Goal: Task Accomplishment & Management: Use online tool/utility

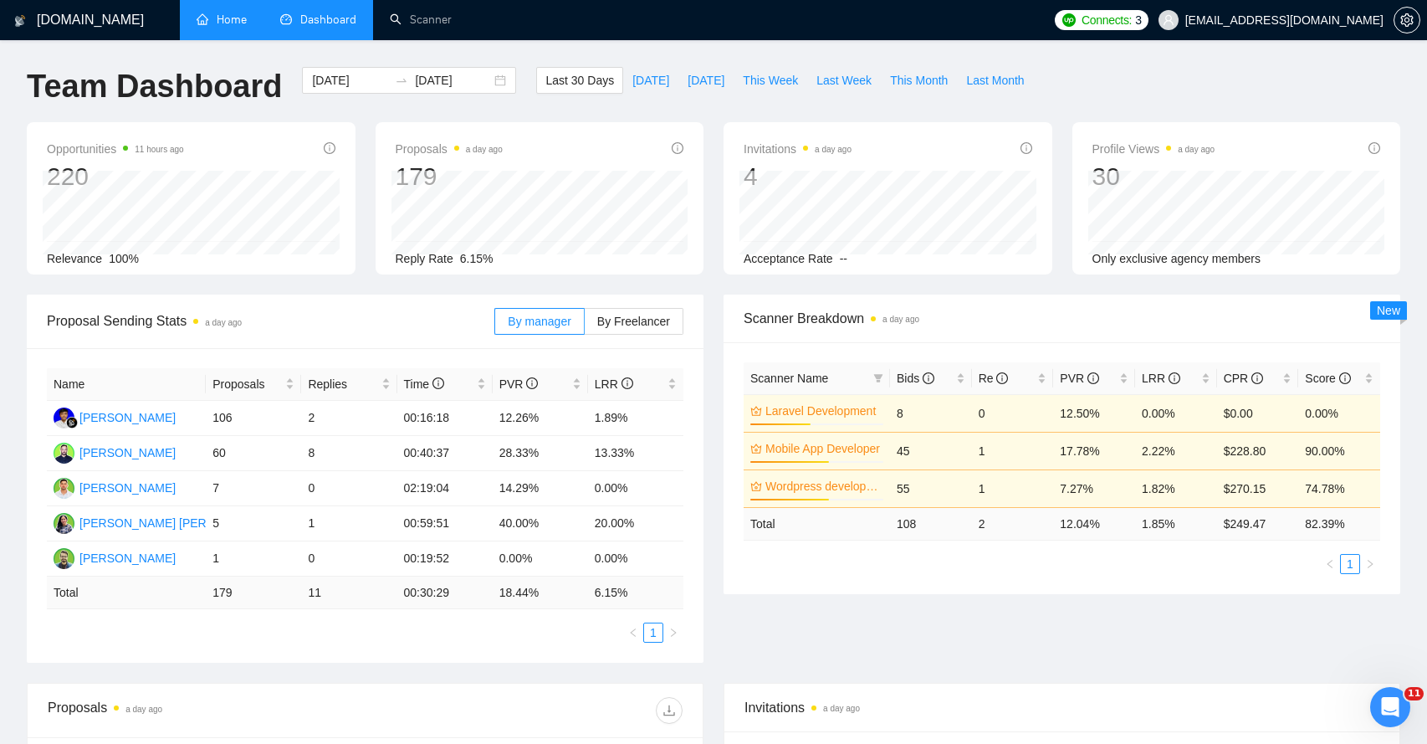
click at [226, 26] on link "Home" at bounding box center [222, 20] width 50 height 14
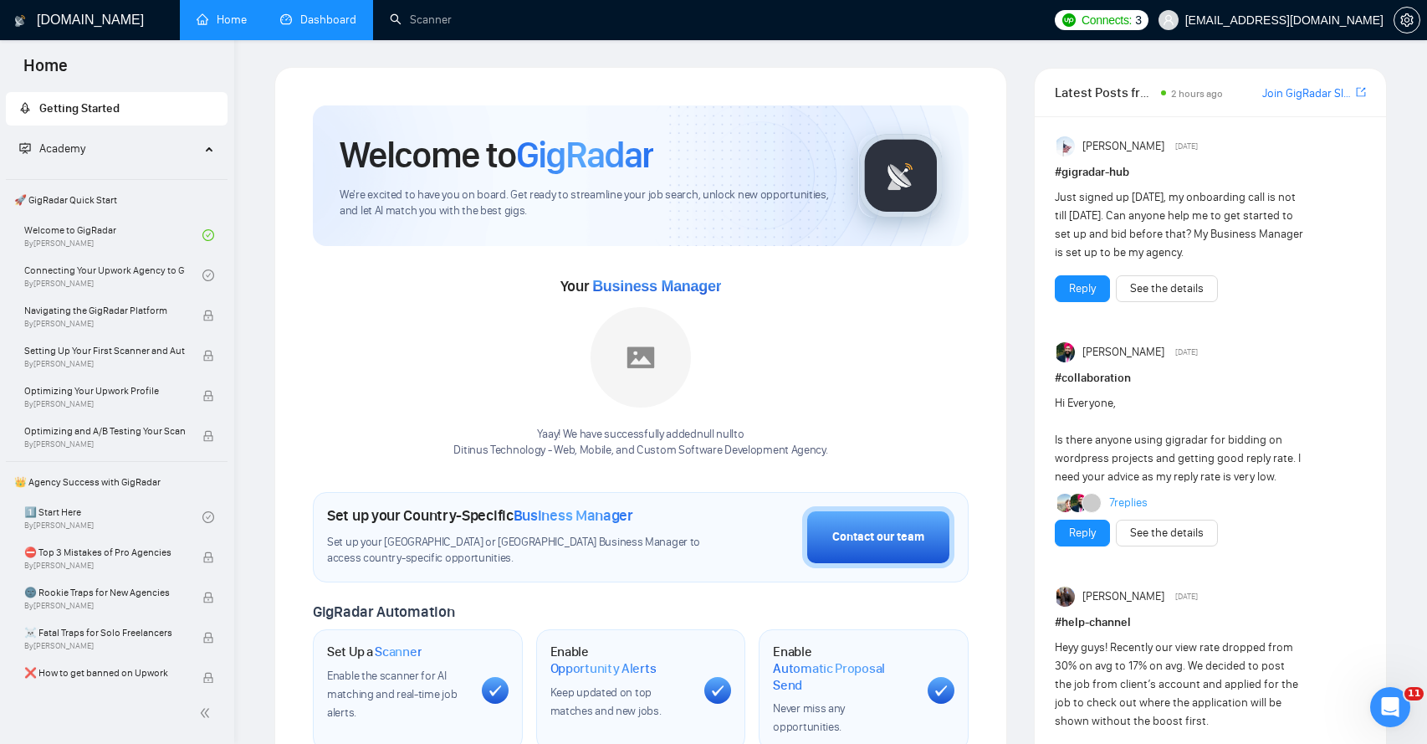
click at [308, 17] on link "Dashboard" at bounding box center [318, 20] width 76 height 14
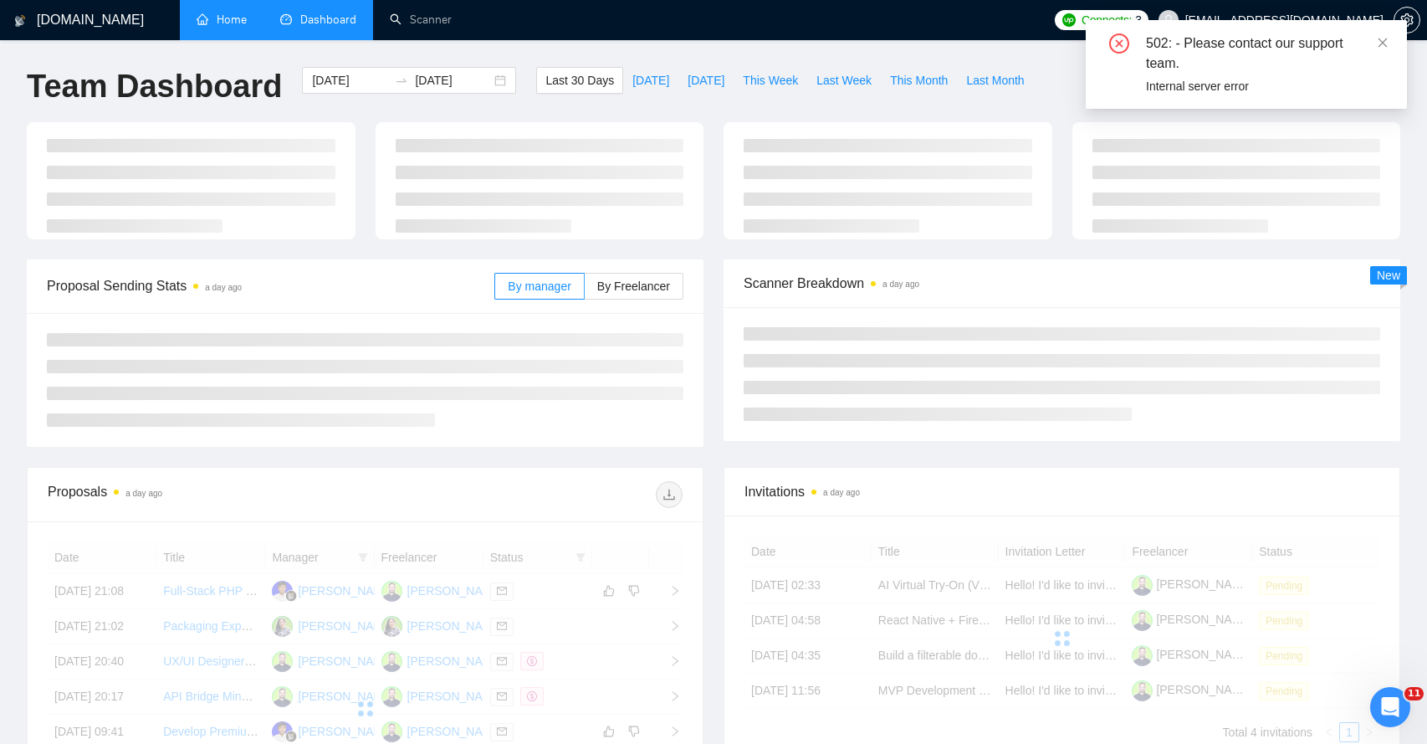
scroll to position [6, 0]
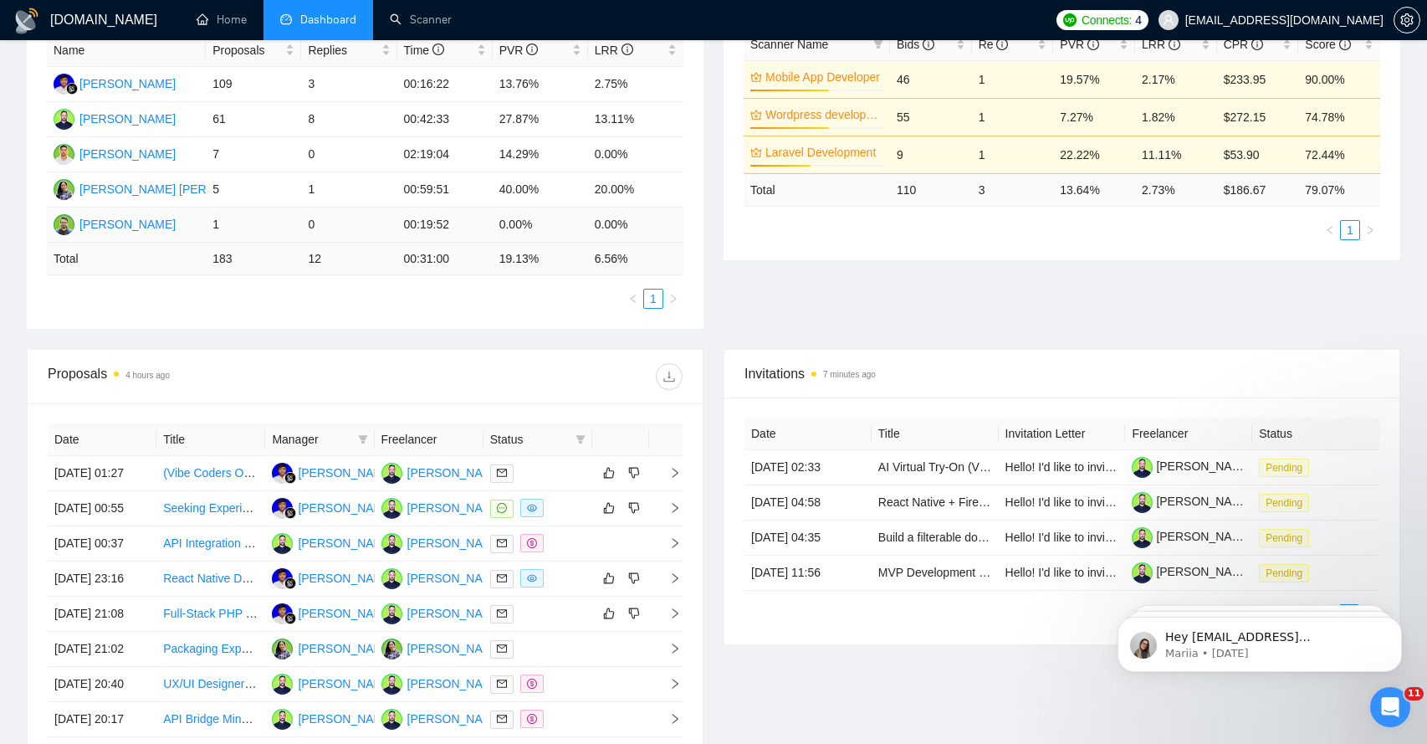
scroll to position [480, 0]
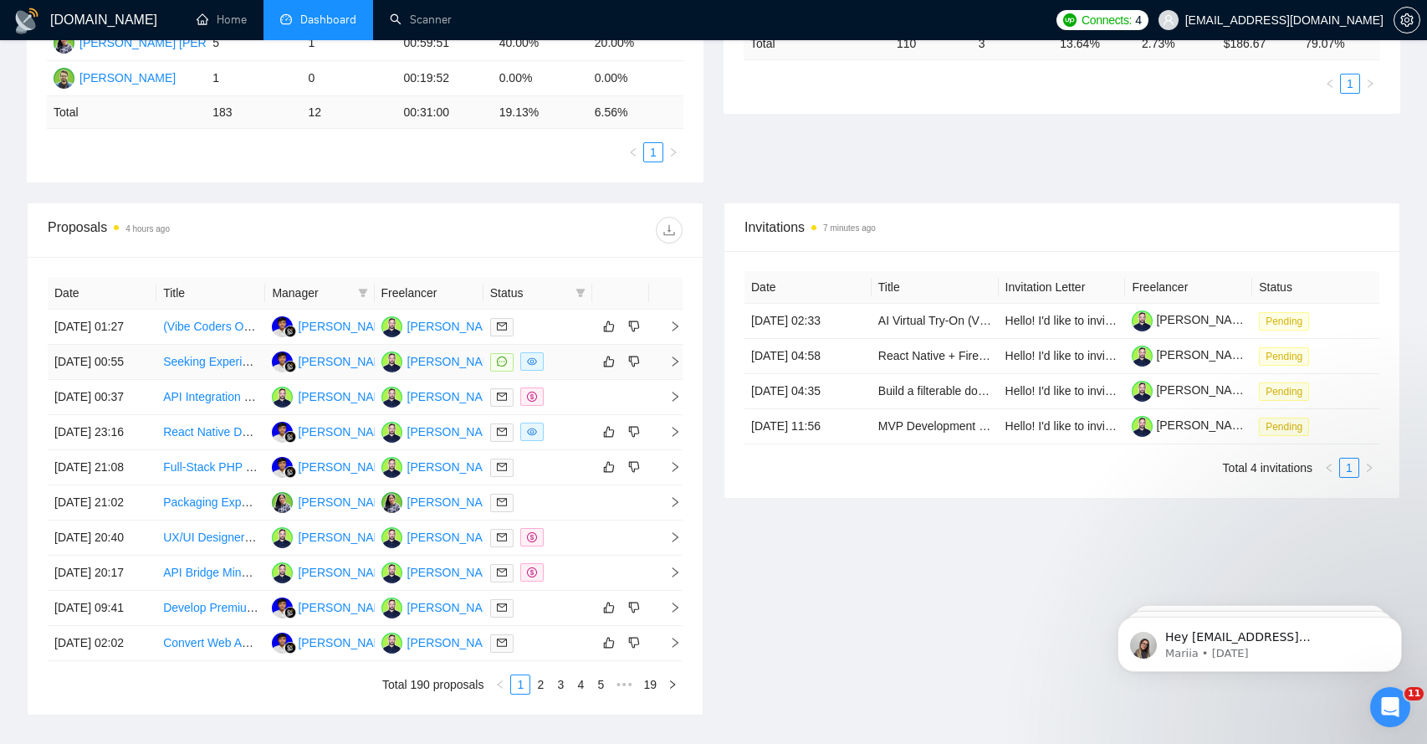
click at [676, 366] on icon "right" at bounding box center [675, 361] width 6 height 10
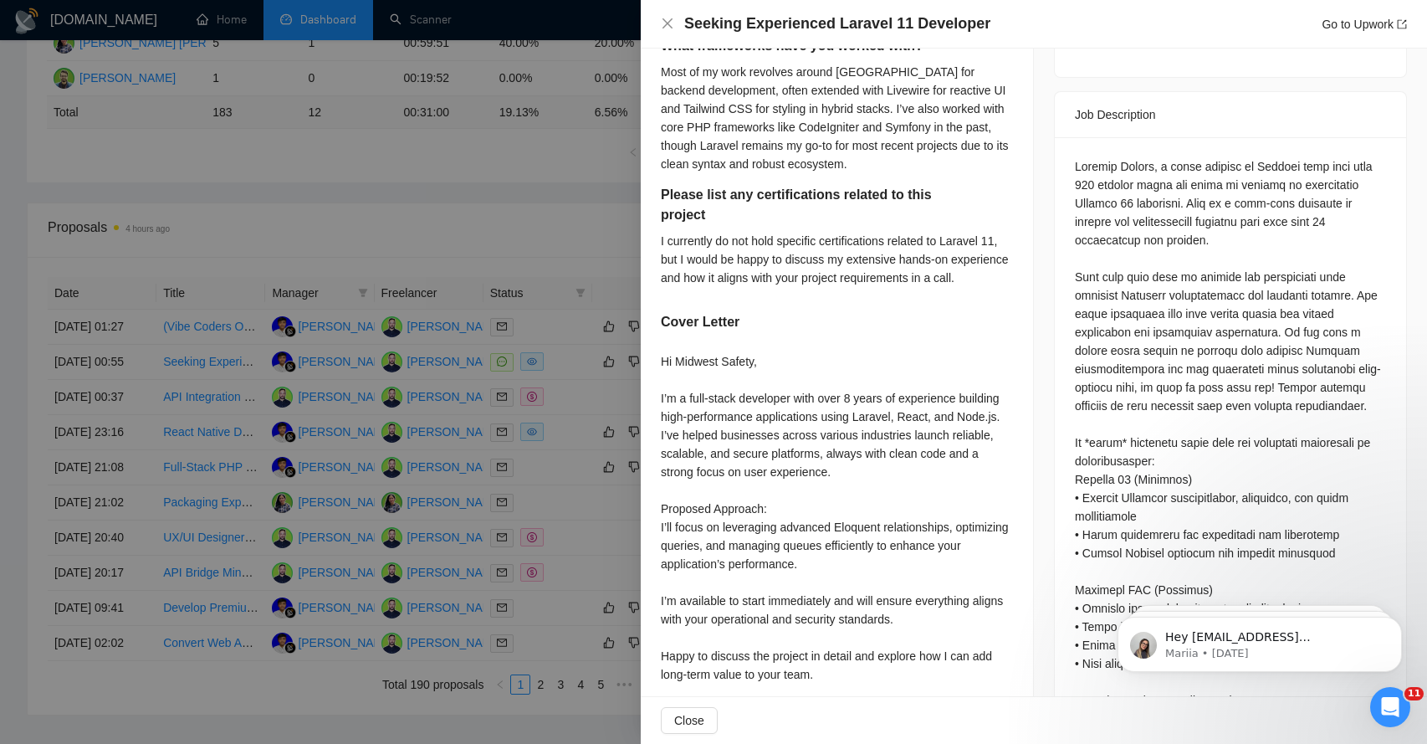
scroll to position [661, 0]
drag, startPoint x: 1086, startPoint y: 329, endPoint x: 1186, endPoint y: 321, distance: 99.8
click at [1186, 325] on div "Questions: Describe your recent experience with similar projects What framework…" at bounding box center [1230, 698] width 311 height 1086
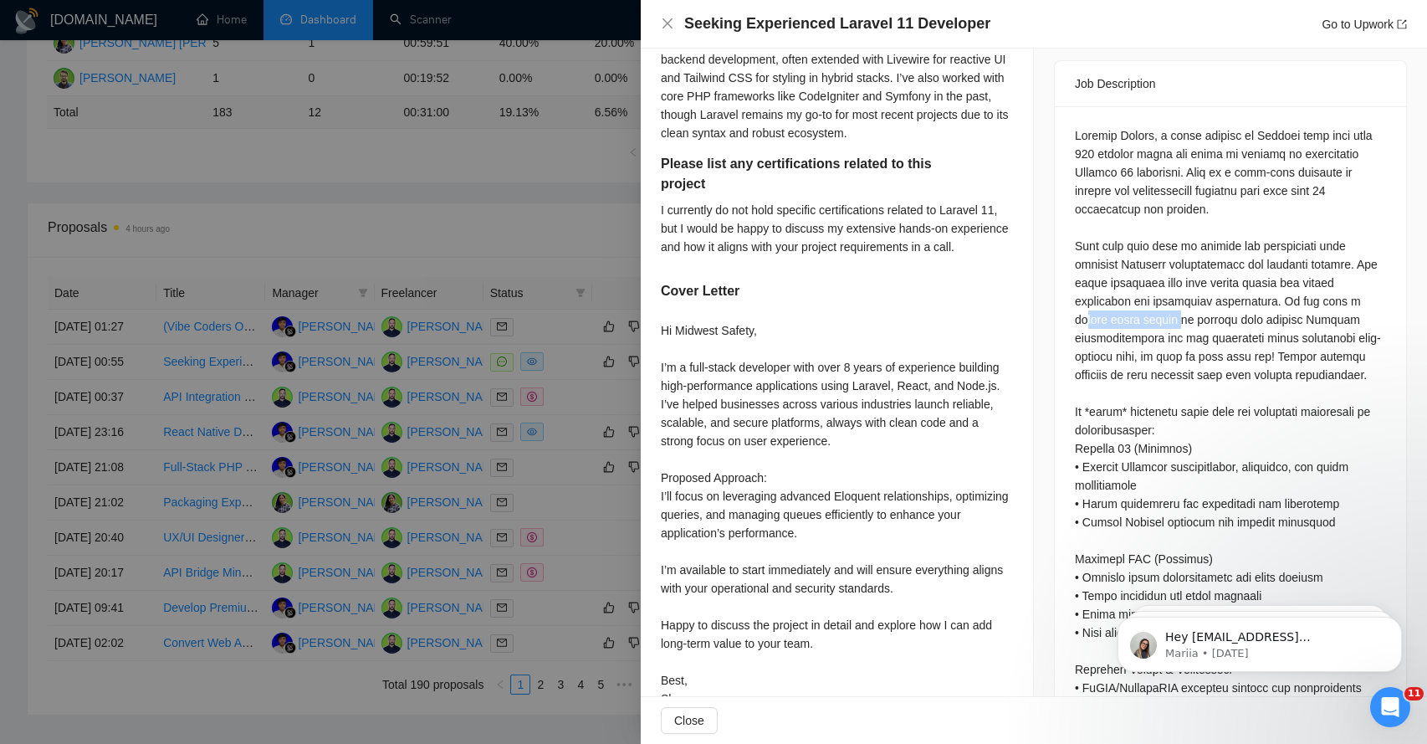
scroll to position [693, 0]
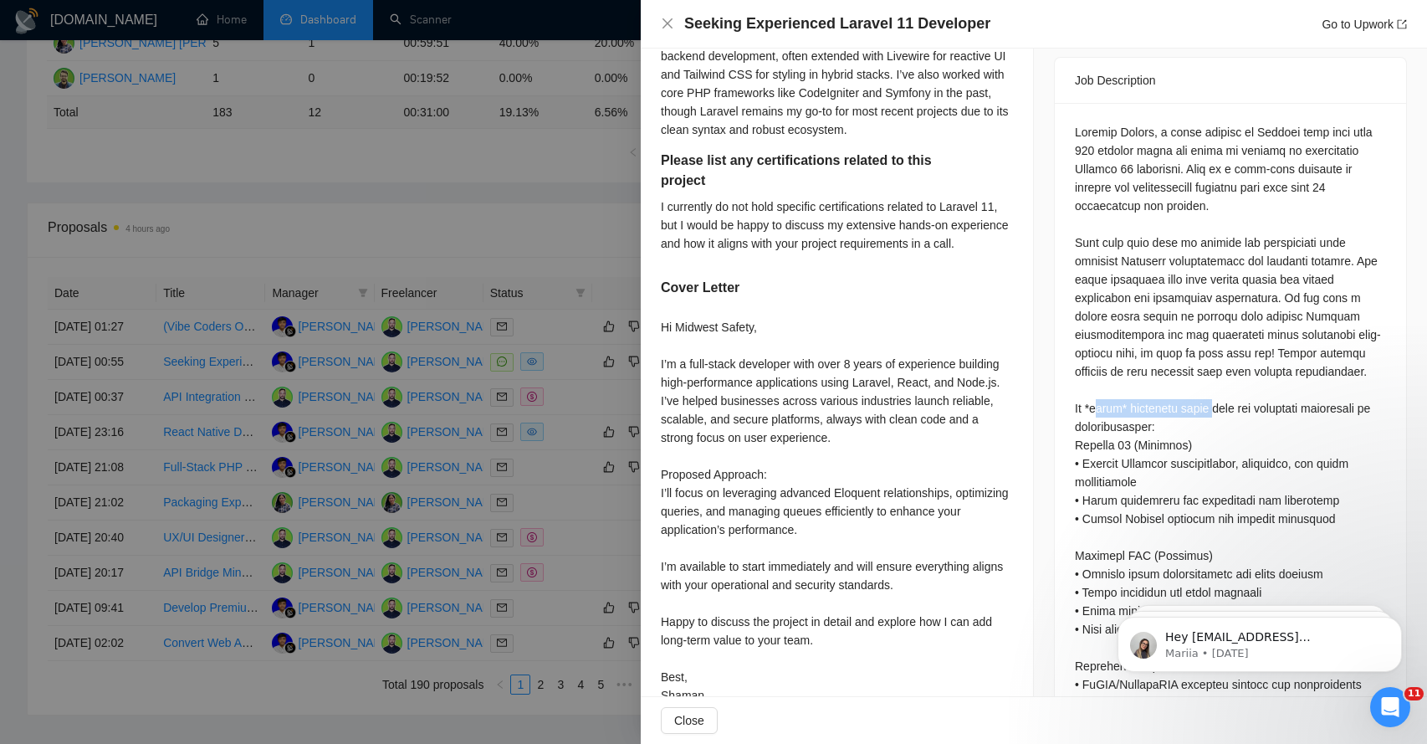
drag, startPoint x: 1101, startPoint y: 402, endPoint x: 1225, endPoint y: 403, distance: 124.6
click at [1227, 404] on div "Questions: Describe your recent experience with similar projects What framework…" at bounding box center [1230, 666] width 311 height 1086
drag, startPoint x: 1092, startPoint y: 420, endPoint x: 1122, endPoint y: 424, distance: 29.6
click at [1120, 424] on div "Questions: Describe your recent experience with similar projects What framework…" at bounding box center [1230, 666] width 311 height 1086
drag, startPoint x: 1096, startPoint y: 462, endPoint x: 1122, endPoint y: 482, distance: 32.8
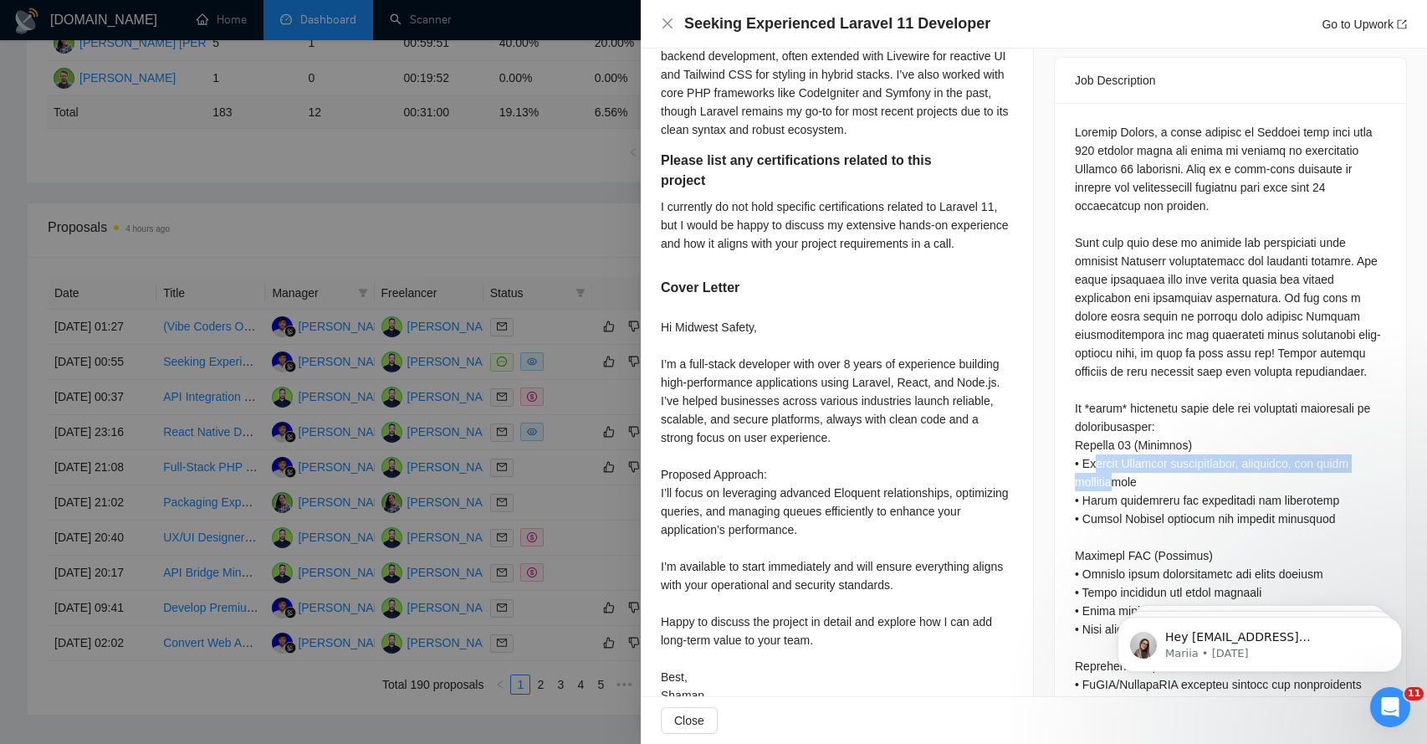
click at [1122, 482] on div "Questions: Describe your recent experience with similar projects What framework…" at bounding box center [1230, 666] width 311 height 1086
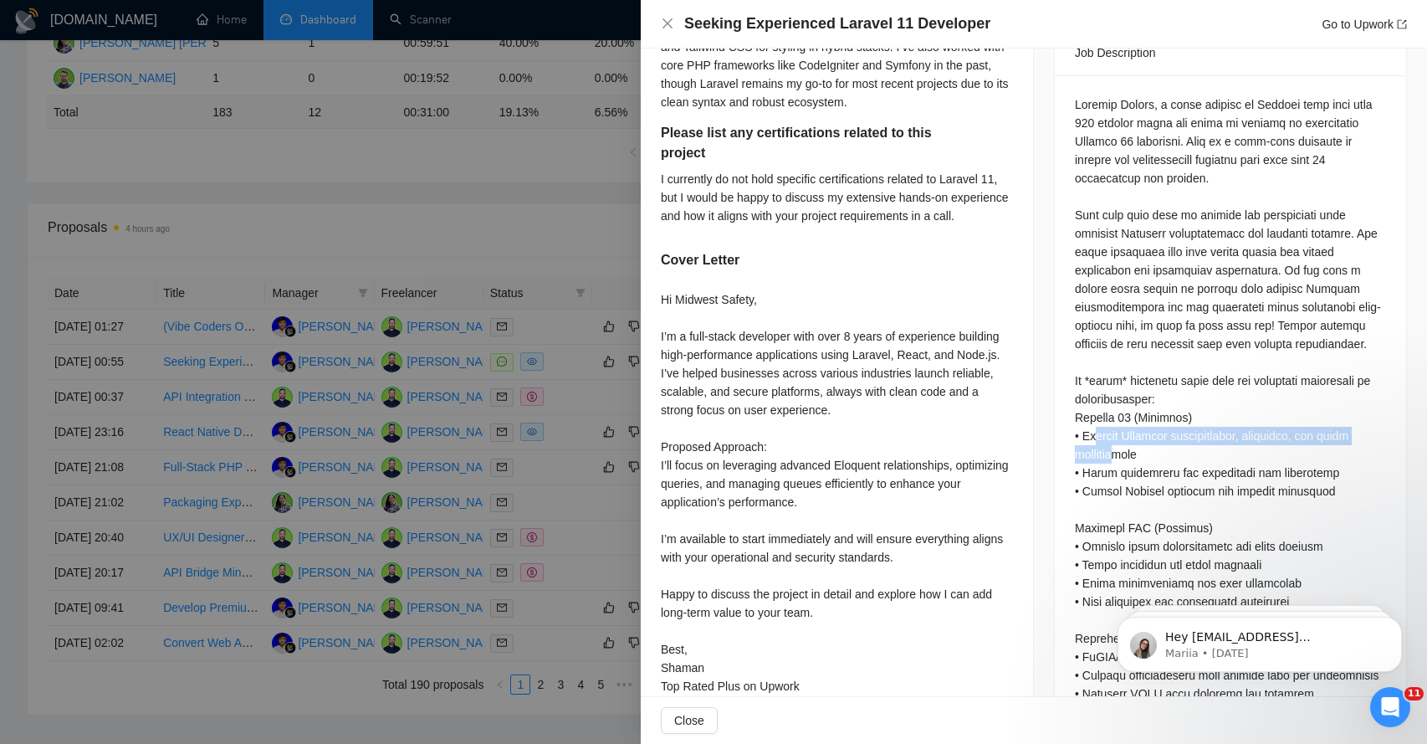
scroll to position [730, 0]
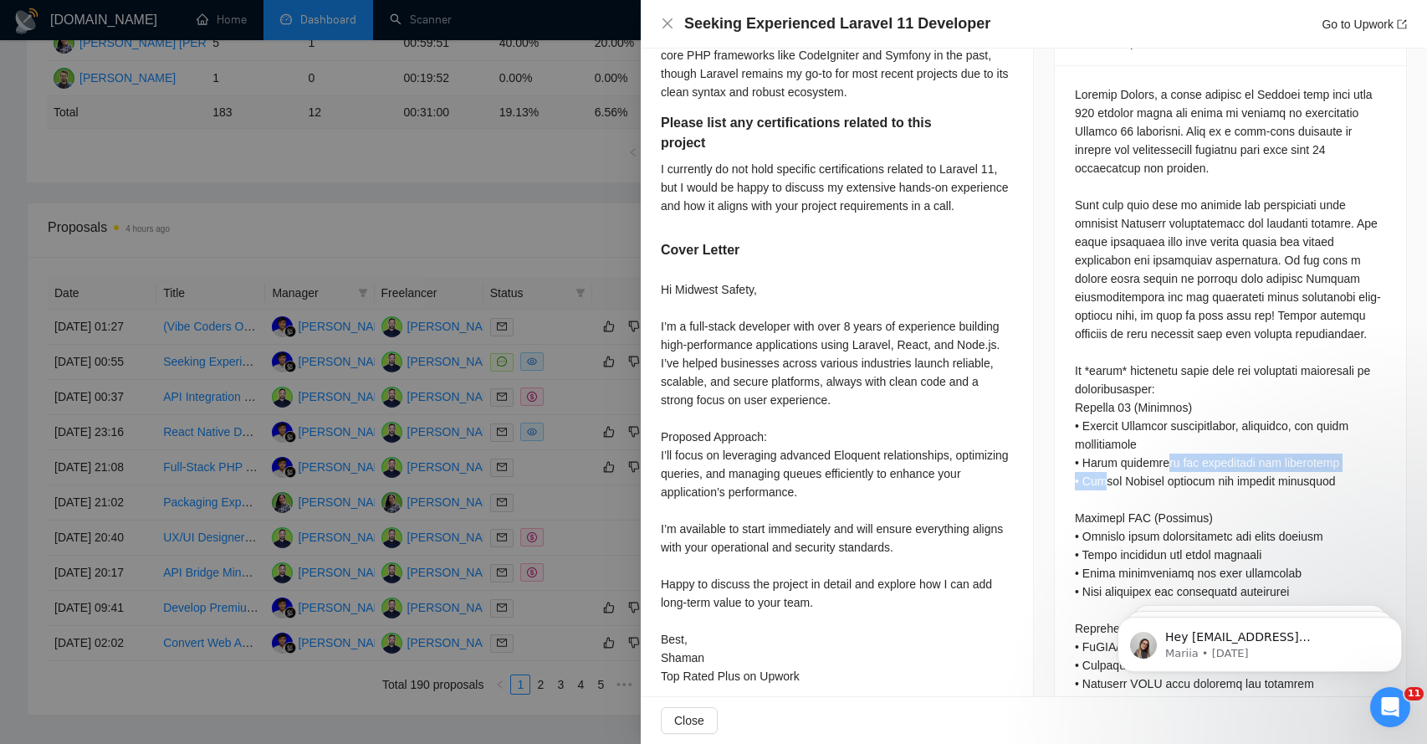
drag, startPoint x: 1105, startPoint y: 470, endPoint x: 1183, endPoint y: 458, distance: 78.7
click at [1183, 459] on div "Questions: Describe your recent experience with similar projects What framework…" at bounding box center [1230, 628] width 311 height 1086
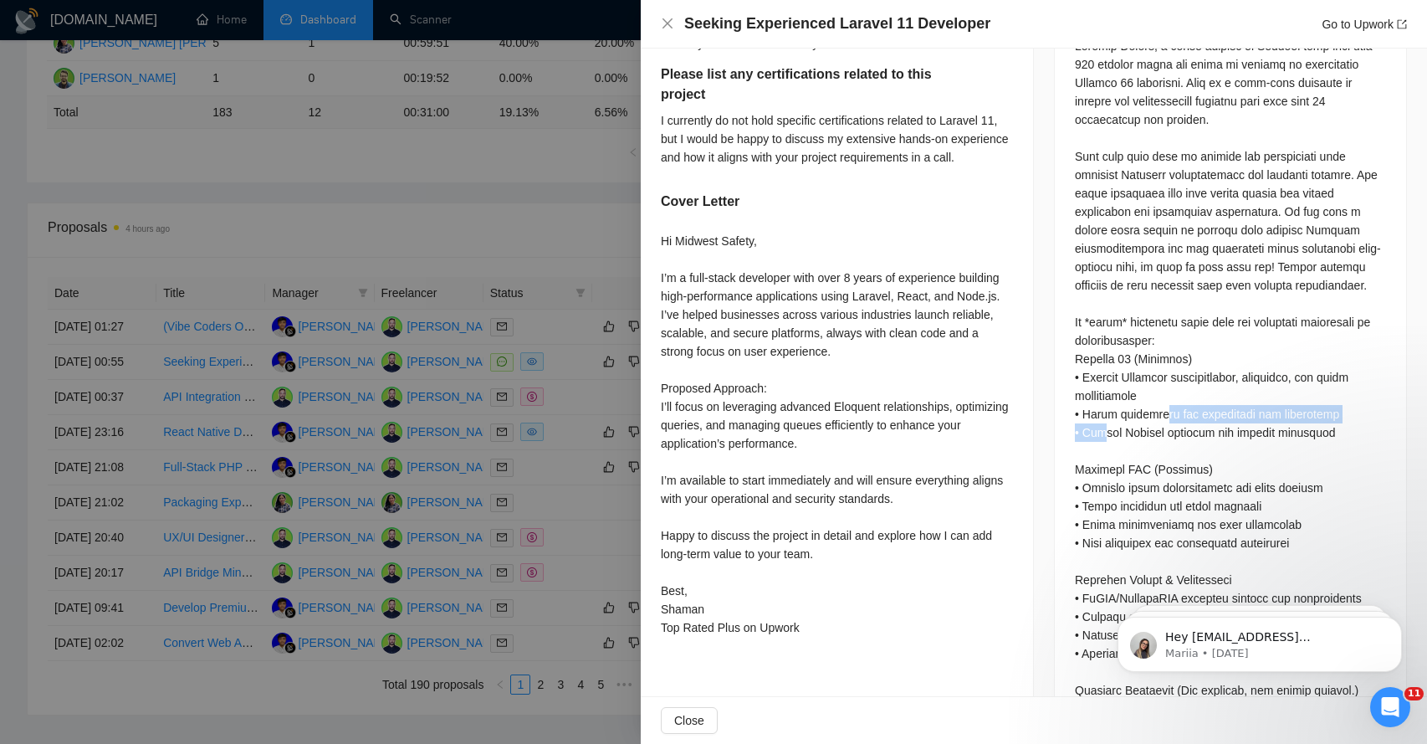
scroll to position [781, 0]
drag, startPoint x: 1092, startPoint y: 473, endPoint x: 1096, endPoint y: 519, distance: 45.3
click at [1095, 512] on div "Questions: Describe your recent experience with similar projects What framework…" at bounding box center [1230, 577] width 311 height 1086
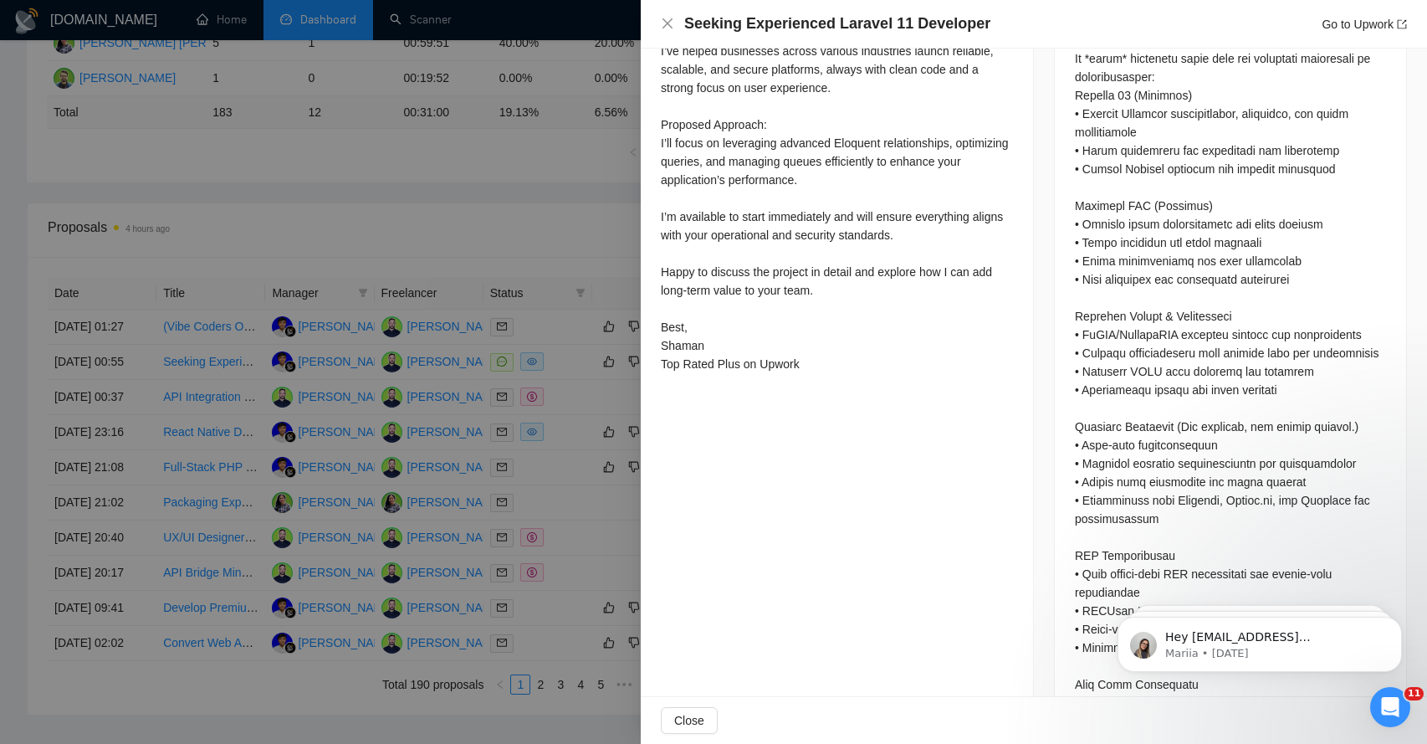
scroll to position [1044, 0]
click at [703, 721] on span "Close" at bounding box center [689, 720] width 30 height 18
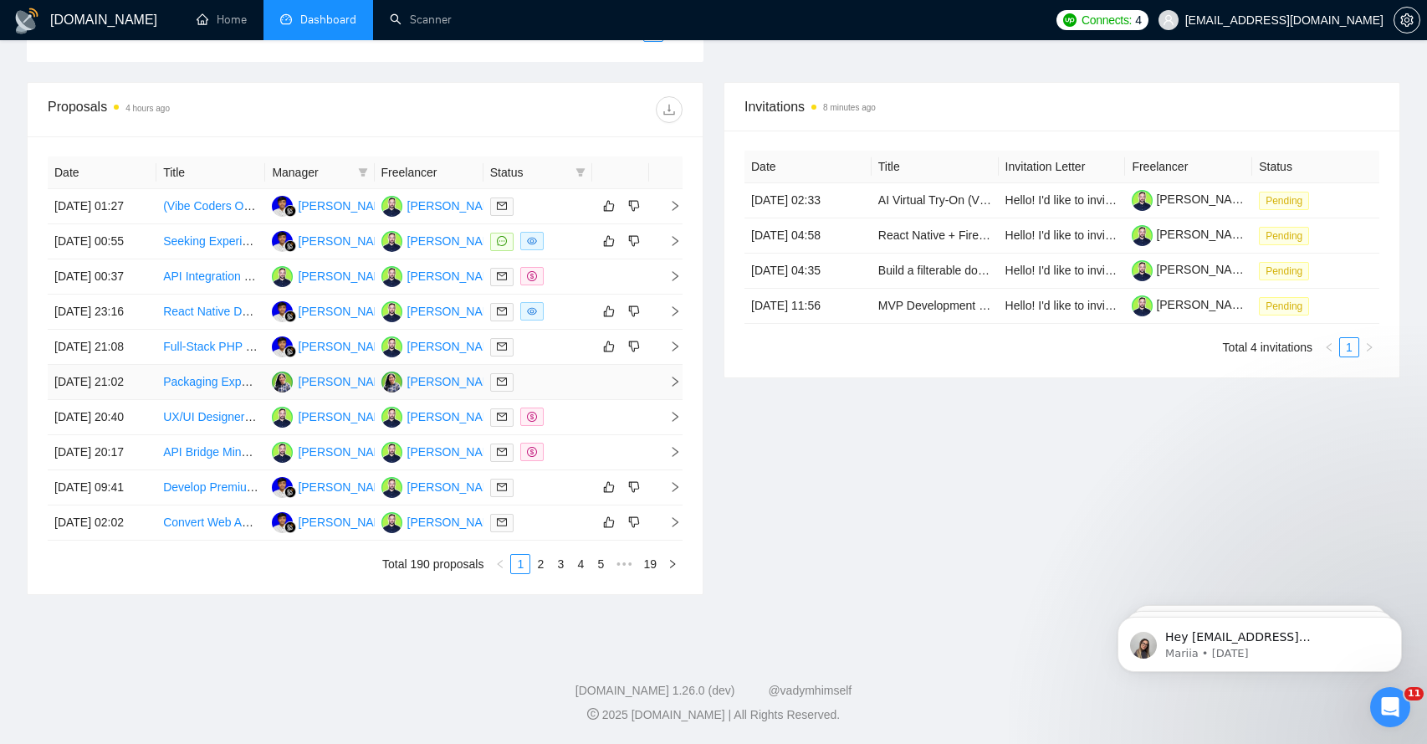
scroll to position [677, 0]
click at [663, 305] on span "right" at bounding box center [668, 311] width 25 height 12
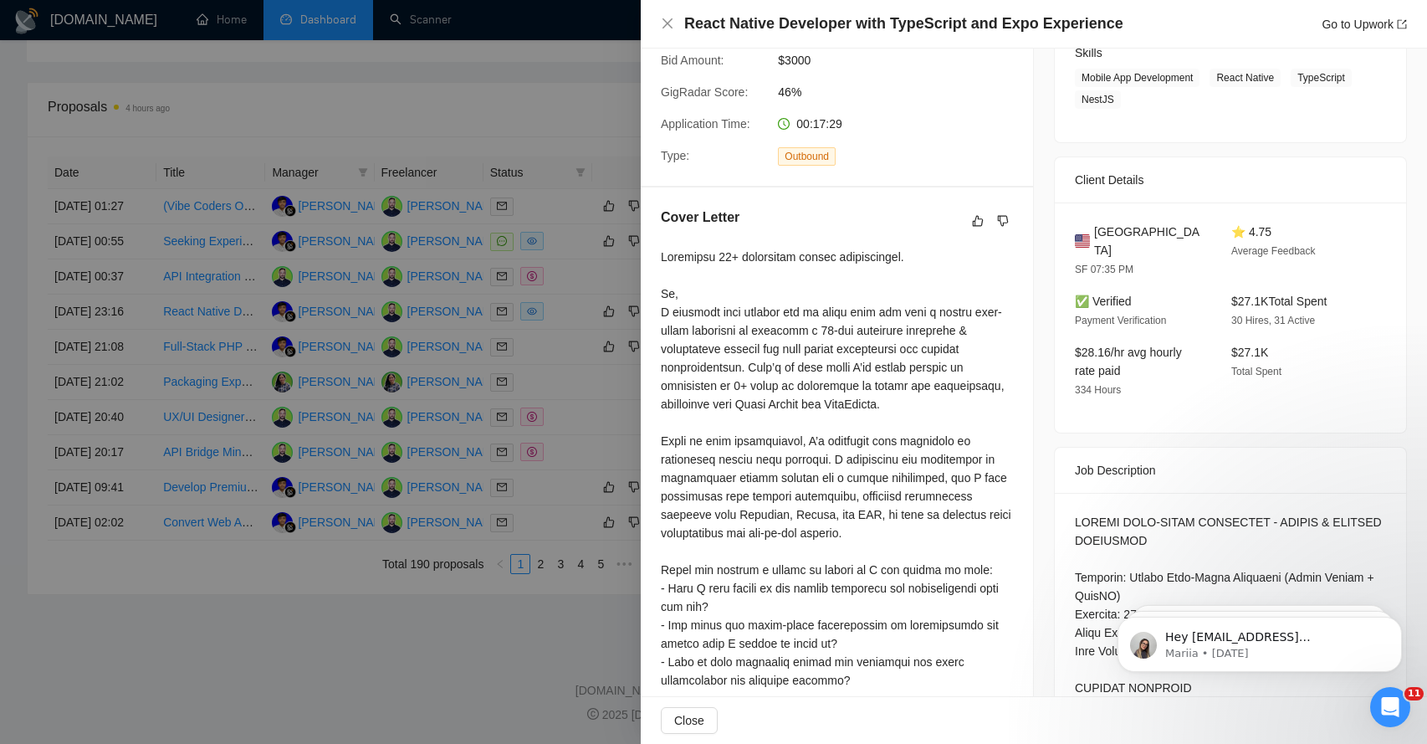
scroll to position [282, 0]
drag, startPoint x: 685, startPoint y: 309, endPoint x: 835, endPoint y: 333, distance: 151.7
click at [836, 339] on div at bounding box center [837, 495] width 352 height 497
click at [723, 338] on div at bounding box center [837, 495] width 352 height 497
drag, startPoint x: 723, startPoint y: 338, endPoint x: 762, endPoint y: 332, distance: 39.7
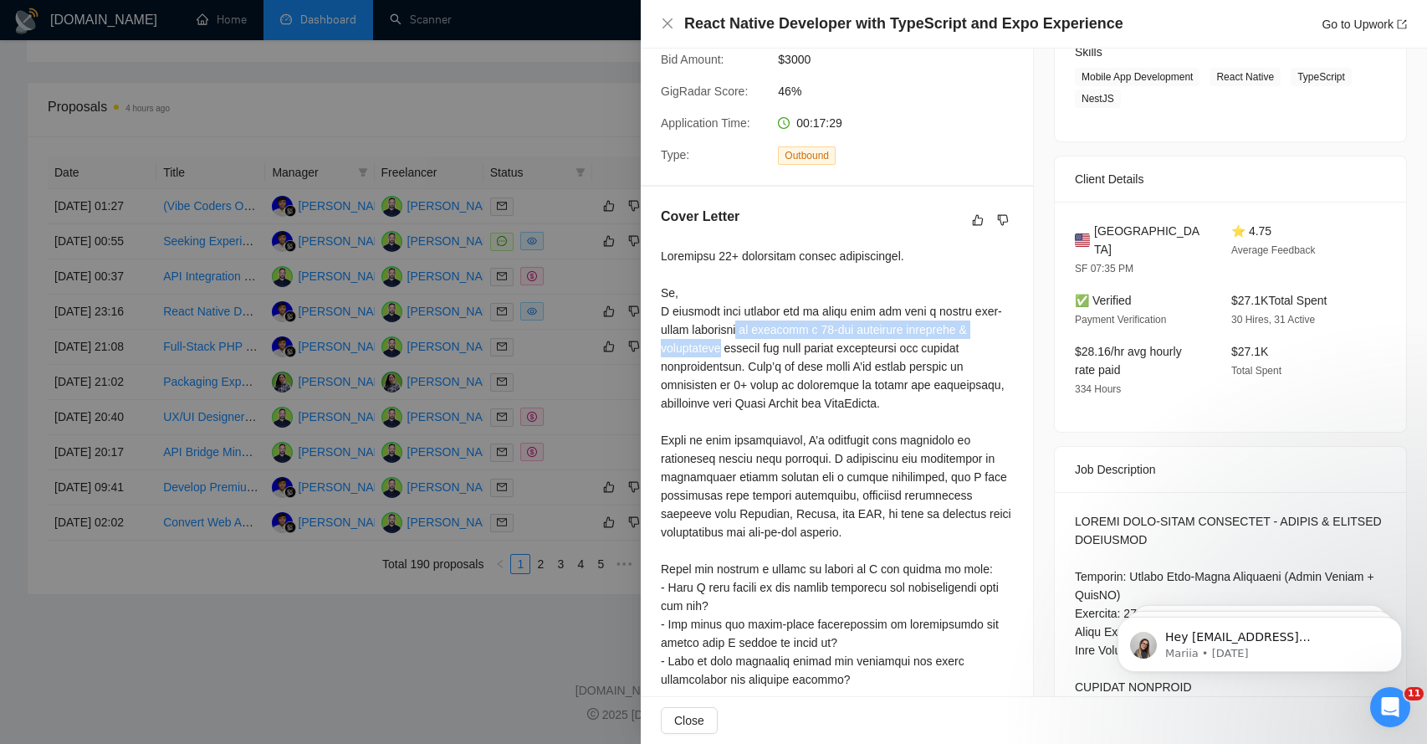
click at [756, 332] on div at bounding box center [837, 495] width 352 height 497
click at [684, 368] on div at bounding box center [837, 495] width 352 height 497
drag, startPoint x: 746, startPoint y: 346, endPoint x: 797, endPoint y: 346, distance: 51.0
click at [796, 346] on div at bounding box center [837, 495] width 352 height 497
drag, startPoint x: 718, startPoint y: 361, endPoint x: 758, endPoint y: 361, distance: 39.3
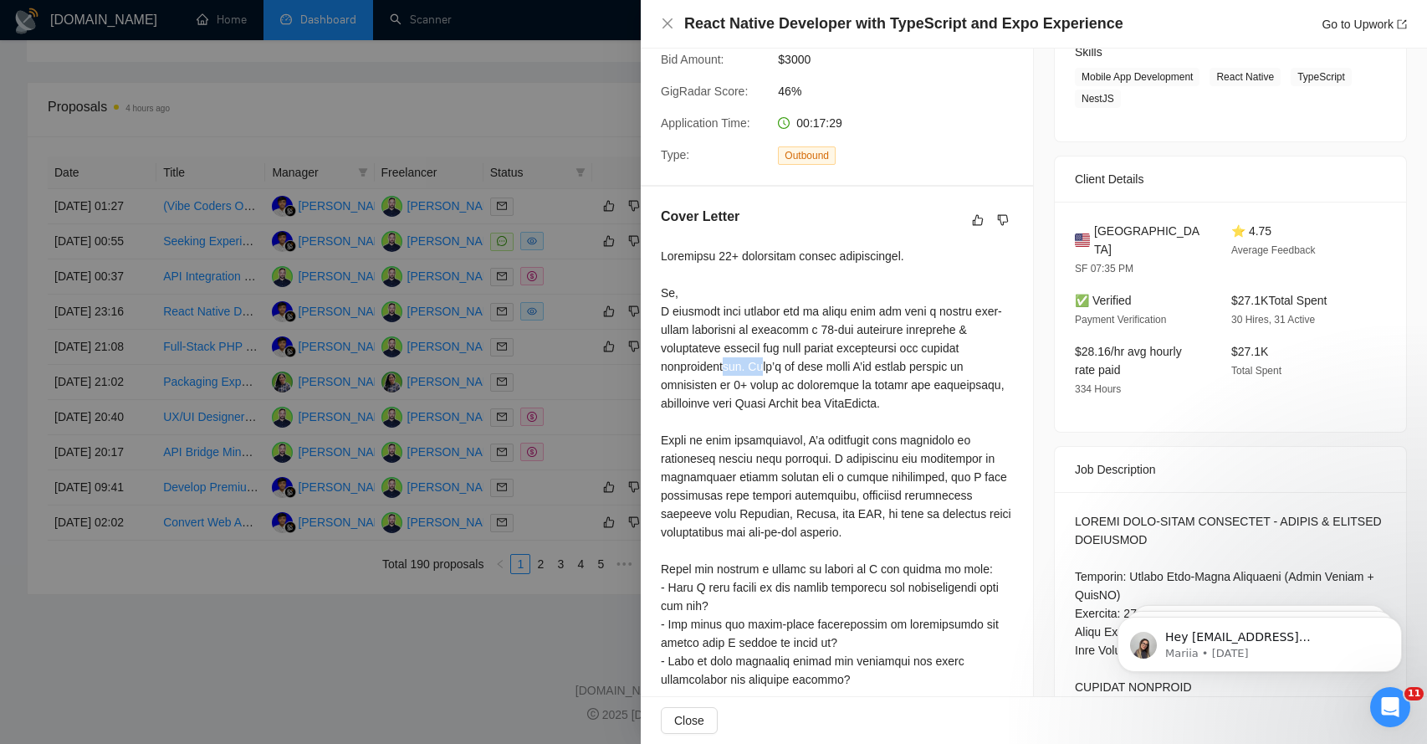
click at [757, 363] on div at bounding box center [837, 495] width 352 height 497
drag, startPoint x: 687, startPoint y: 386, endPoint x: 829, endPoint y: 386, distance: 142.2
click at [829, 390] on div at bounding box center [837, 495] width 352 height 497
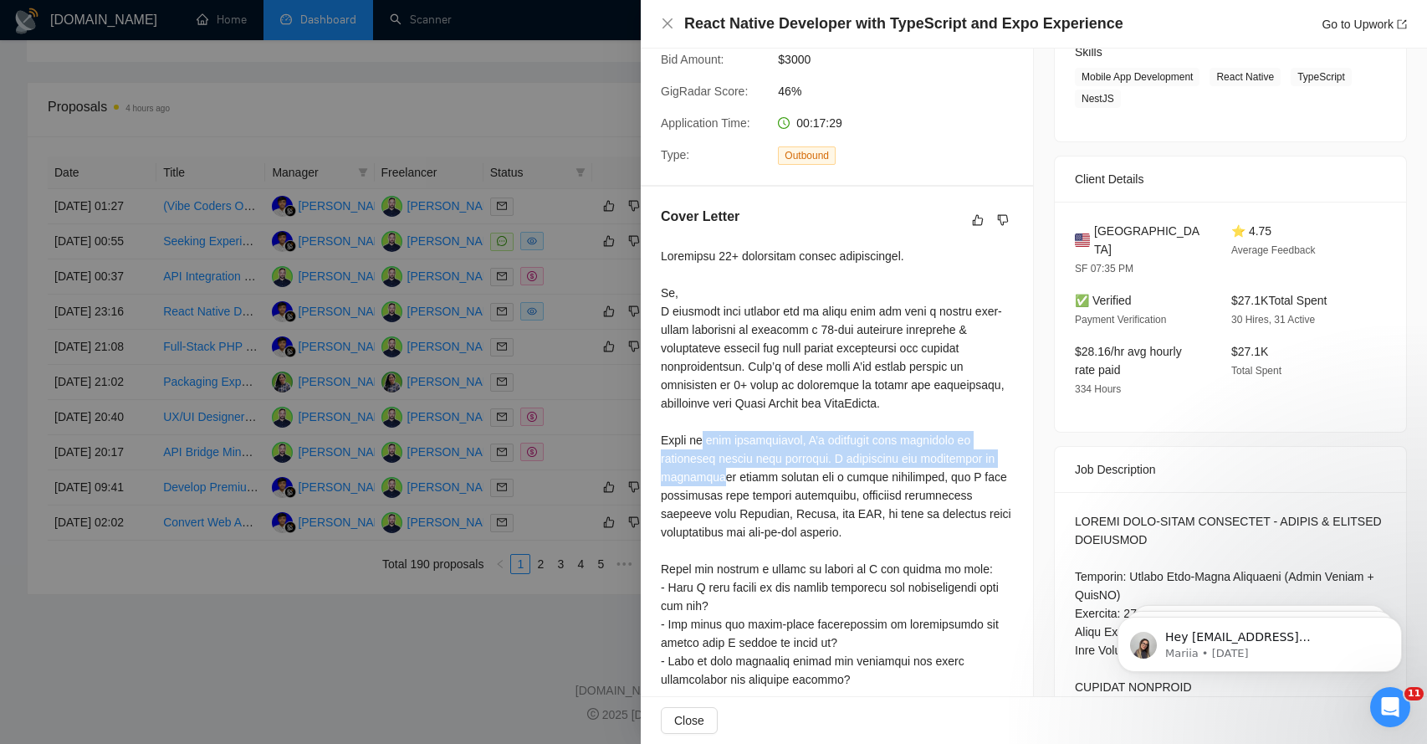
drag, startPoint x: 711, startPoint y: 445, endPoint x: 711, endPoint y: 493, distance: 47.7
click at [711, 489] on div at bounding box center [837, 495] width 352 height 497
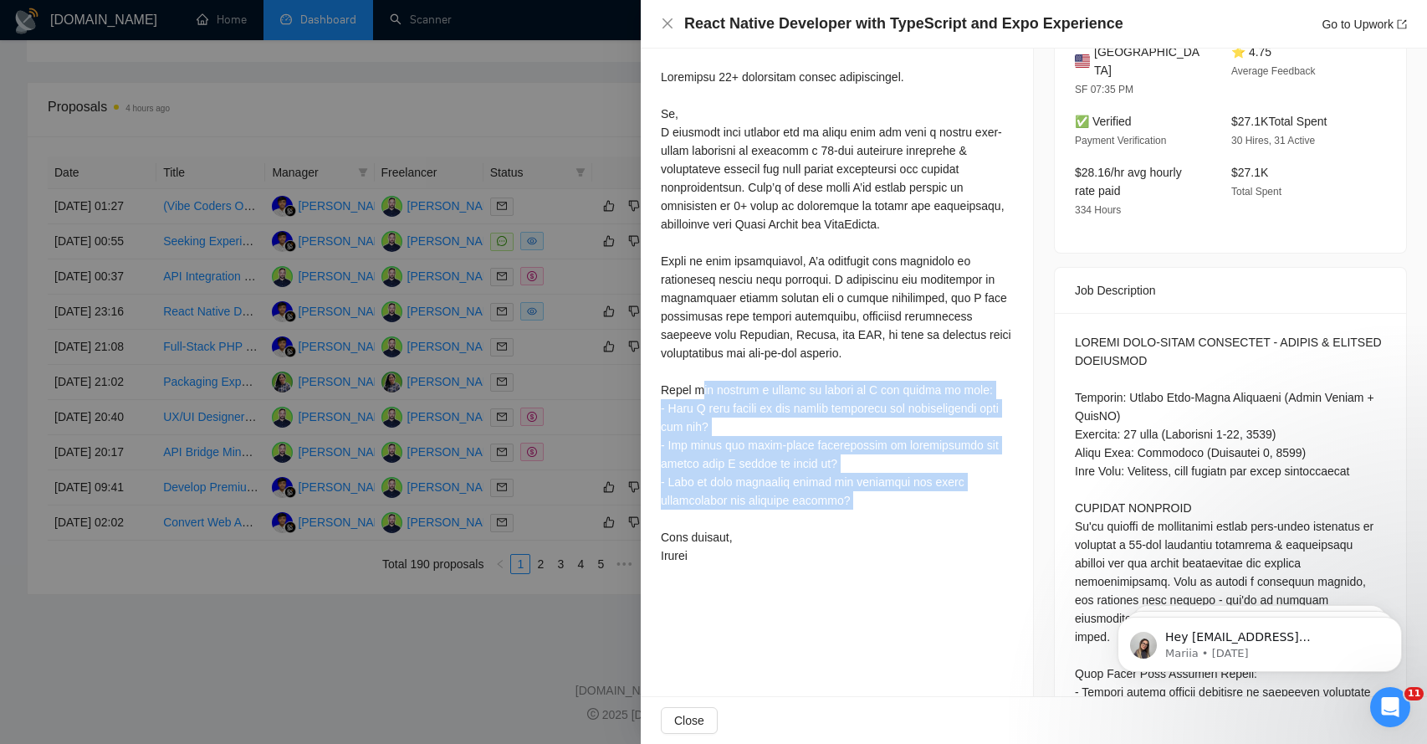
drag, startPoint x: 703, startPoint y: 396, endPoint x: 722, endPoint y: 514, distance: 120.2
click at [722, 517] on div at bounding box center [837, 316] width 352 height 497
click at [697, 718] on span "Close" at bounding box center [689, 720] width 30 height 18
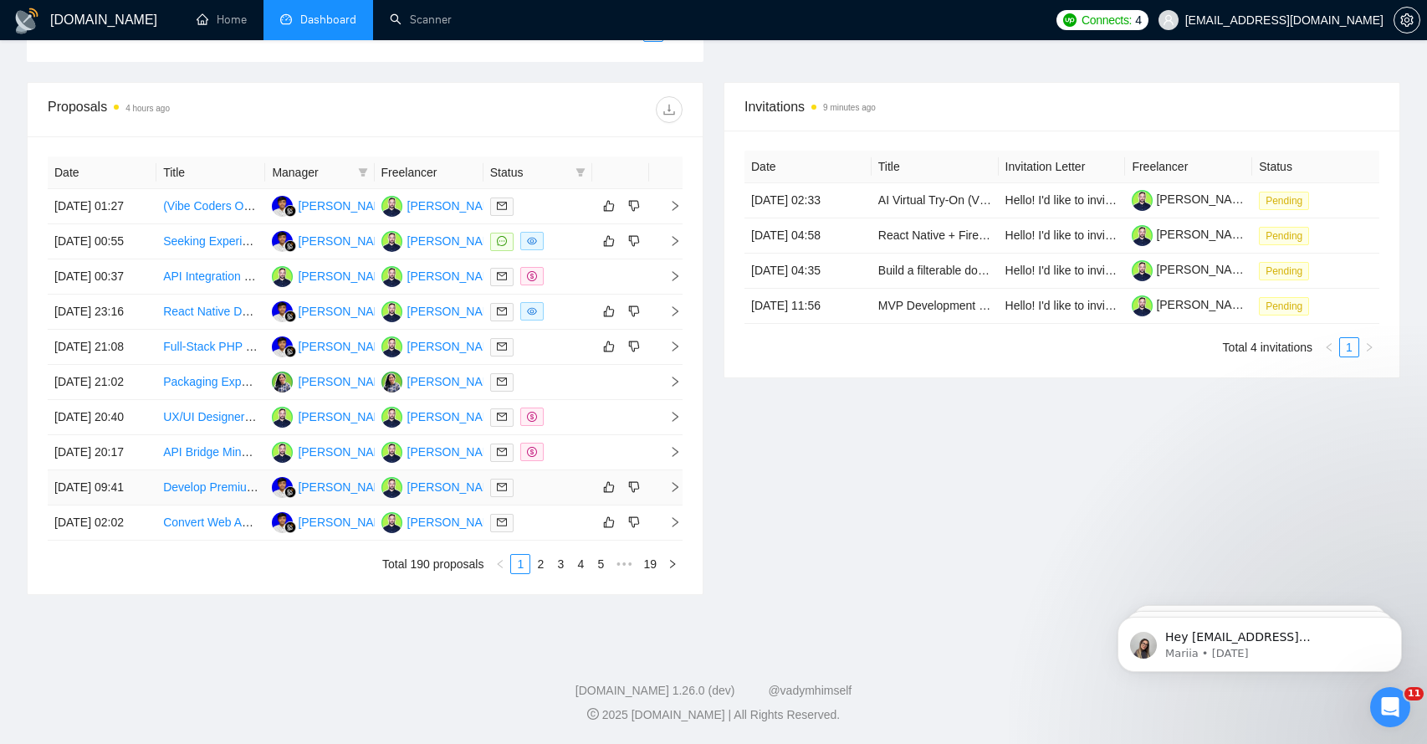
scroll to position [0, 0]
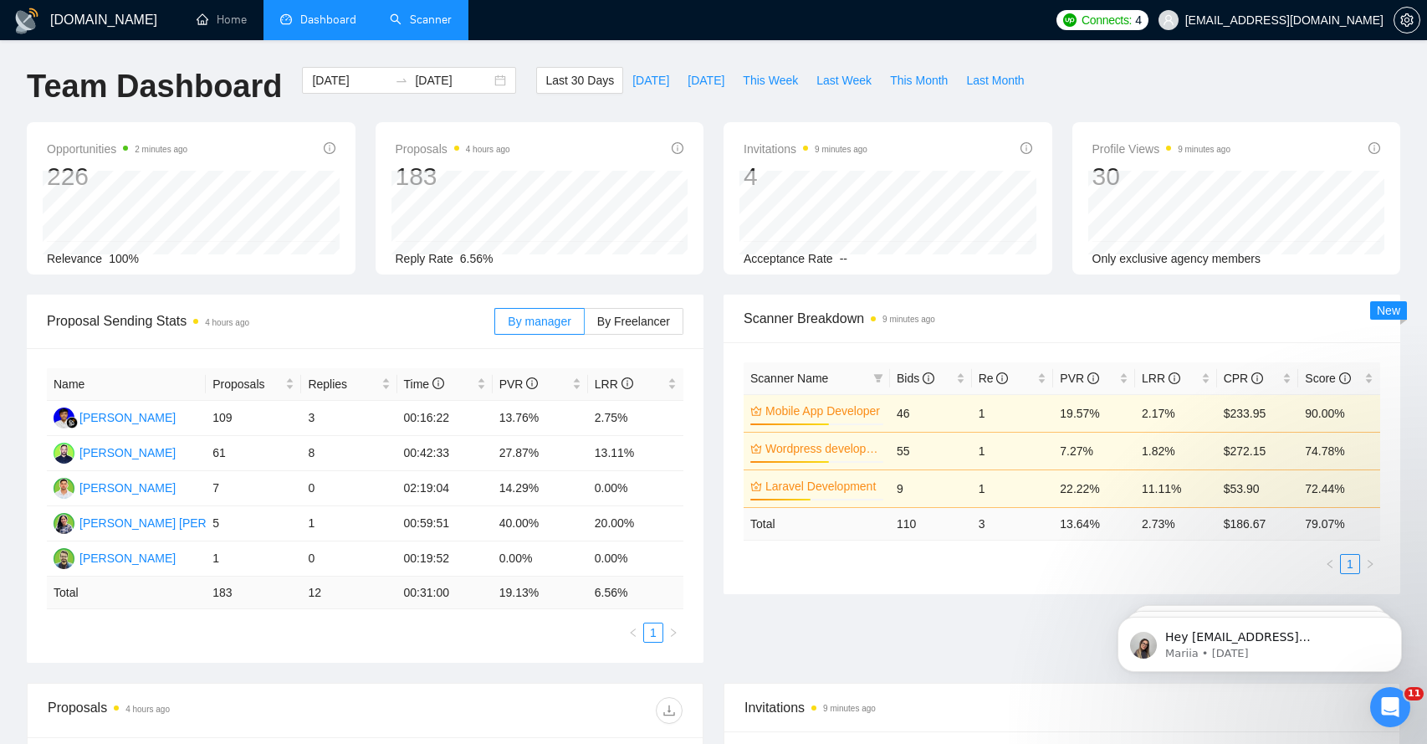
click at [424, 26] on link "Scanner" at bounding box center [421, 20] width 62 height 14
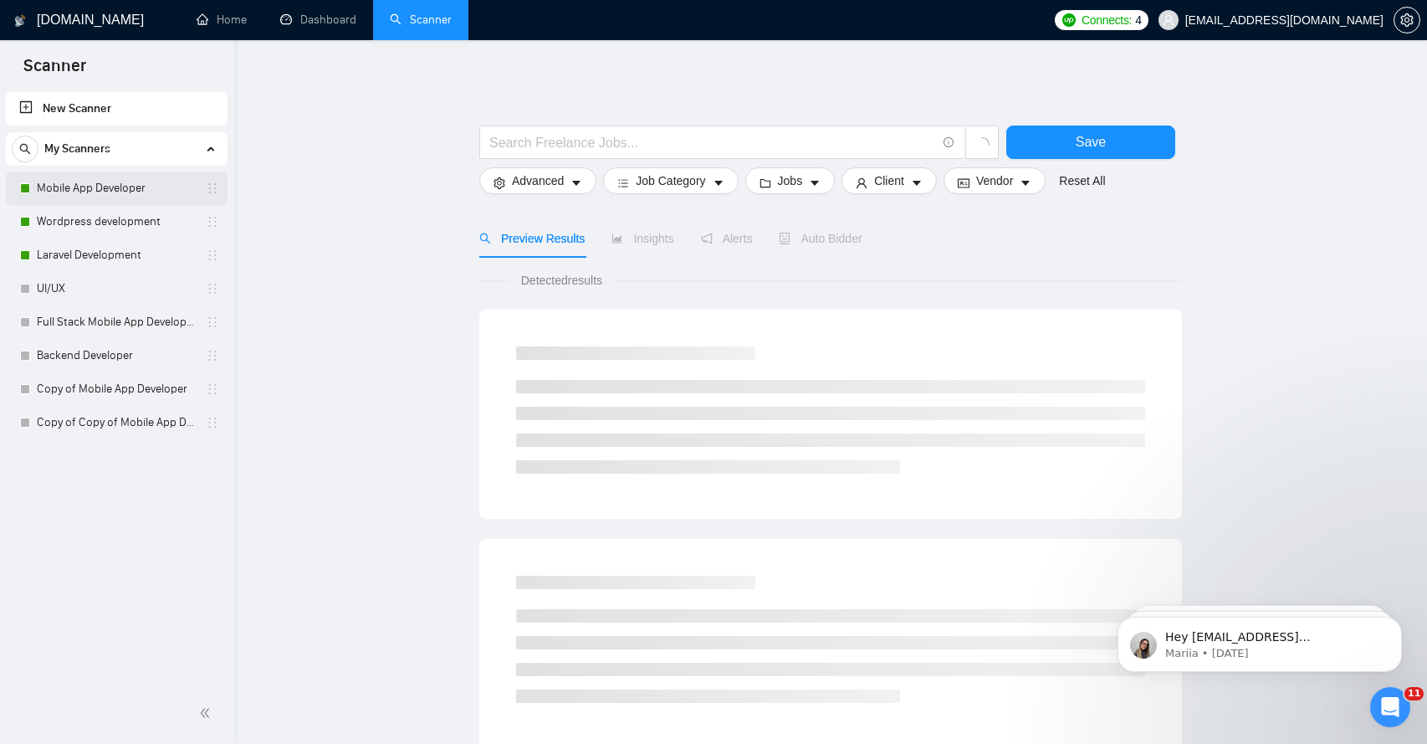
click at [124, 197] on link "Mobile App Developer" at bounding box center [116, 187] width 159 height 33
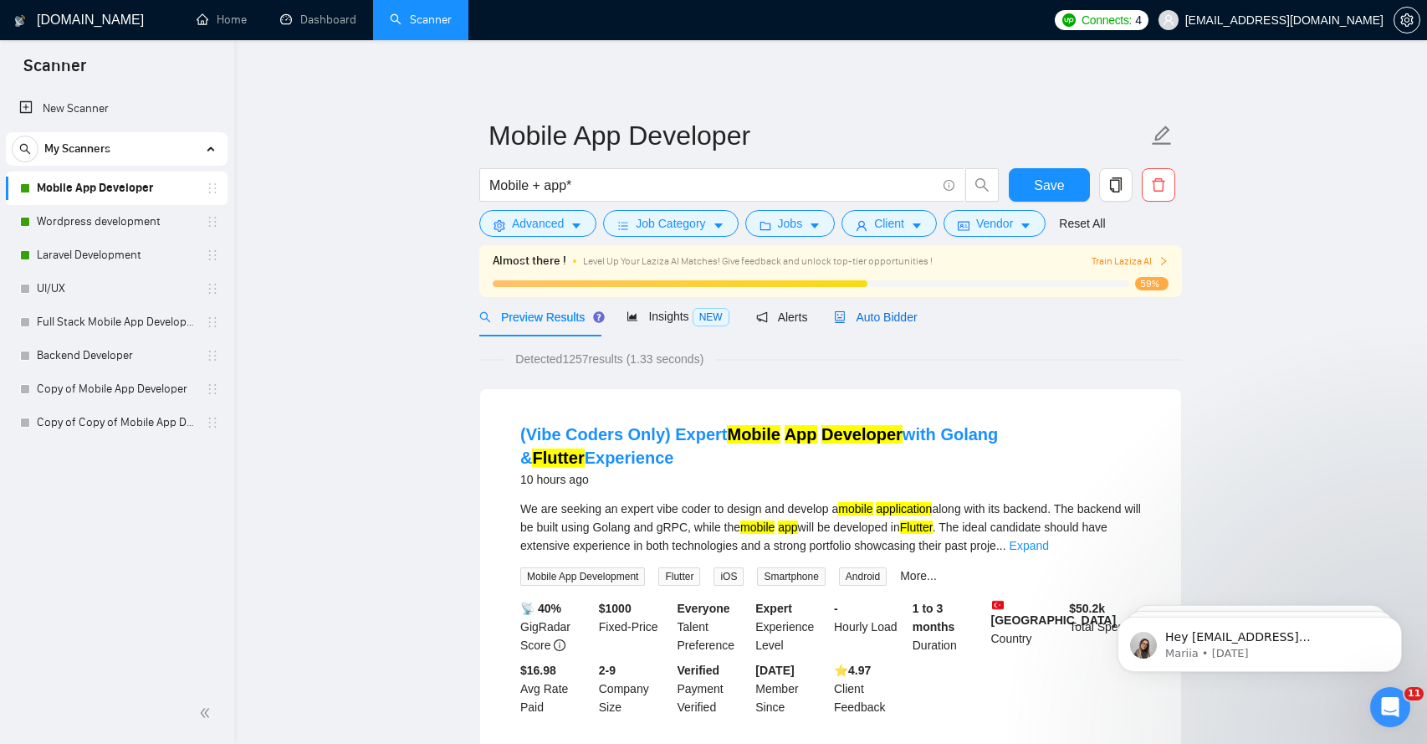
click at [883, 319] on span "Auto Bidder" at bounding box center [875, 316] width 83 height 13
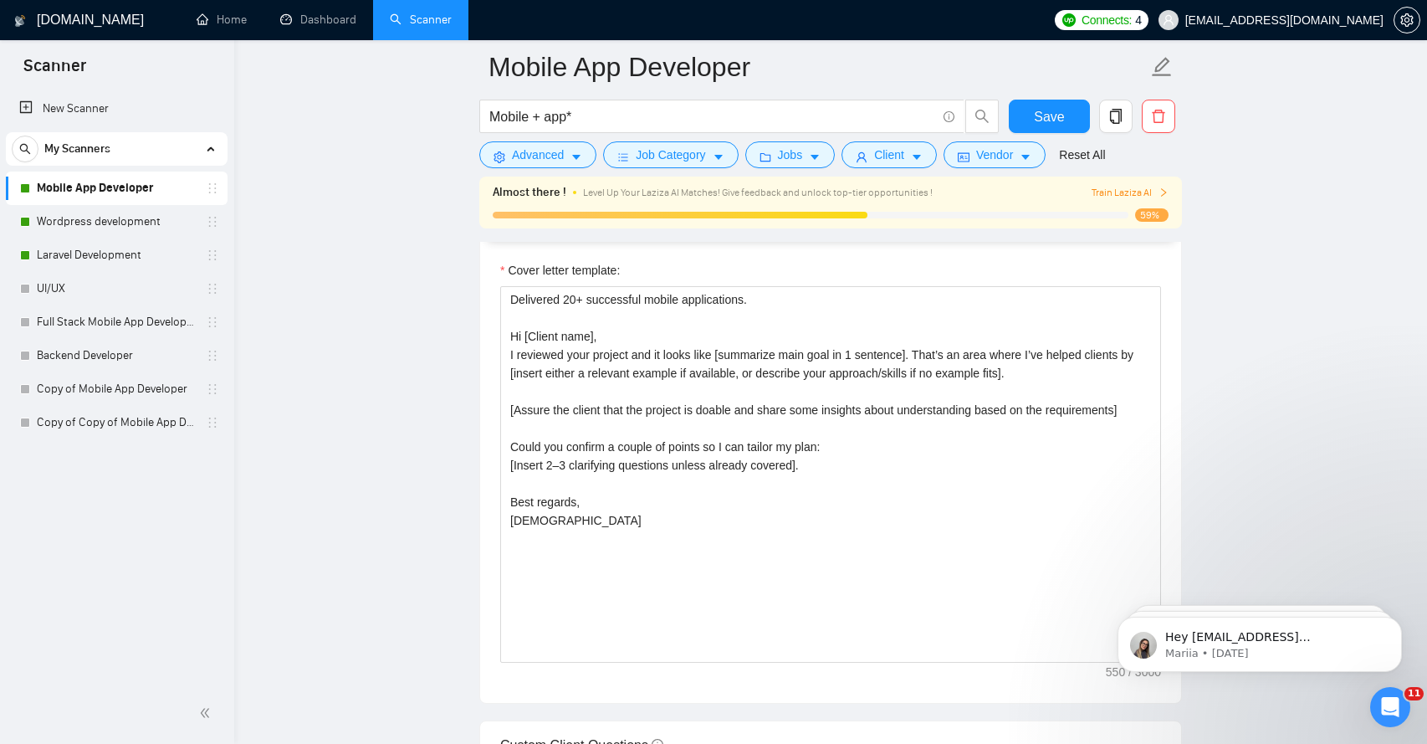
scroll to position [1870, 0]
click at [167, 214] on link "Wordpress development" at bounding box center [116, 221] width 159 height 33
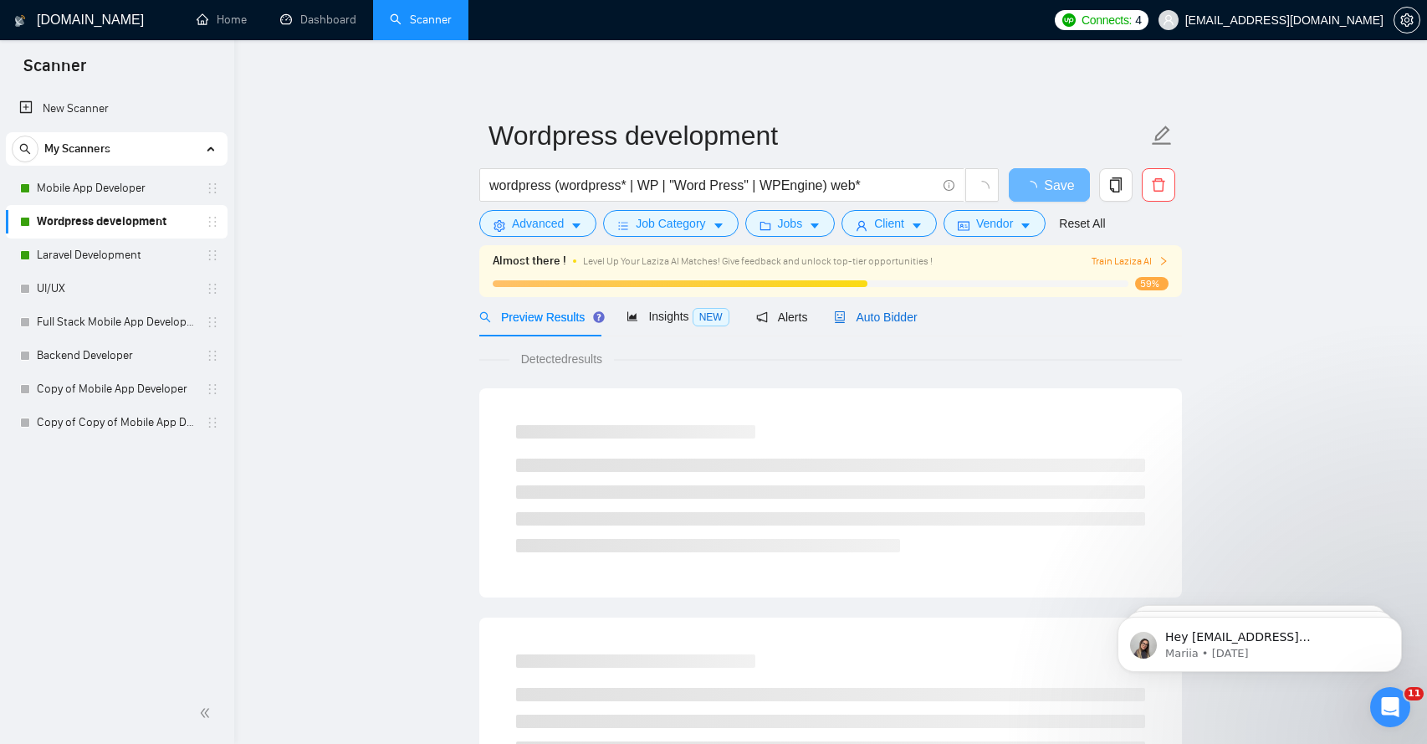
click at [872, 321] on span "Auto Bidder" at bounding box center [875, 316] width 83 height 13
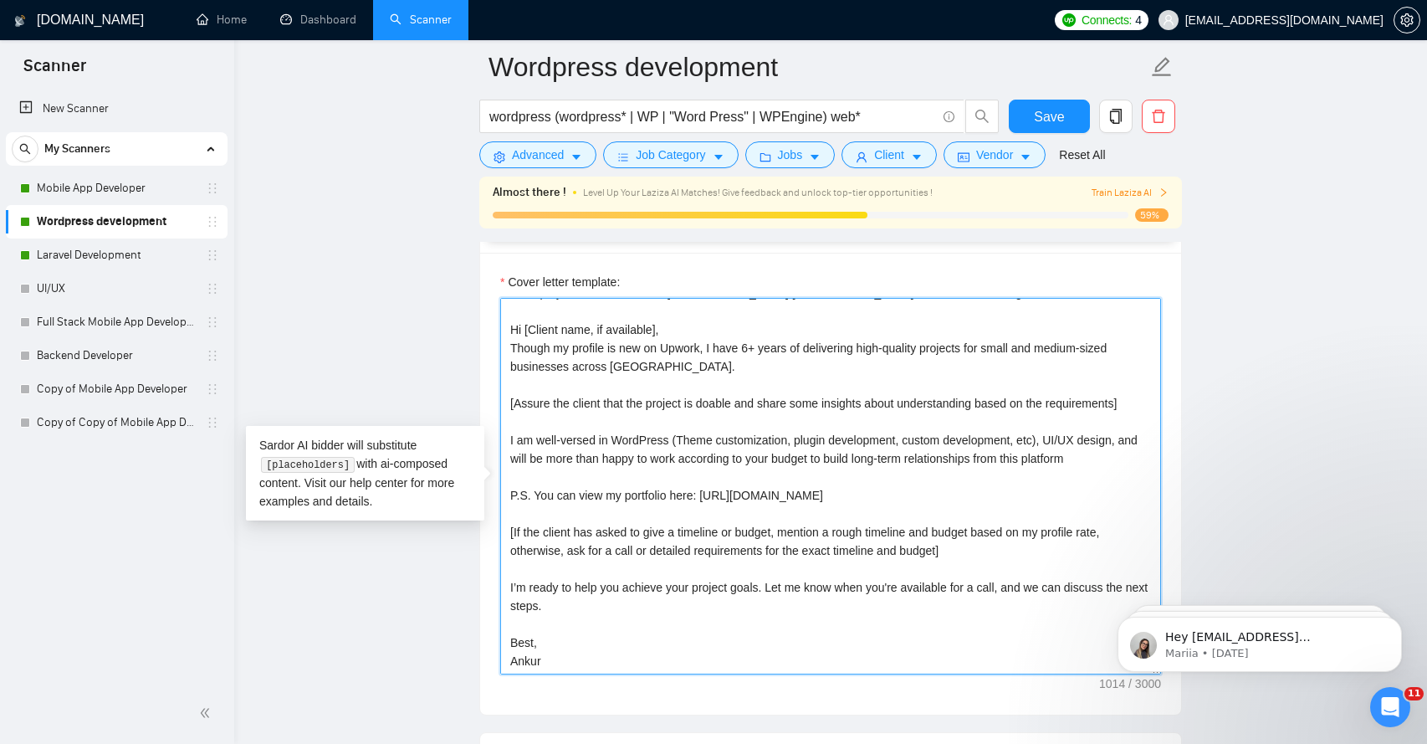
scroll to position [37, 0]
drag, startPoint x: 575, startPoint y: 590, endPoint x: 501, endPoint y: 574, distance: 76.1
click at [501, 574] on textarea "200+ projects delivered in the [GEOGRAPHIC_DATA]/[GEOGRAPHIC_DATA]. 100% satisf…" at bounding box center [830, 486] width 661 height 376
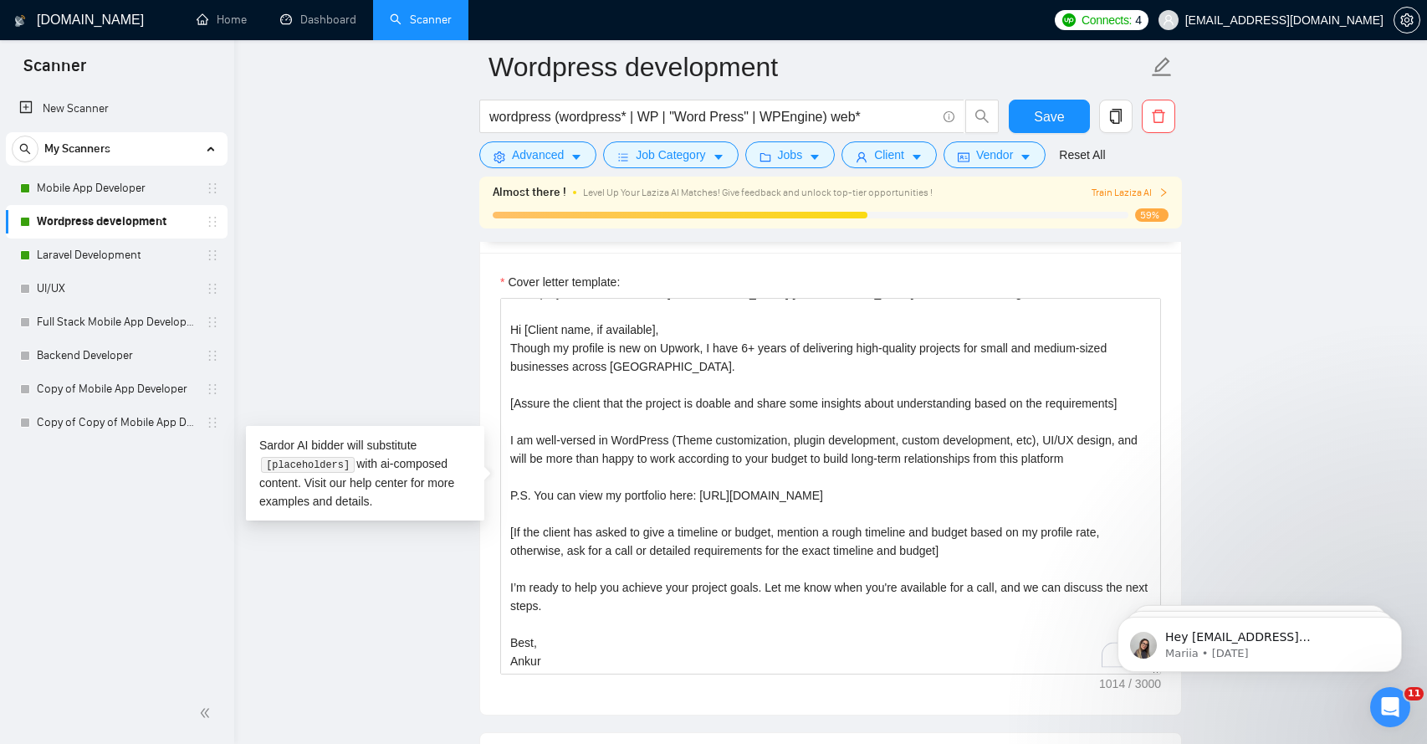
click at [390, 601] on main "Wordpress development wordpress (wordpress* | WP | "Word Press" | WPEngine) web…" at bounding box center [830, 458] width 1139 height 5035
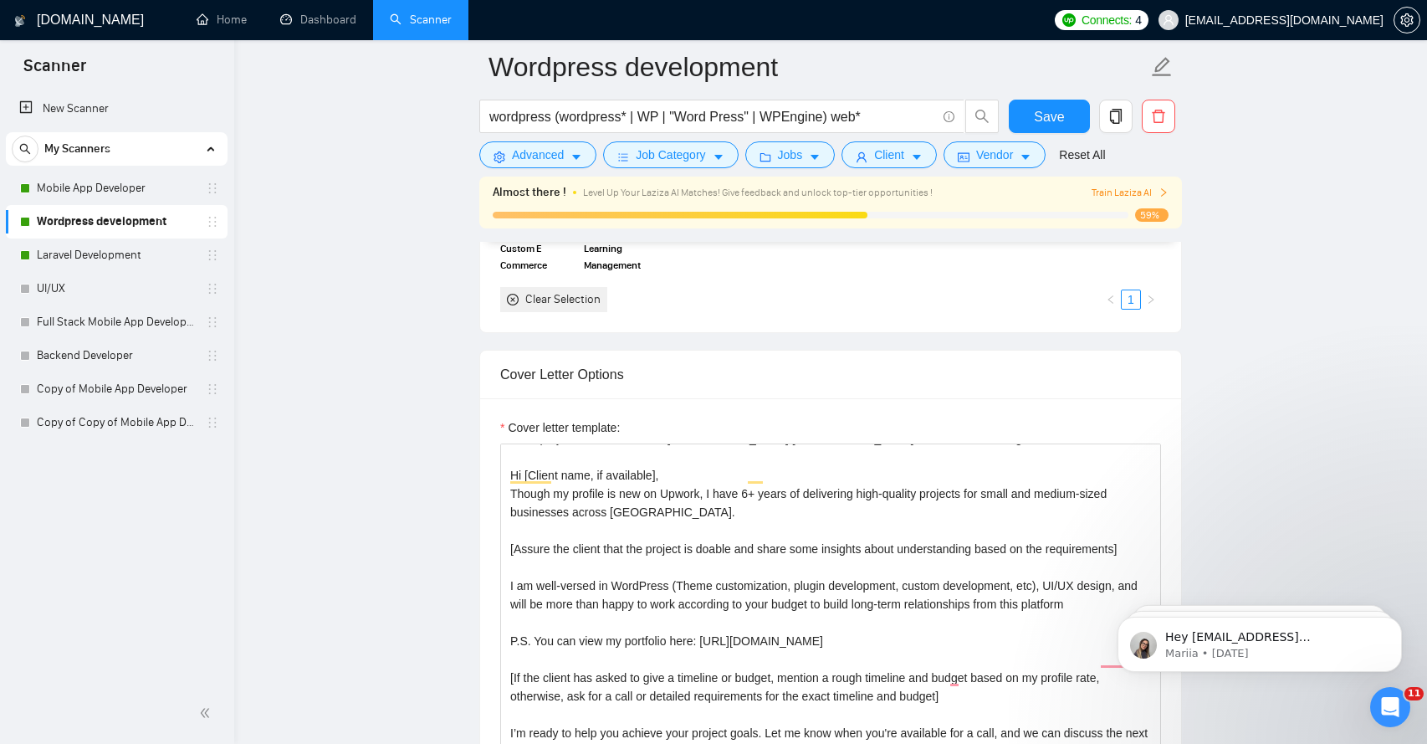
scroll to position [1932, 0]
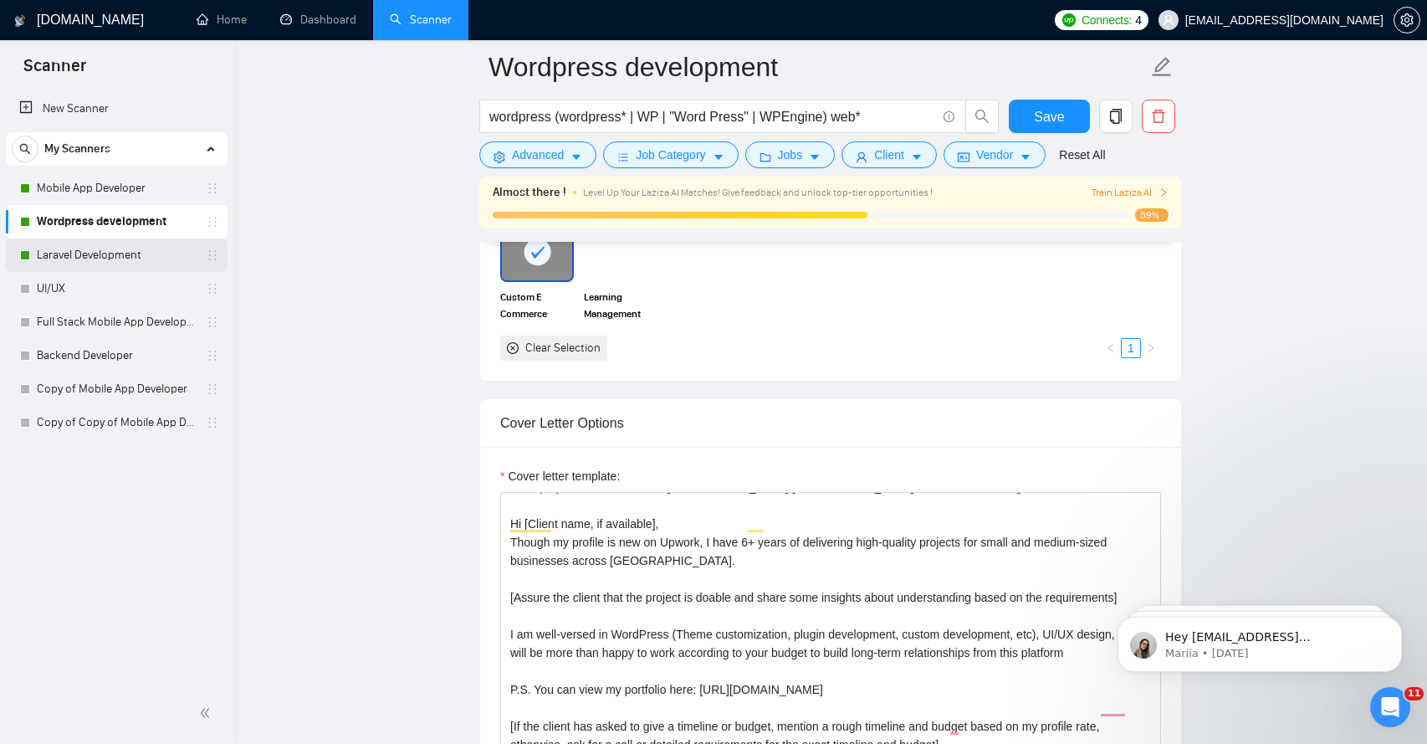
click at [127, 253] on link "Laravel Development" at bounding box center [116, 254] width 159 height 33
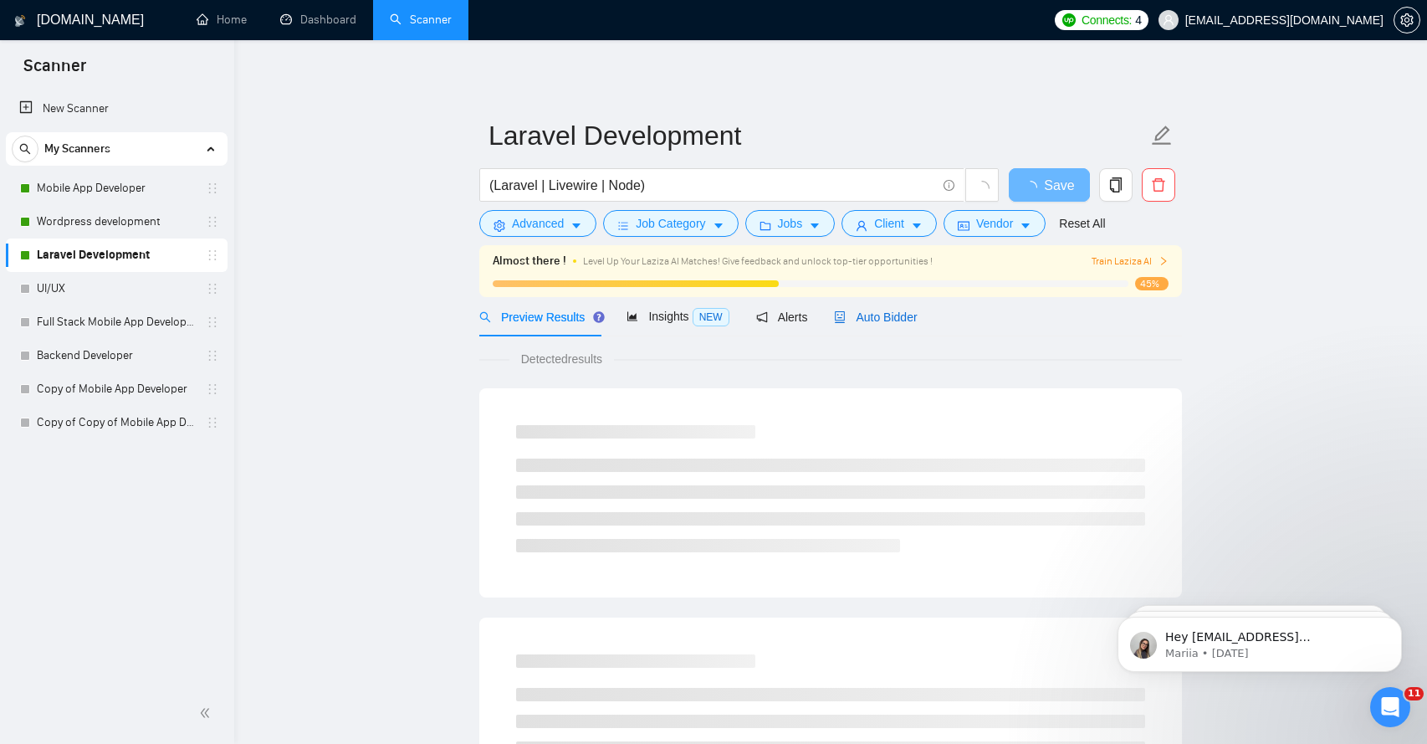
click at [870, 316] on span "Auto Bidder" at bounding box center [875, 316] width 83 height 13
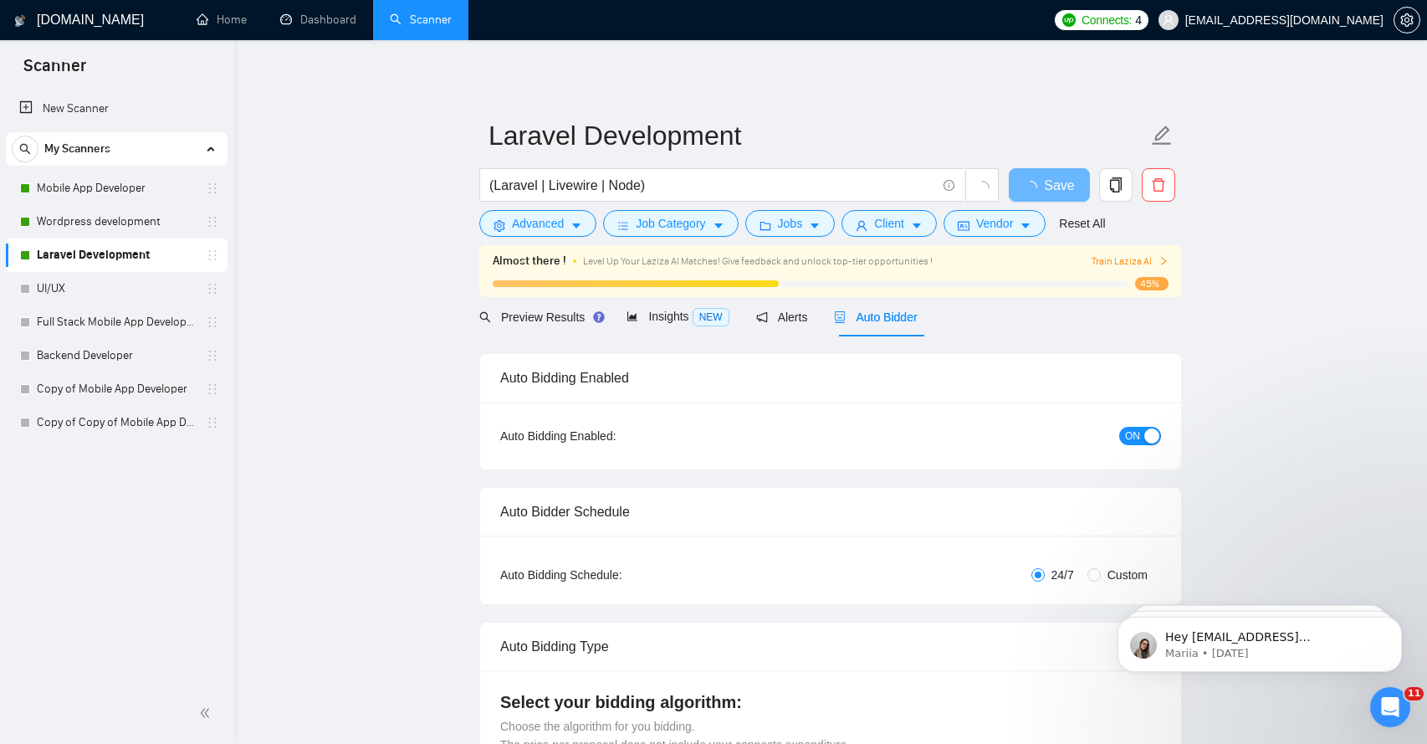
radio input "false"
radio input "true"
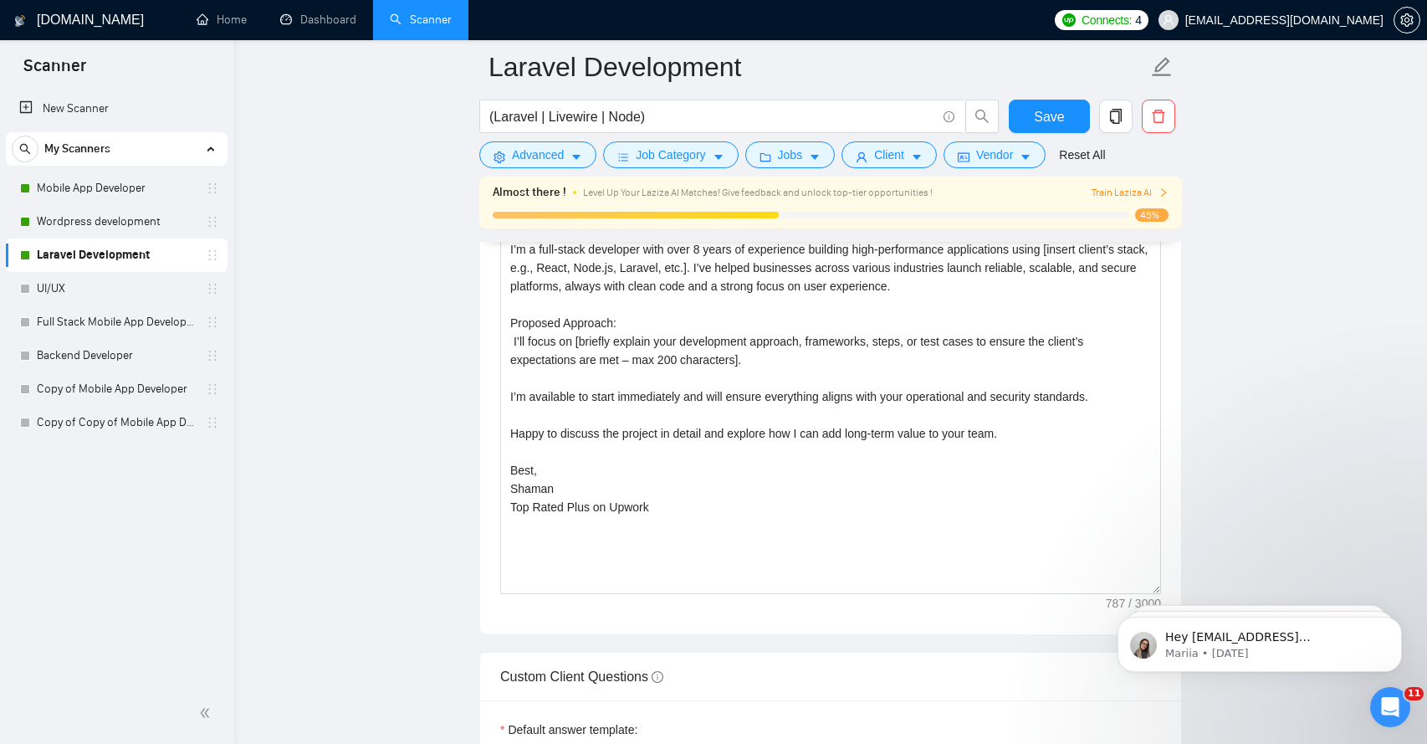
scroll to position [2201, 0]
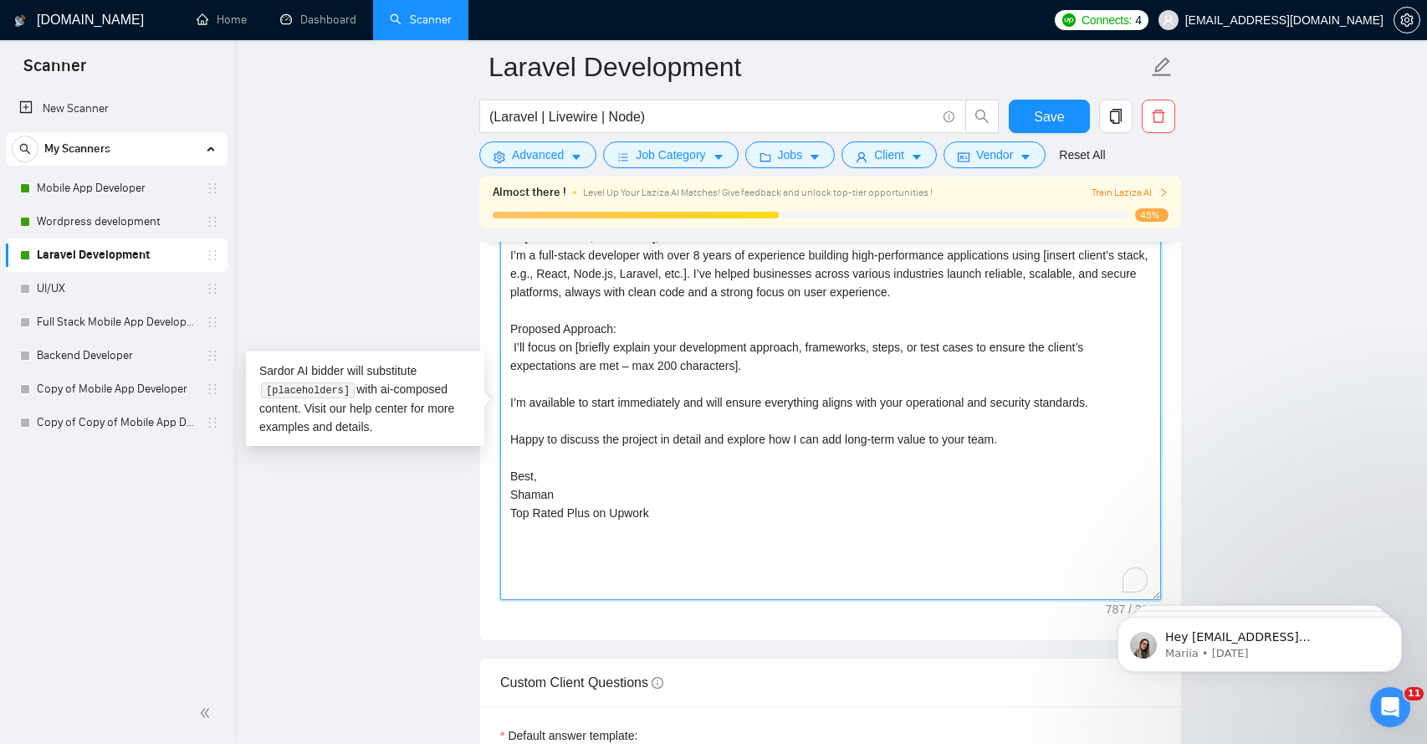
drag, startPoint x: 1031, startPoint y: 438, endPoint x: 607, endPoint y: 386, distance: 427.3
click at [607, 385] on textarea "Hi [Client name, if available], I’m a full-stack developer with over 8 years of…" at bounding box center [830, 411] width 661 height 376
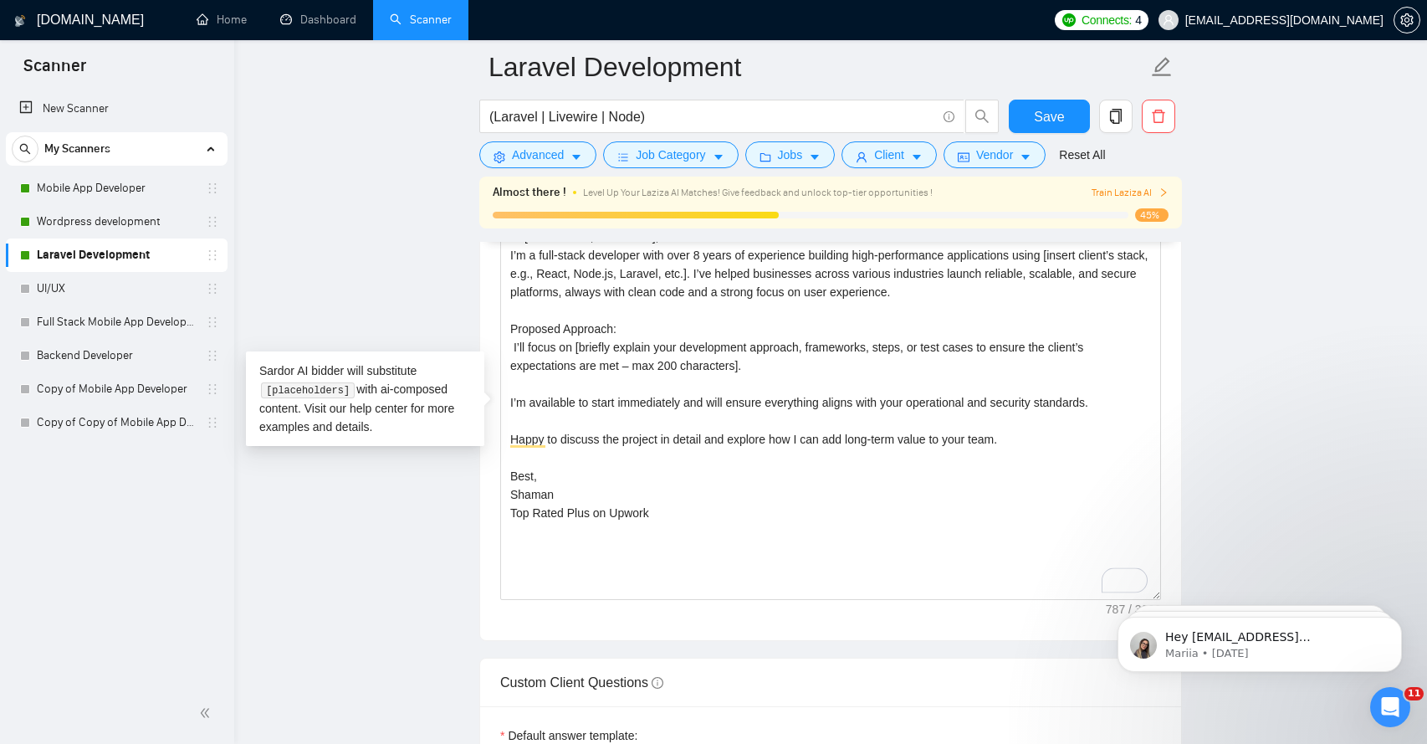
click at [287, 478] on main "Laravel Development (Laravel | Livewire | Node) Save Advanced Job Category Jobs…" at bounding box center [830, 384] width 1139 height 5037
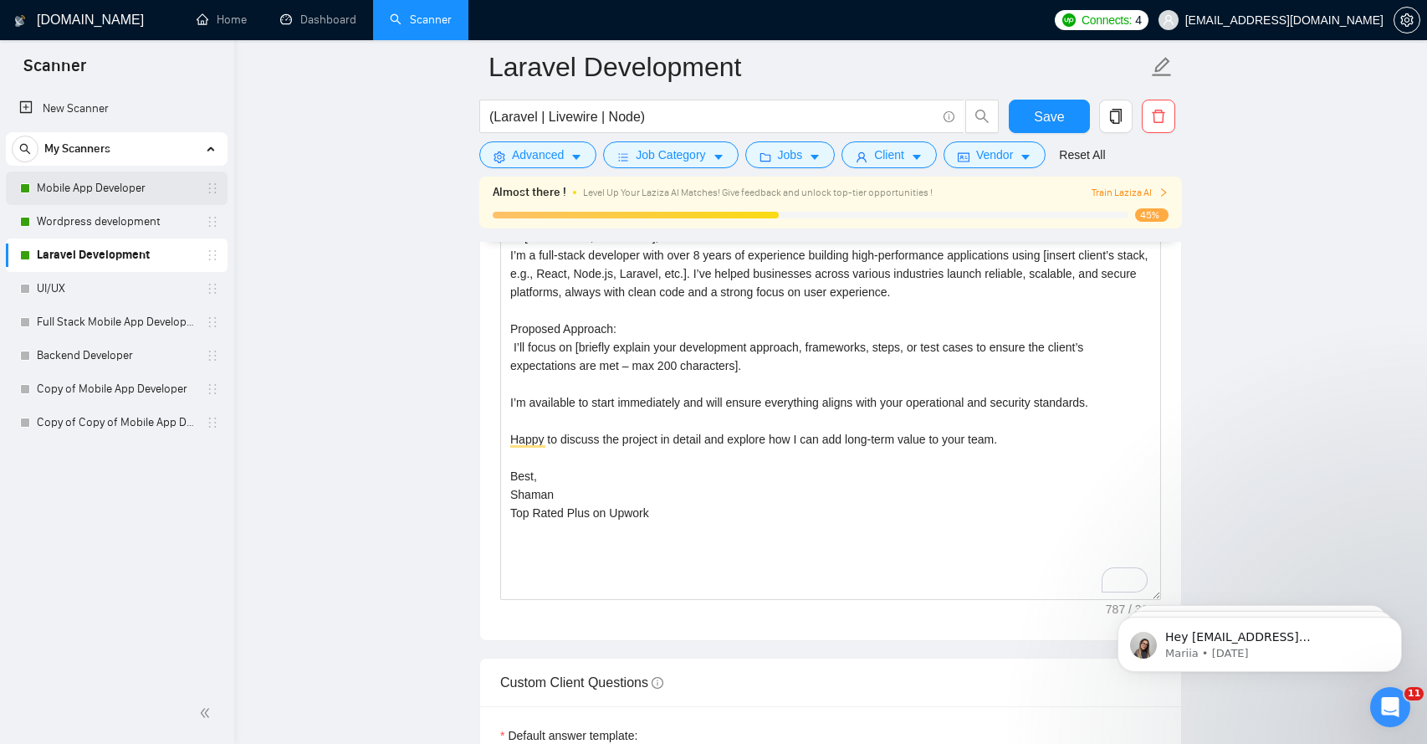
click at [144, 195] on link "Mobile App Developer" at bounding box center [116, 187] width 159 height 33
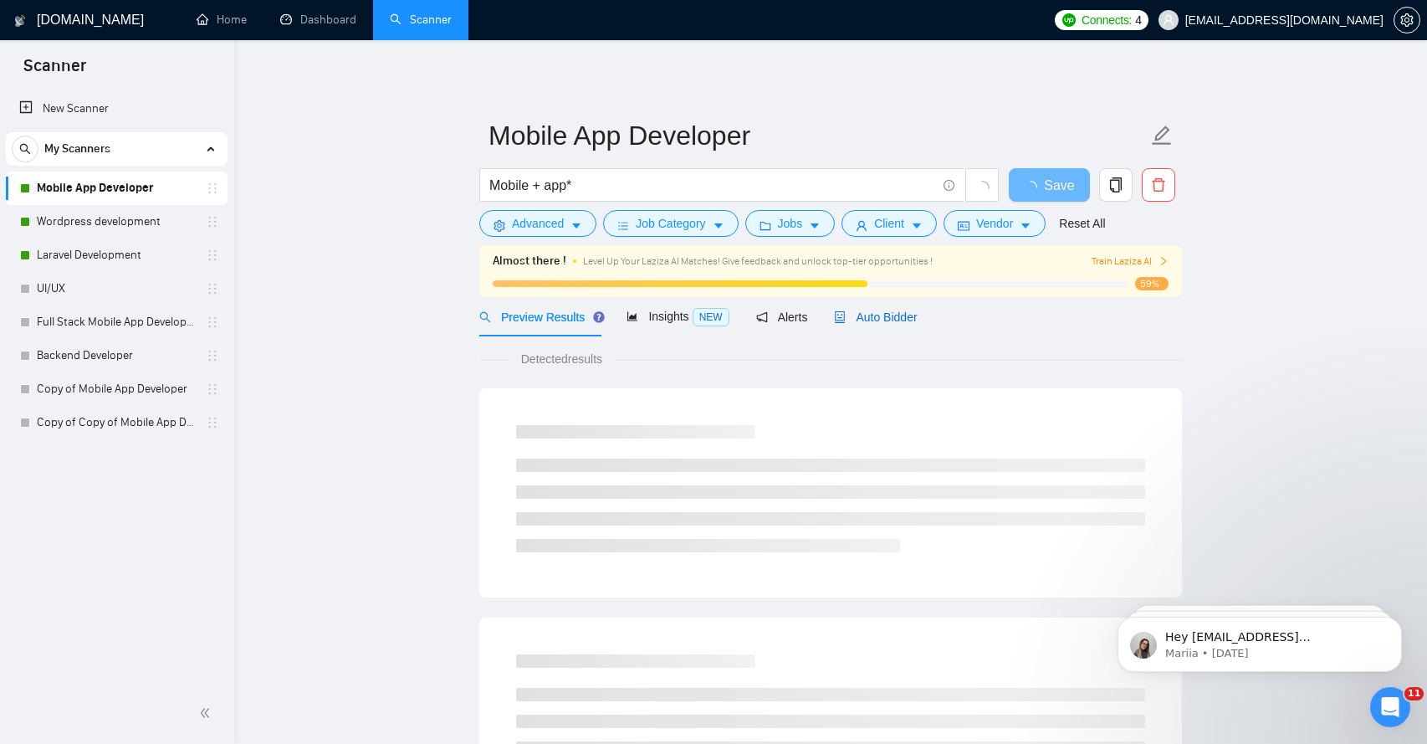
click at [872, 314] on span "Auto Bidder" at bounding box center [875, 316] width 83 height 13
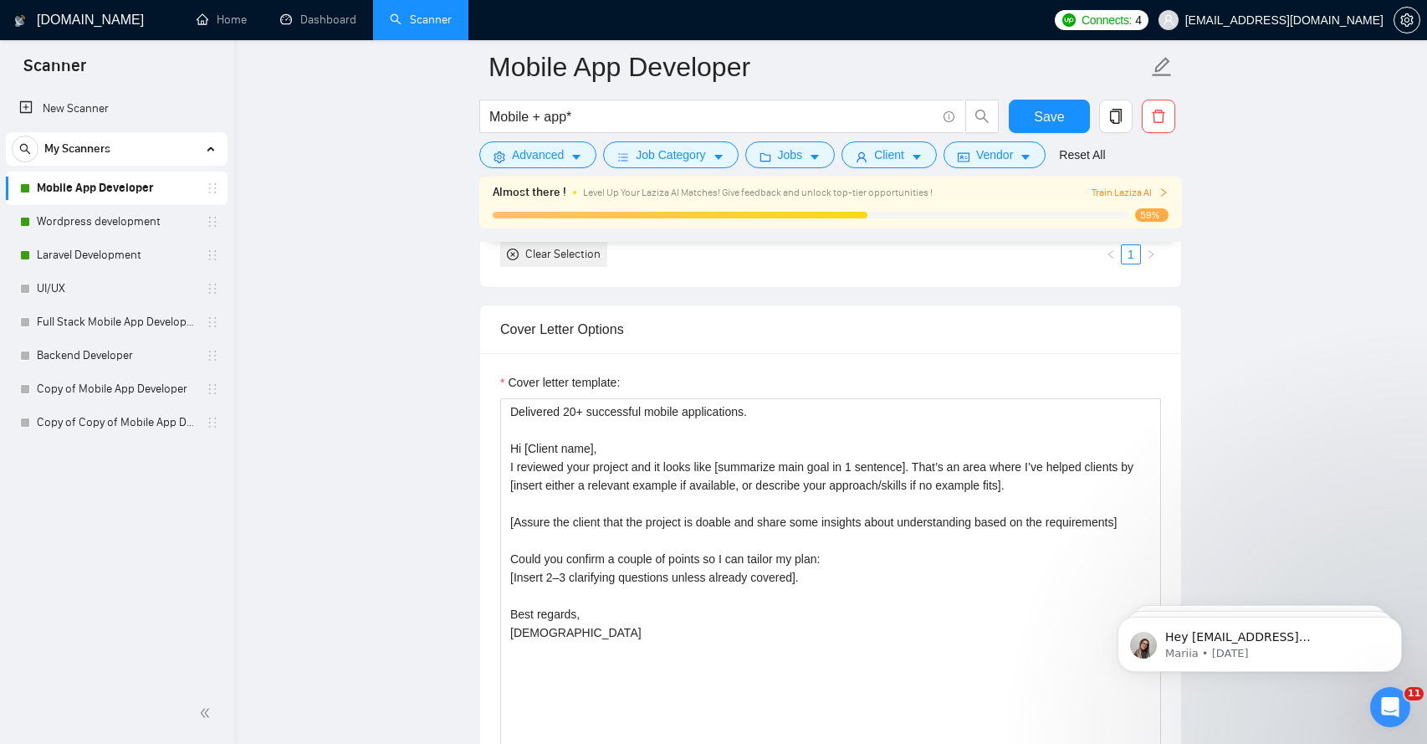
scroll to position [1889, 0]
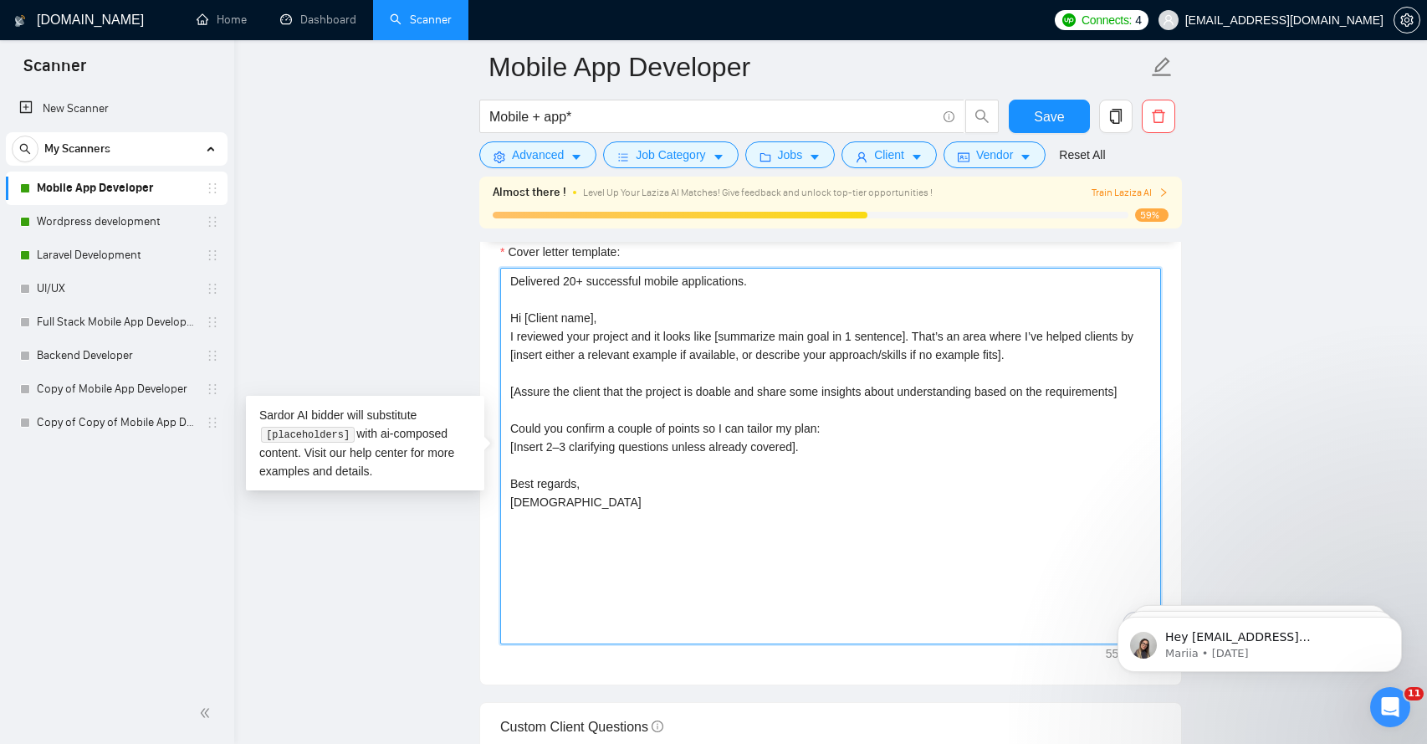
drag, startPoint x: 833, startPoint y: 453, endPoint x: 502, endPoint y: 430, distance: 332.0
click at [502, 429] on textarea "Delivered 20+ successful mobile applications. Hi [Client name], I reviewed your…" at bounding box center [830, 456] width 661 height 376
paste textarea "I’m available to start immediately and will ensure everything aligns with your …"
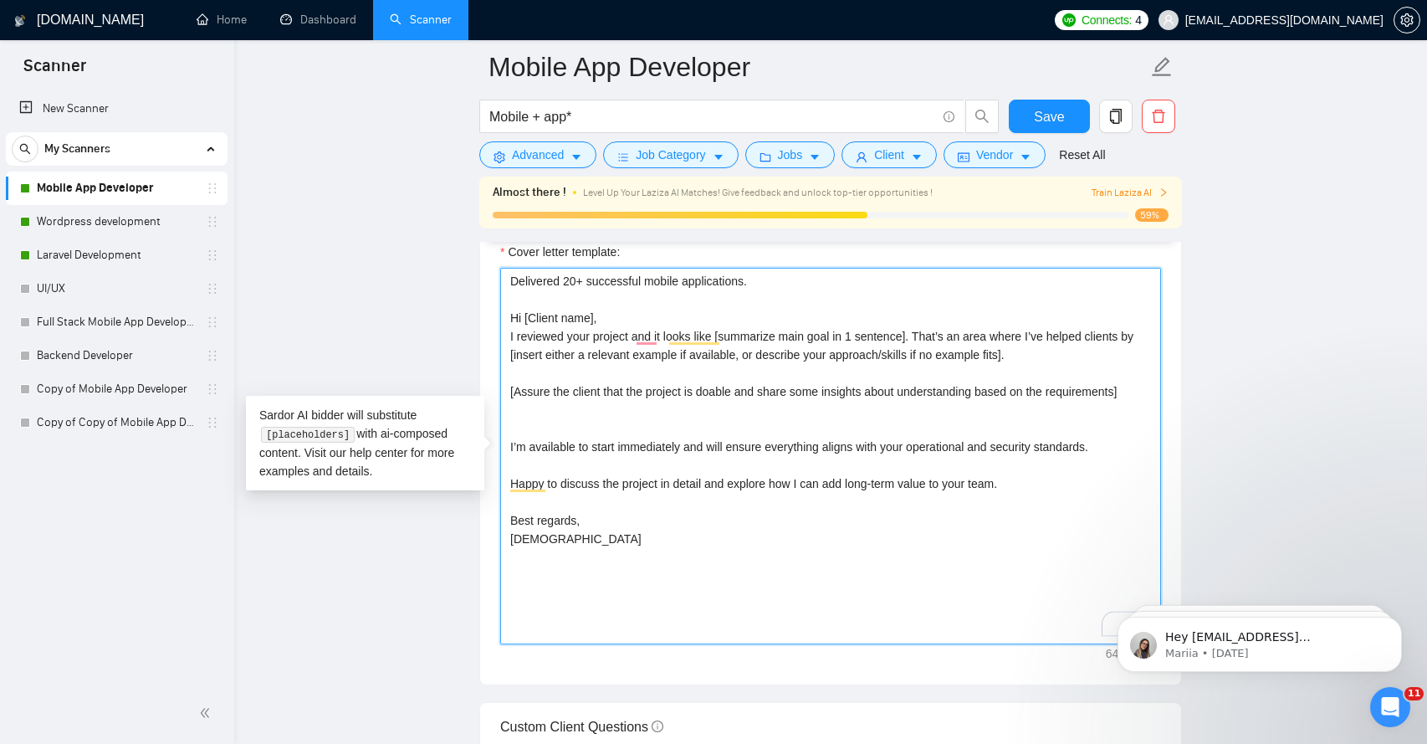
click at [534, 428] on textarea "Delivered 20+ successful mobile applications. Hi [Client name], I reviewed your…" at bounding box center [830, 456] width 661 height 376
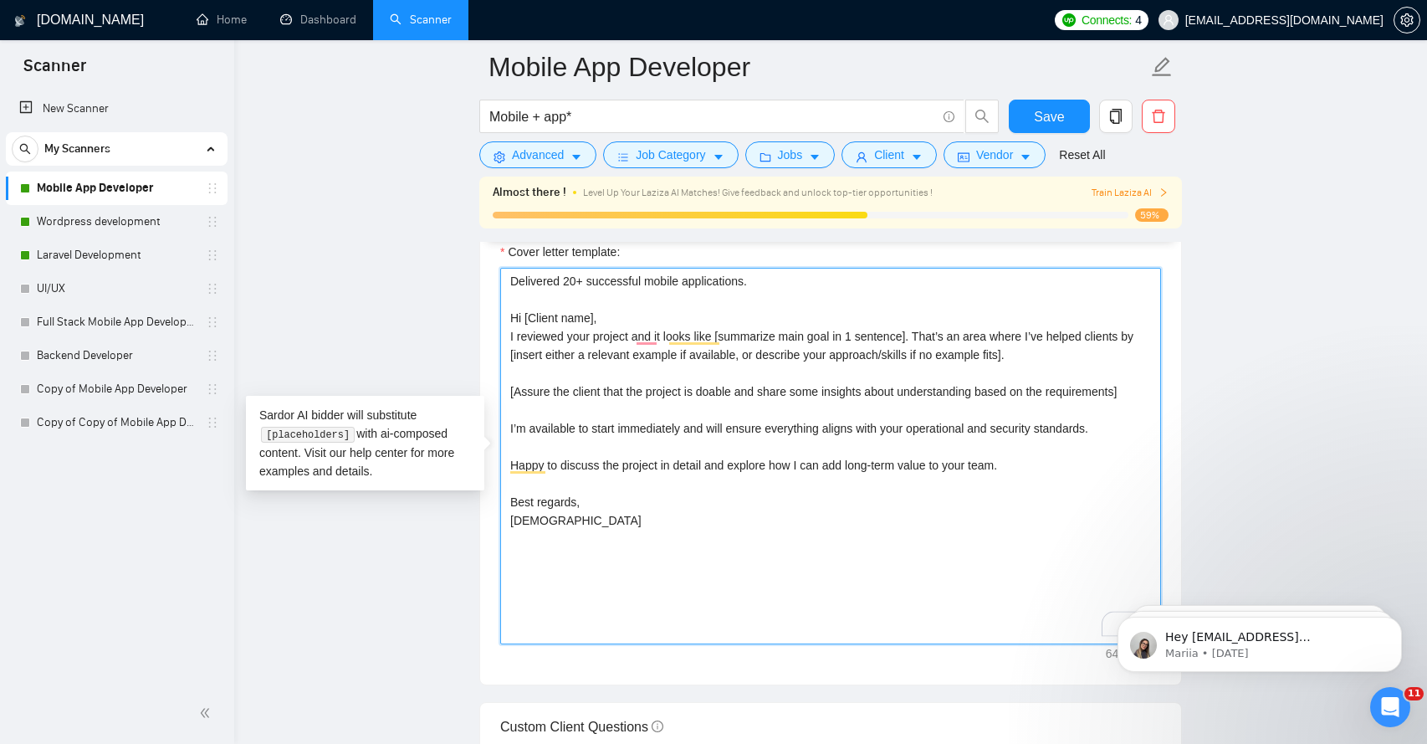
click at [575, 452] on textarea "Delivered 20+ successful mobile applications. Hi [Client name], I reviewed your…" at bounding box center [830, 456] width 661 height 376
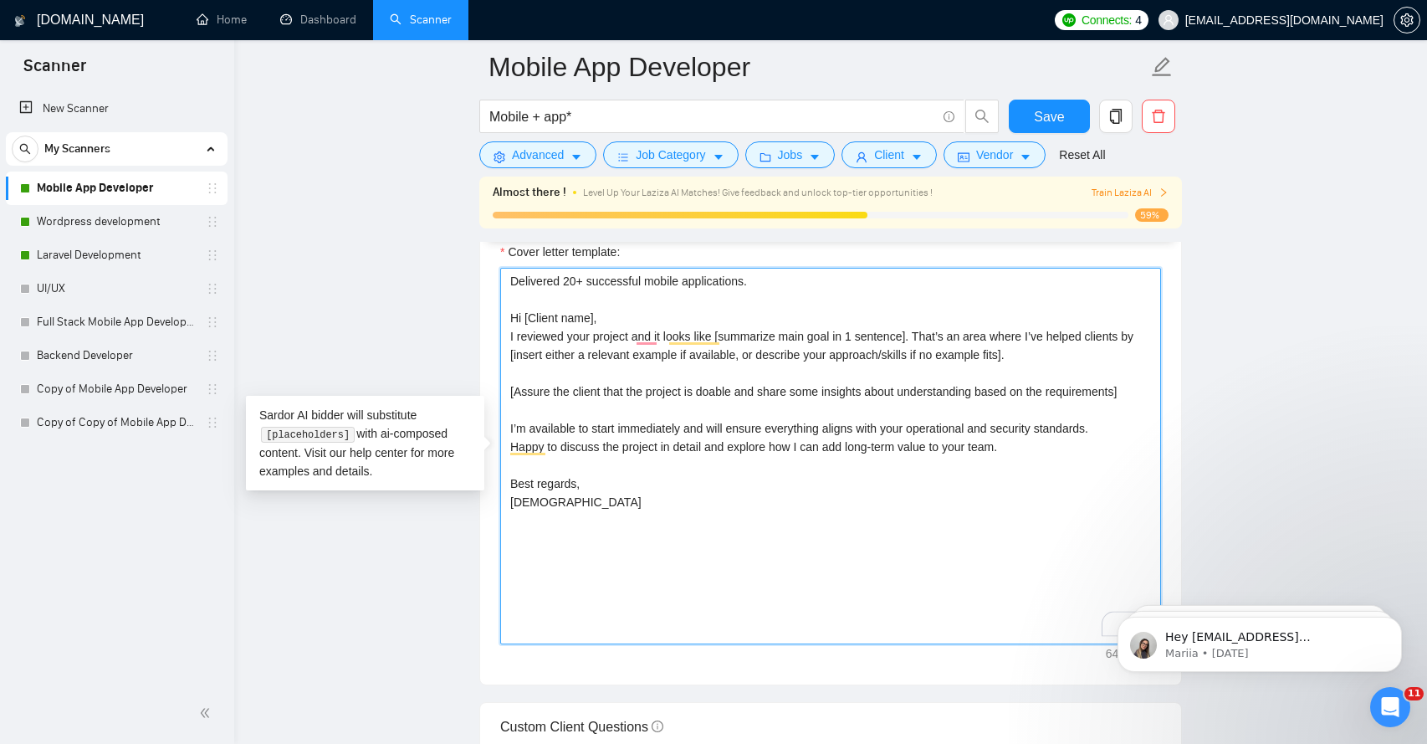
click at [775, 489] on textarea "Delivered 20+ successful mobile applications. Hi [Client name], I reviewed your…" at bounding box center [830, 456] width 661 height 376
type textarea "Delivered 20+ successful mobile applications. Hi [Client name], I reviewed your…"
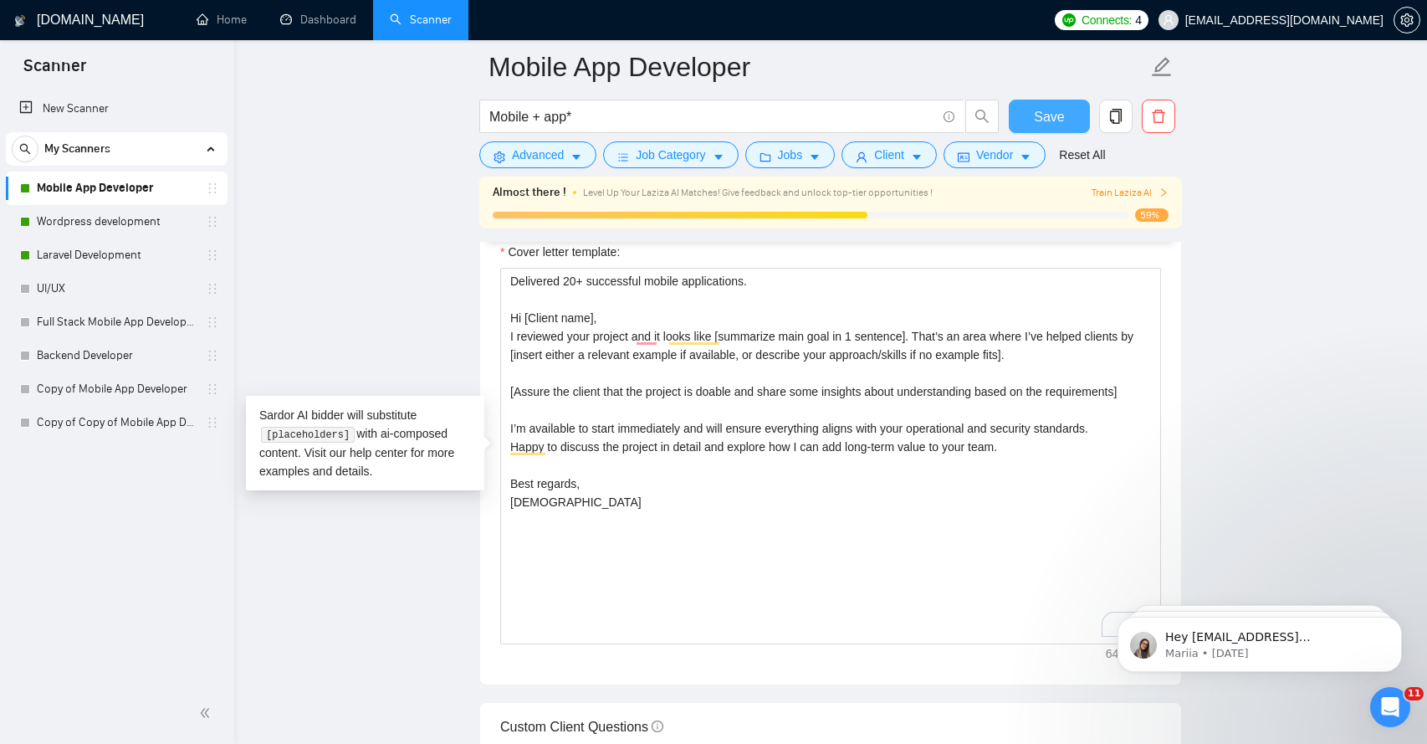
click at [1047, 124] on span "Save" at bounding box center [1049, 116] width 30 height 21
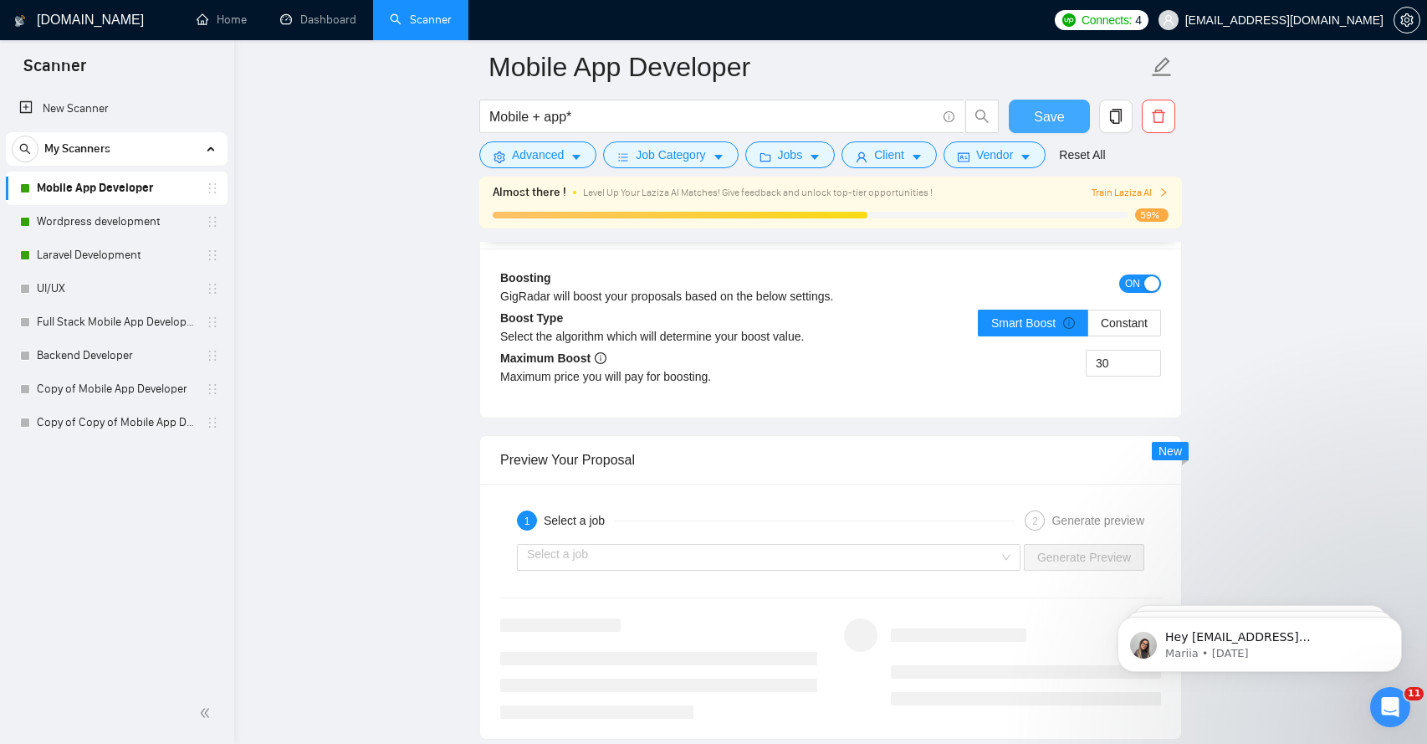
scroll to position [3021, 0]
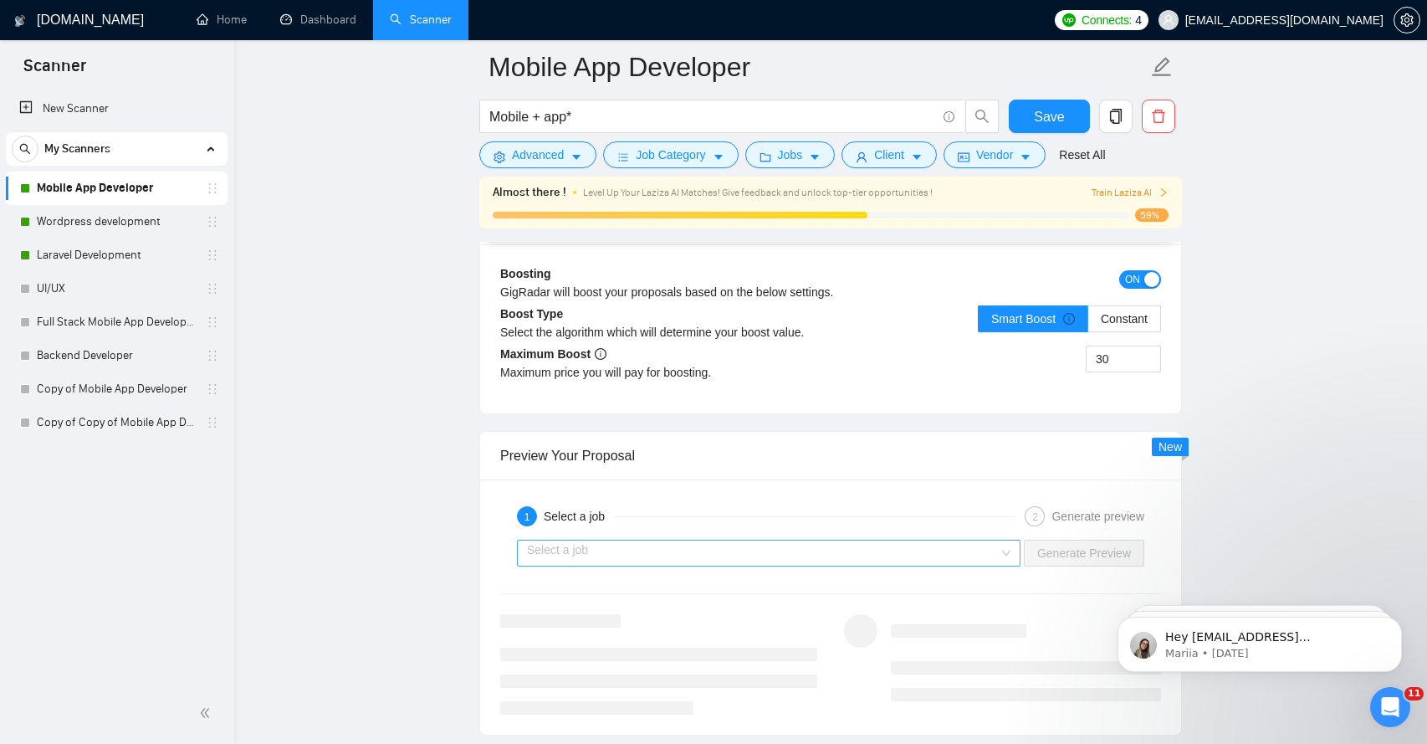
click at [827, 551] on input "search" at bounding box center [763, 552] width 472 height 25
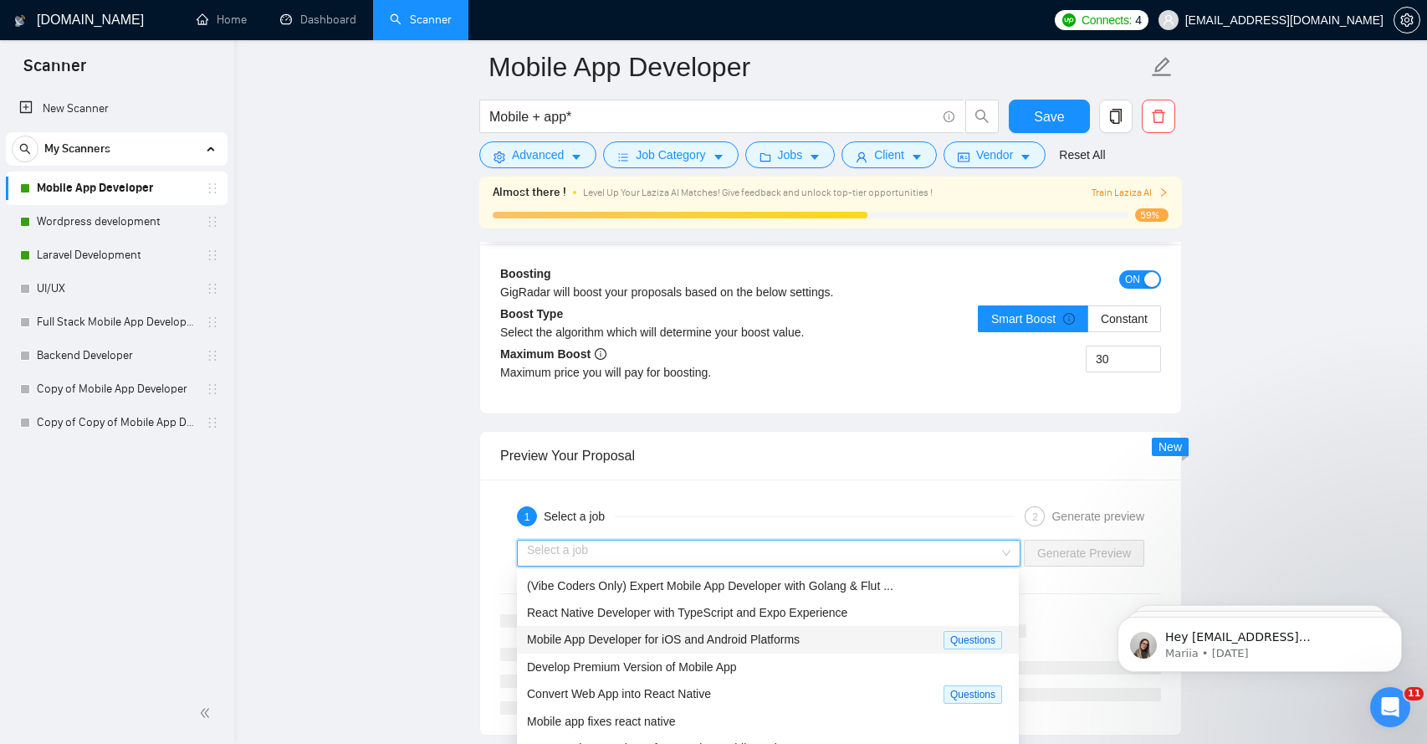
click at [685, 637] on span "Mobile App Developer for iOS and Android Platforms" at bounding box center [663, 638] width 273 height 13
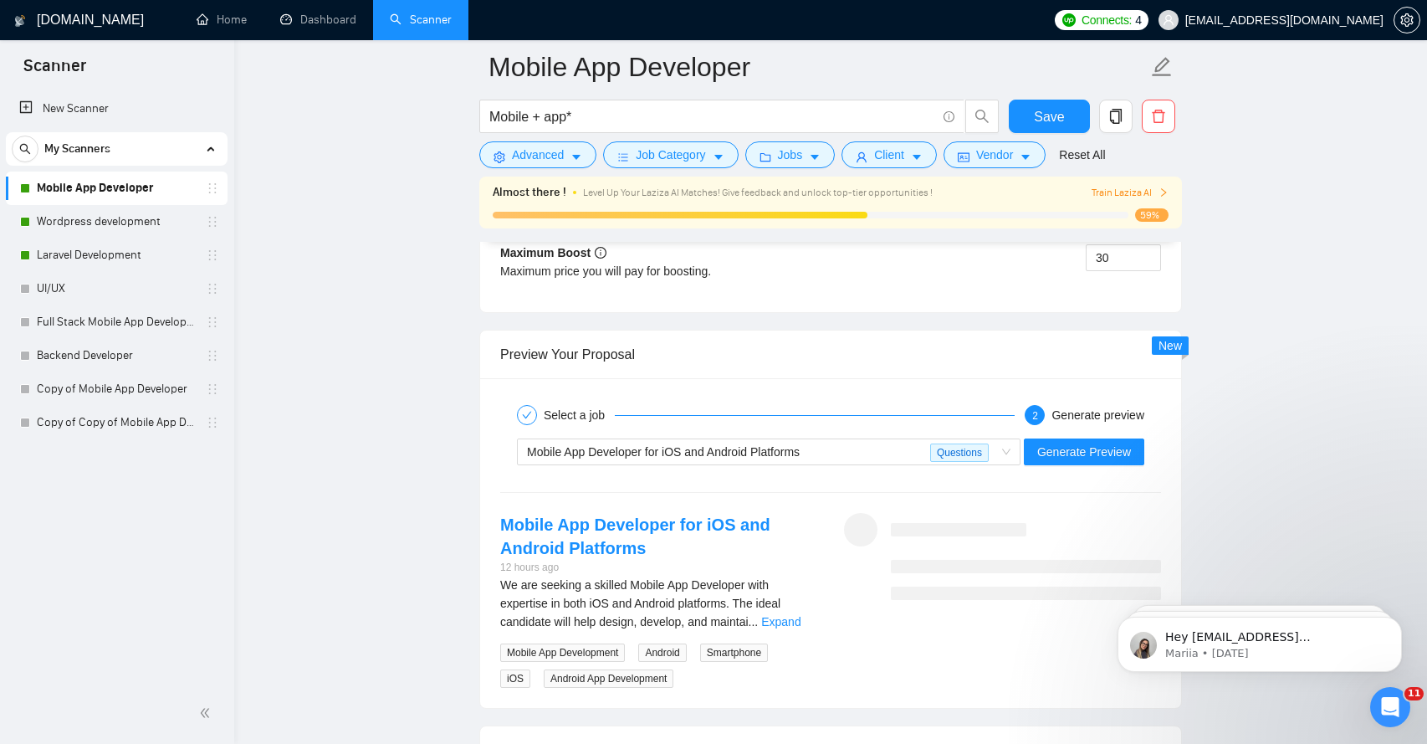
scroll to position [3177, 0]
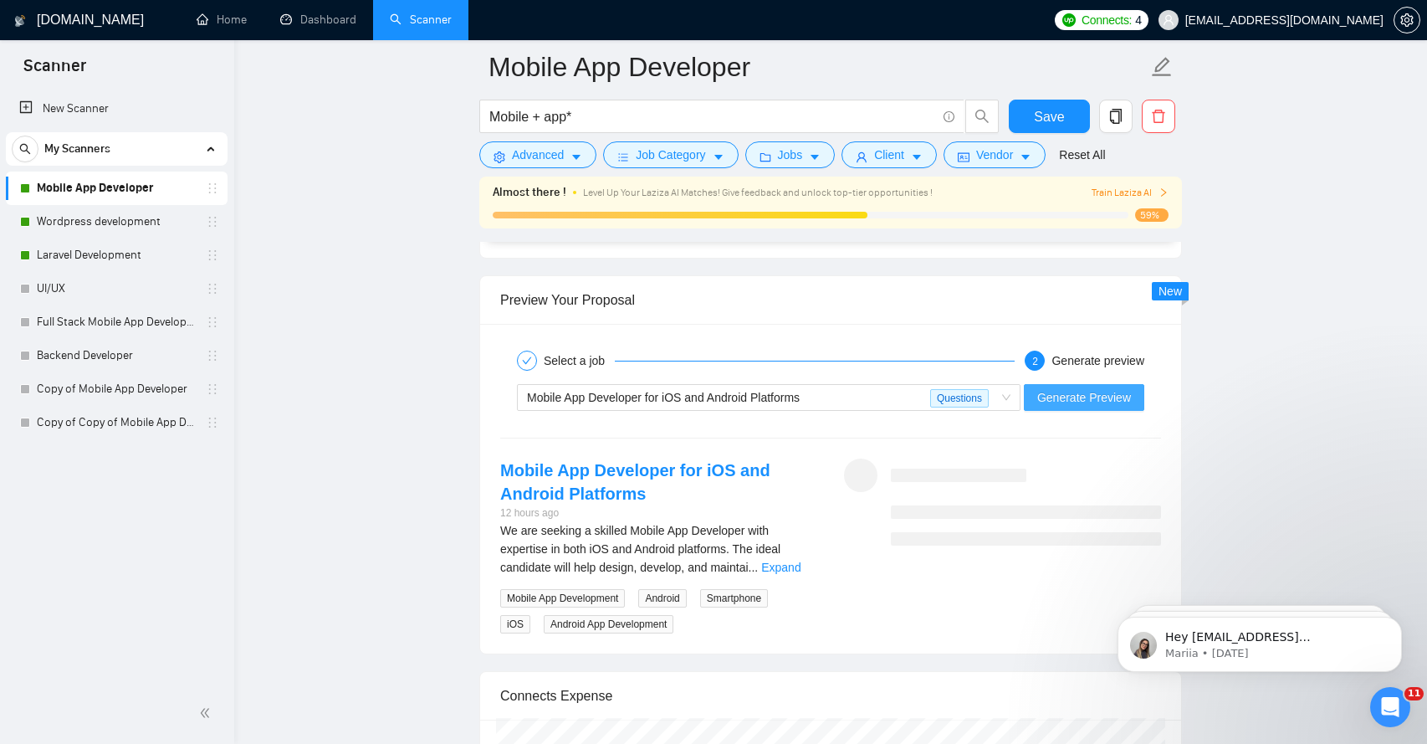
click at [1112, 396] on span "Generate Preview" at bounding box center [1084, 397] width 94 height 18
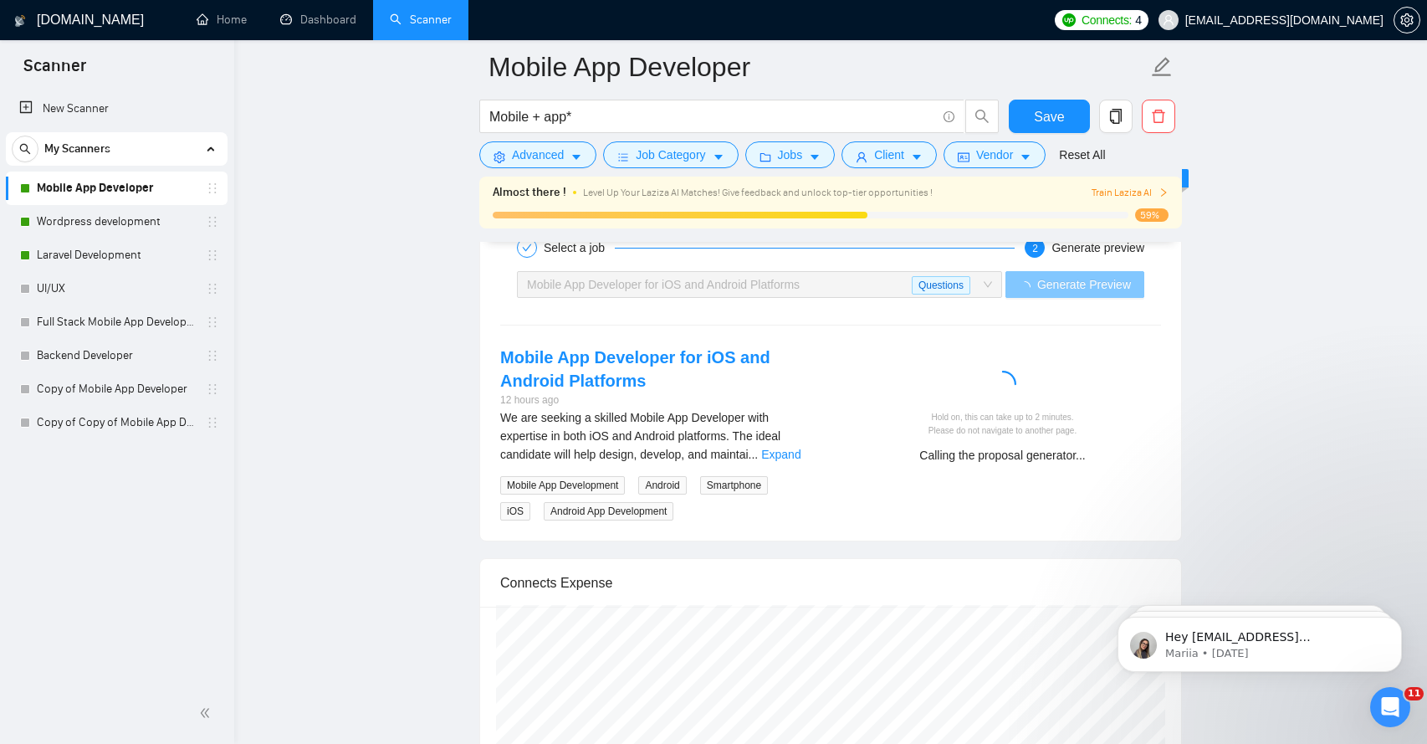
scroll to position [3292, 0]
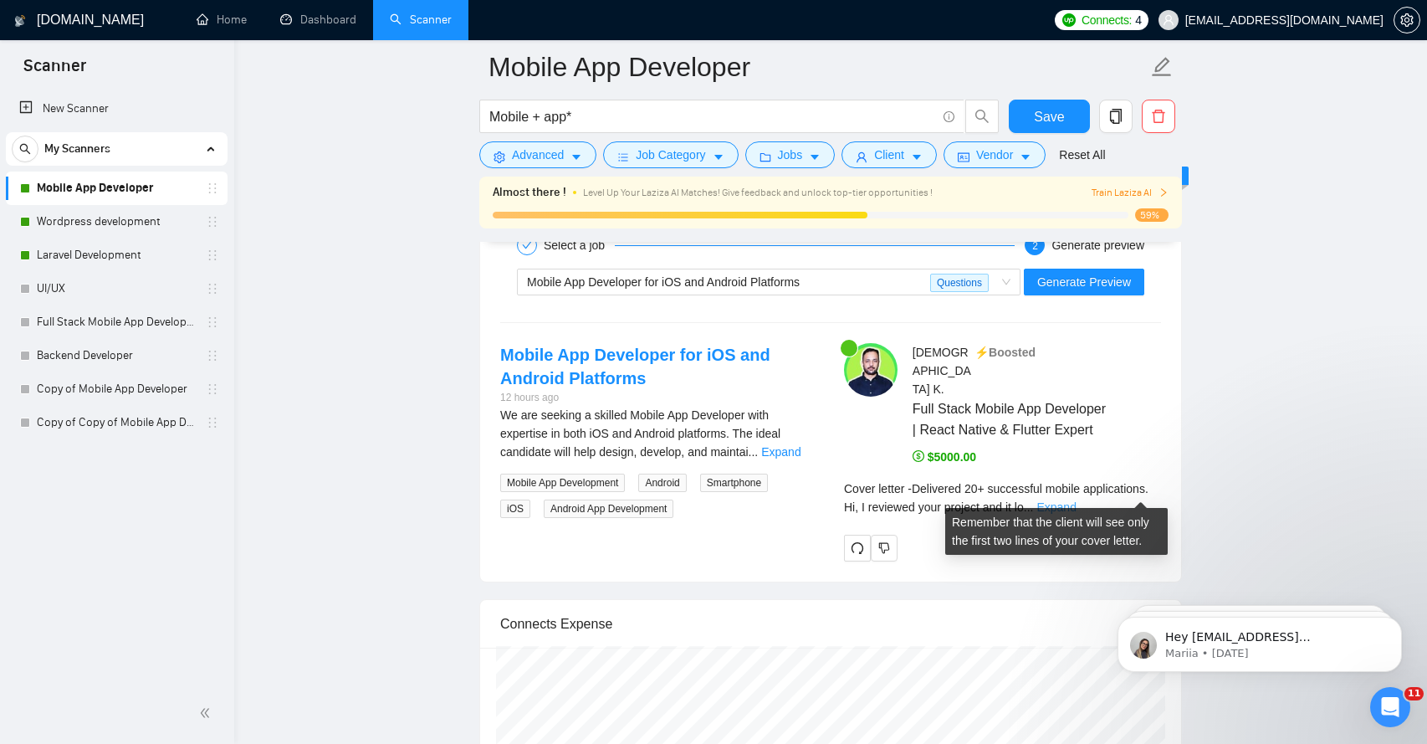
click at [1076, 500] on link "Expand" at bounding box center [1055, 506] width 39 height 13
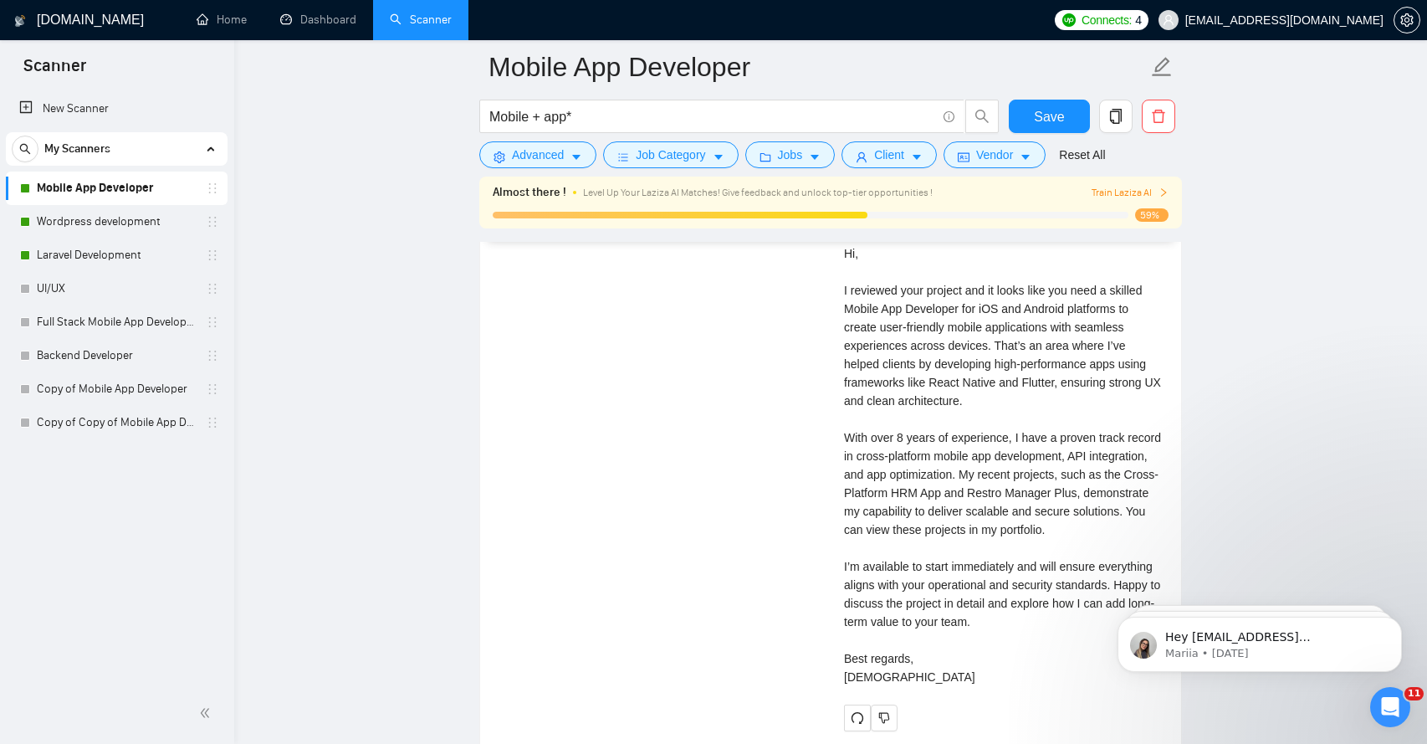
scroll to position [4031, 0]
drag, startPoint x: 994, startPoint y: 442, endPoint x: 994, endPoint y: 496, distance: 53.5
click at [994, 492] on div "Cover letter Delivered 20+ successful mobile applications. Hi, I reviewed your …" at bounding box center [1002, 435] width 317 height 497
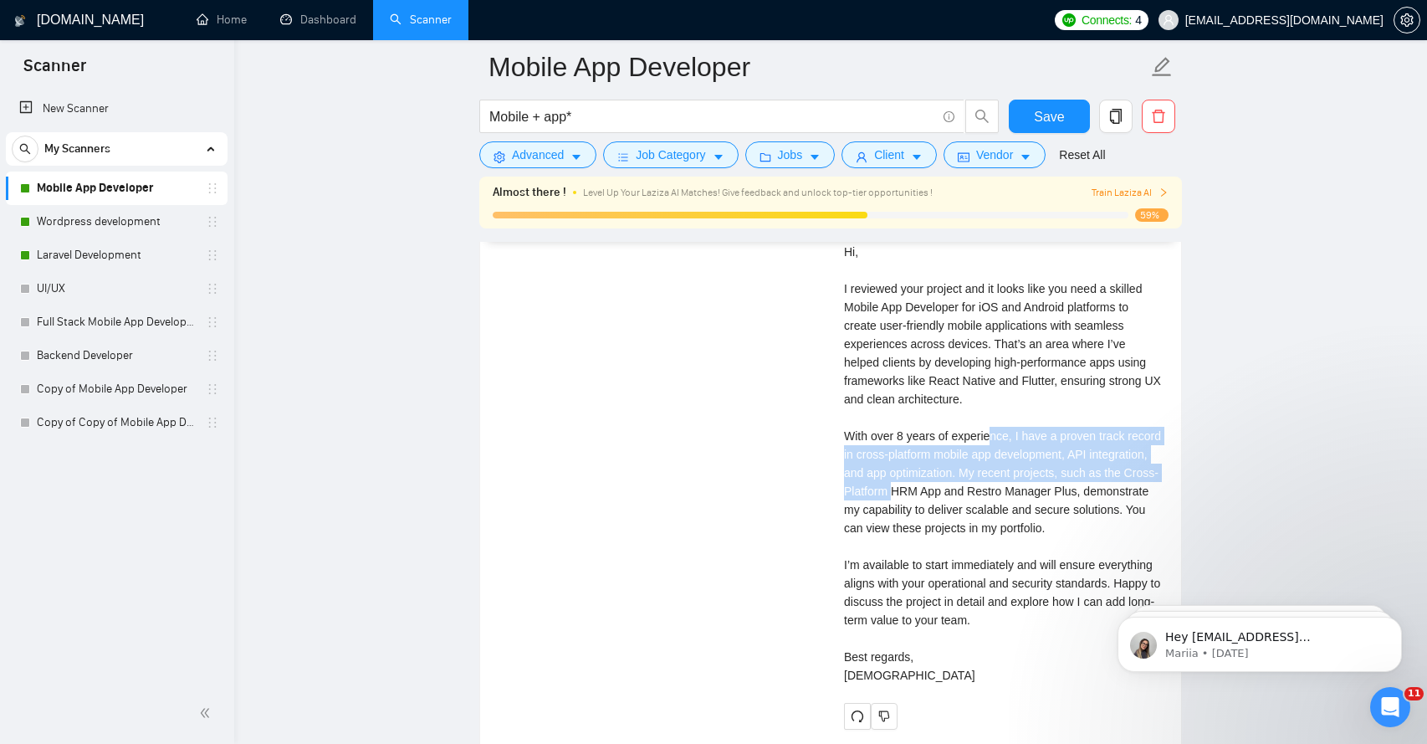
click at [907, 499] on div "Cover letter Delivered 20+ successful mobile applications. Hi, I reviewed your …" at bounding box center [1002, 435] width 317 height 497
drag, startPoint x: 979, startPoint y: 448, endPoint x: 983, endPoint y: 503, distance: 55.3
click at [983, 503] on div "Cover letter Delivered 20+ successful mobile applications. Hi, I reviewed your …" at bounding box center [1002, 435] width 317 height 497
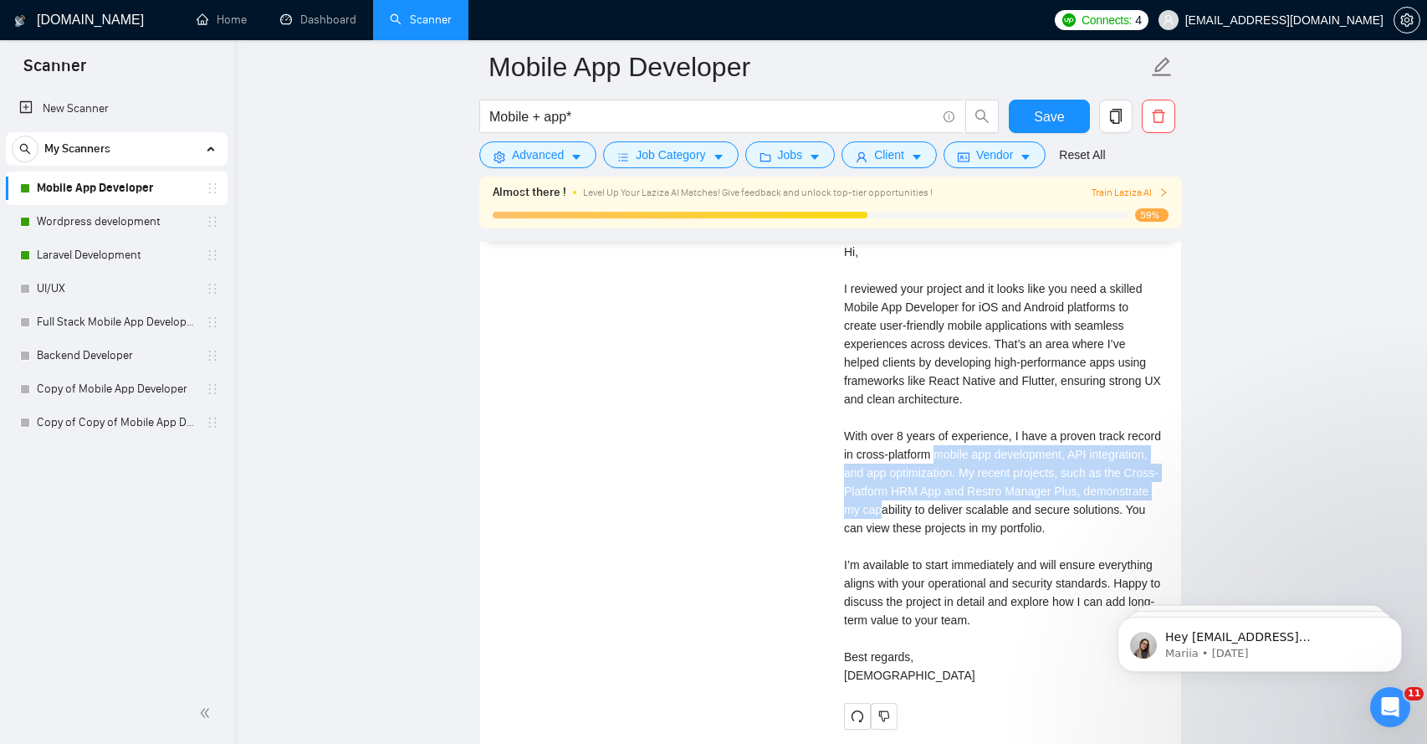
click at [918, 505] on div "Cover letter Delivered 20+ successful mobile applications. Hi, I reviewed your …" at bounding box center [1002, 435] width 317 height 497
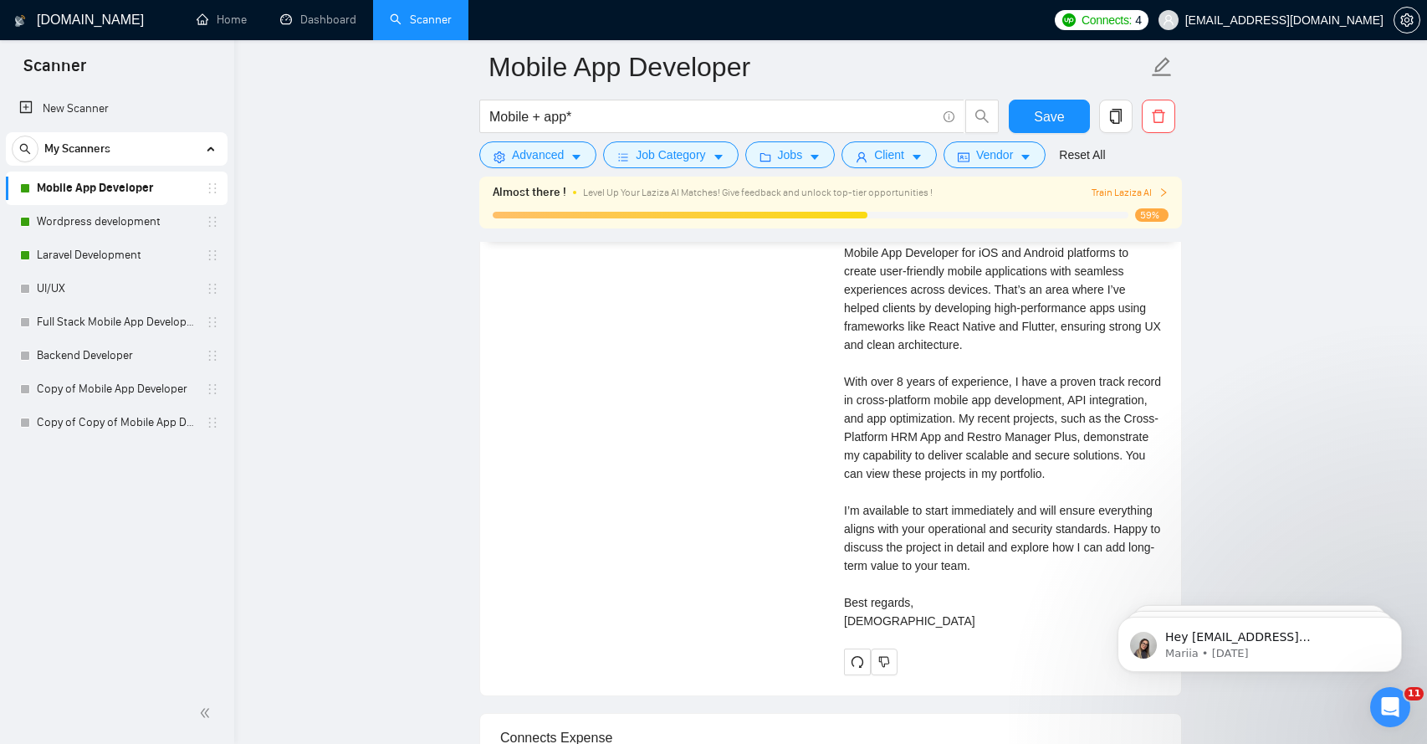
scroll to position [4086, 0]
drag, startPoint x: 890, startPoint y: 534, endPoint x: 953, endPoint y: 534, distance: 62.7
click at [953, 534] on div "Cover letter Delivered 20+ successful mobile applications. Hi, I reviewed your …" at bounding box center [1002, 380] width 317 height 497
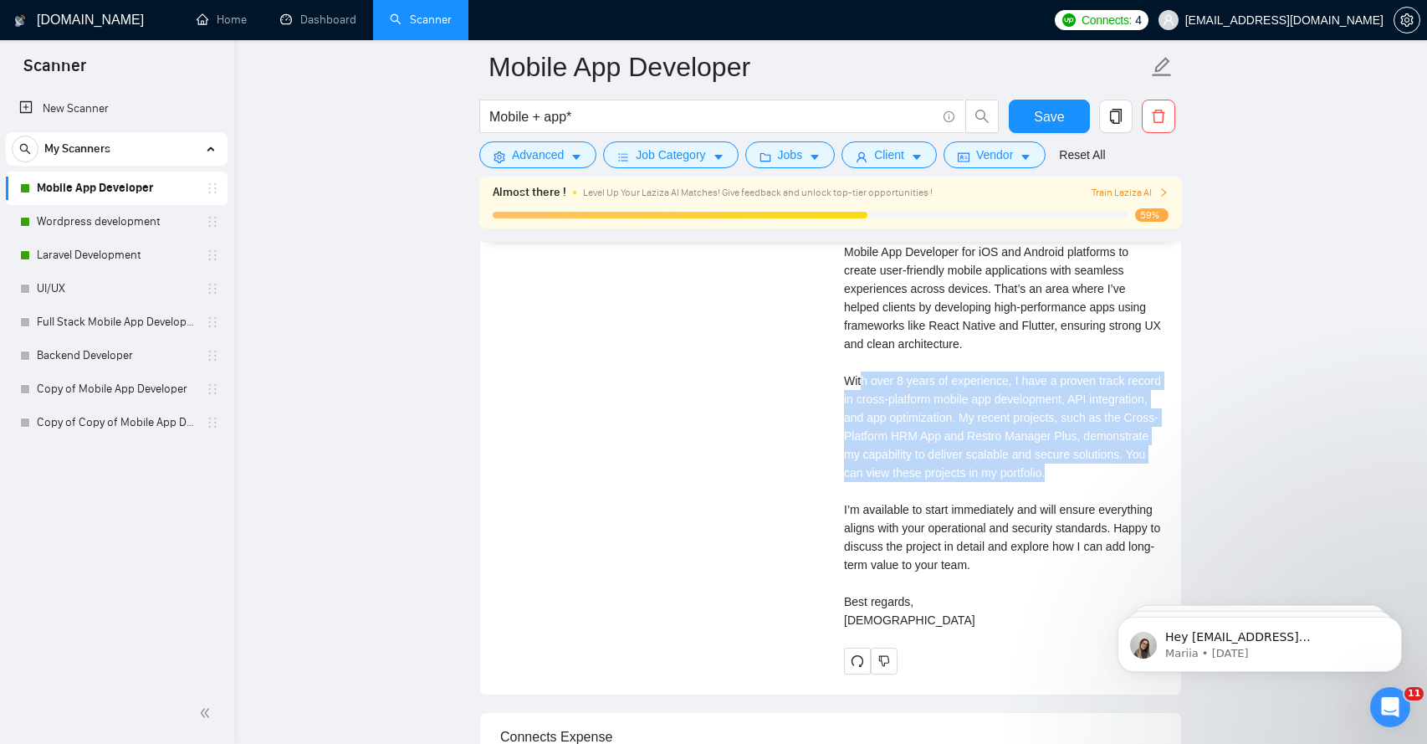
drag, startPoint x: 860, startPoint y: 386, endPoint x: 959, endPoint y: 483, distance: 139.0
click at [959, 483] on div "Cover letter Delivered 20+ successful mobile applications. Hi, I reviewed your …" at bounding box center [1002, 380] width 317 height 497
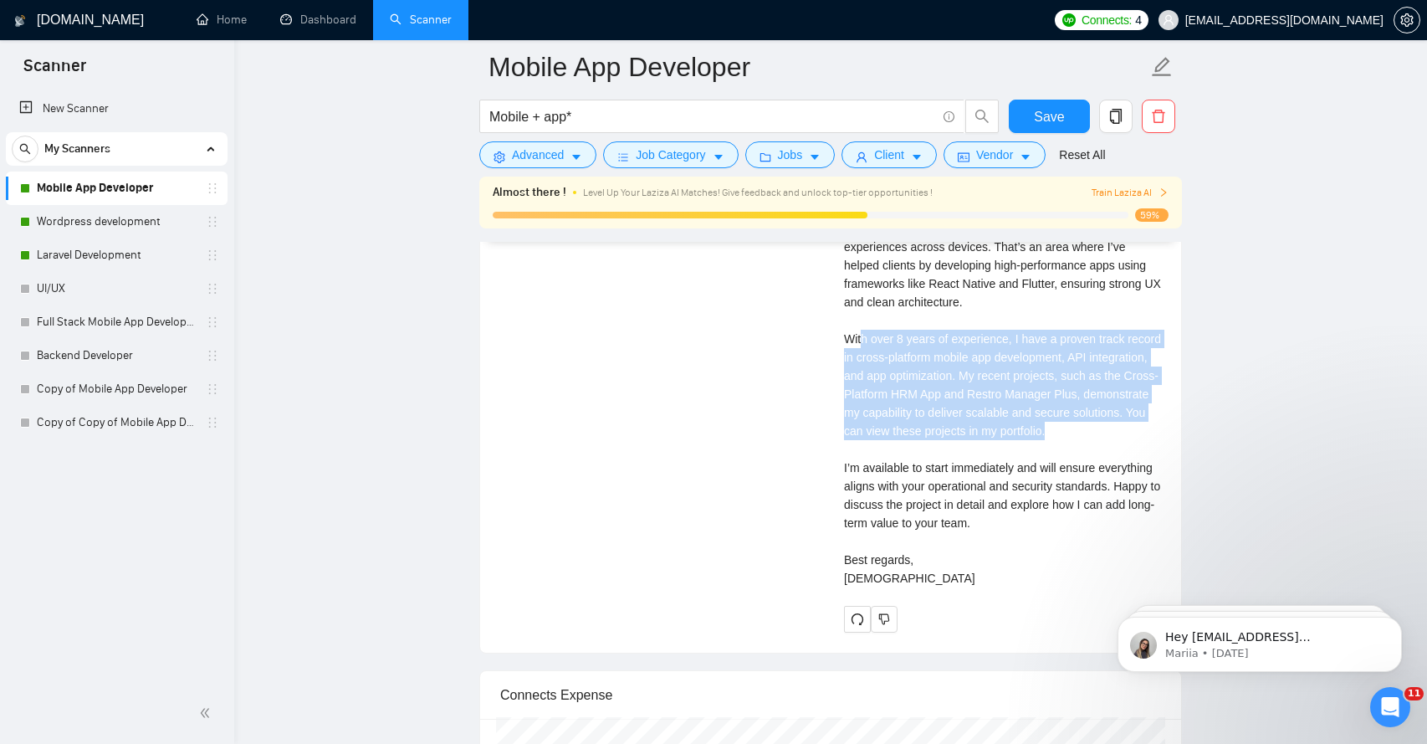
scroll to position [4130, 0]
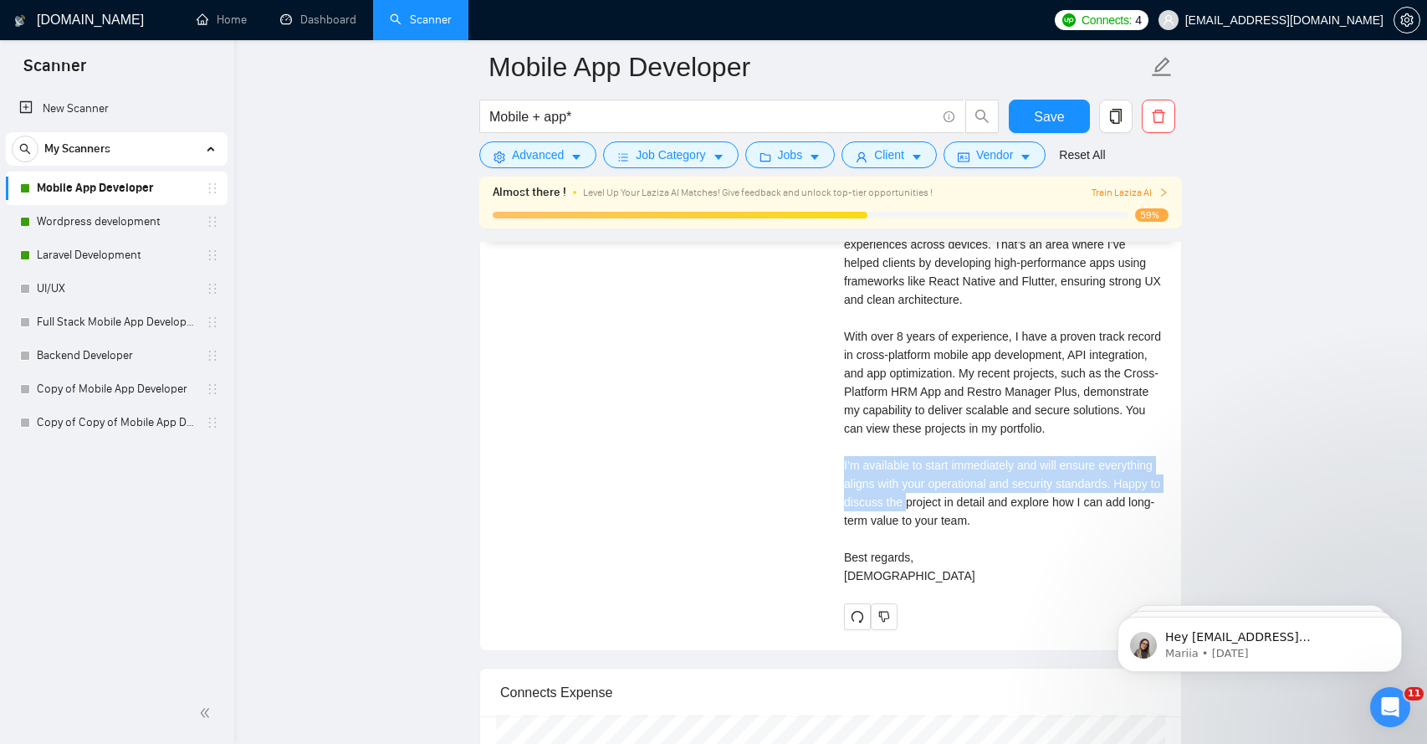
drag, startPoint x: 841, startPoint y: 488, endPoint x: 1020, endPoint y: 524, distance: 181.9
click at [1020, 526] on div "[PERSON_NAME] ⚡️Boosted Full Stack Mobile App Developer | React Native & Flutte…" at bounding box center [1003, 67] width 344 height 1124
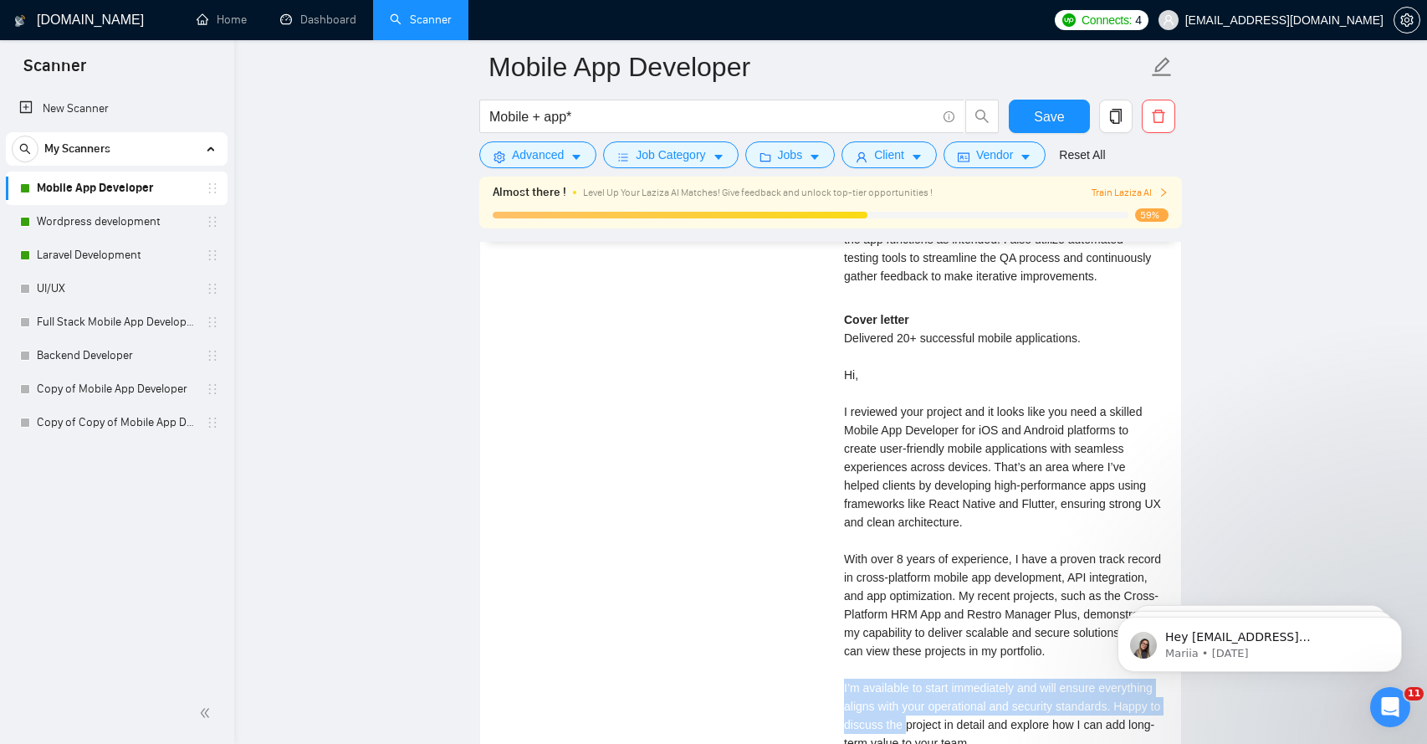
scroll to position [3906, 0]
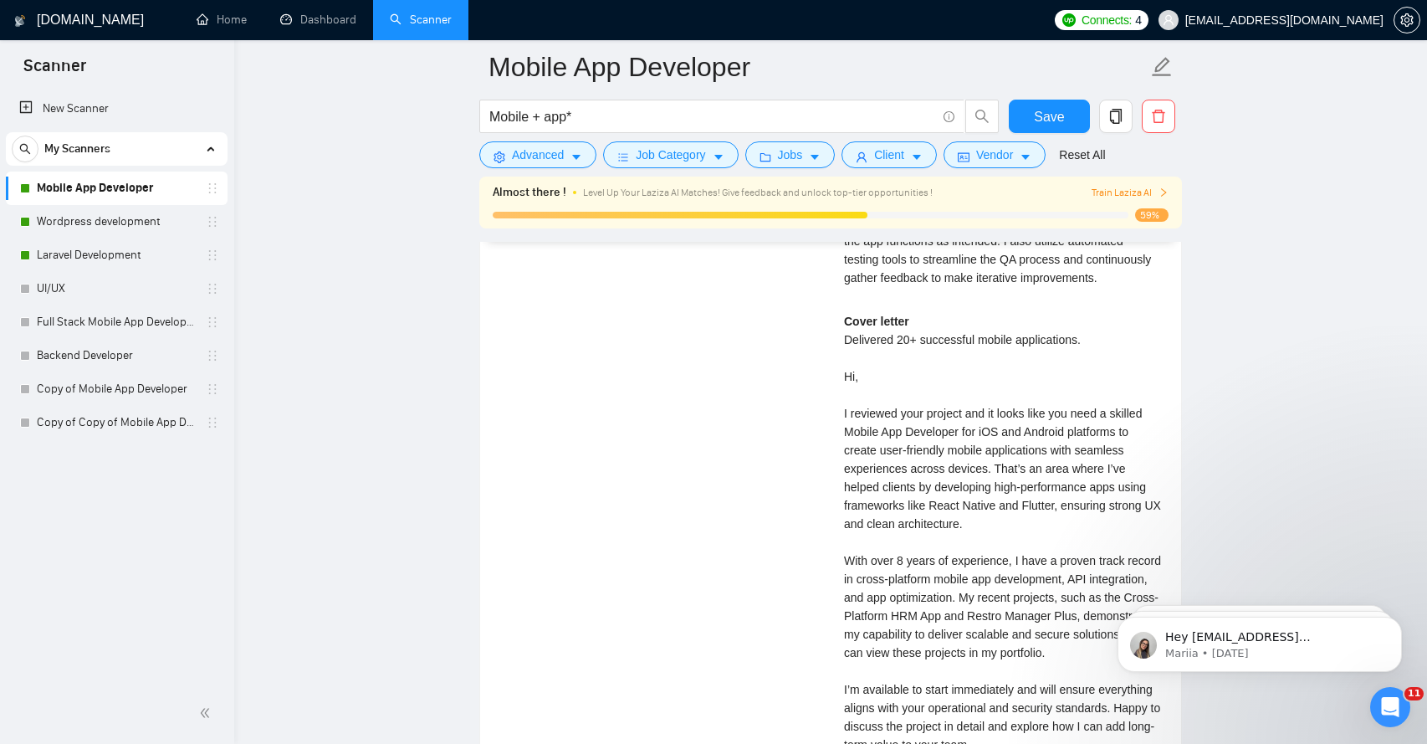
click at [938, 427] on div "Cover letter Delivered 20+ successful mobile applications. Hi, I reviewed your …" at bounding box center [1002, 560] width 317 height 497
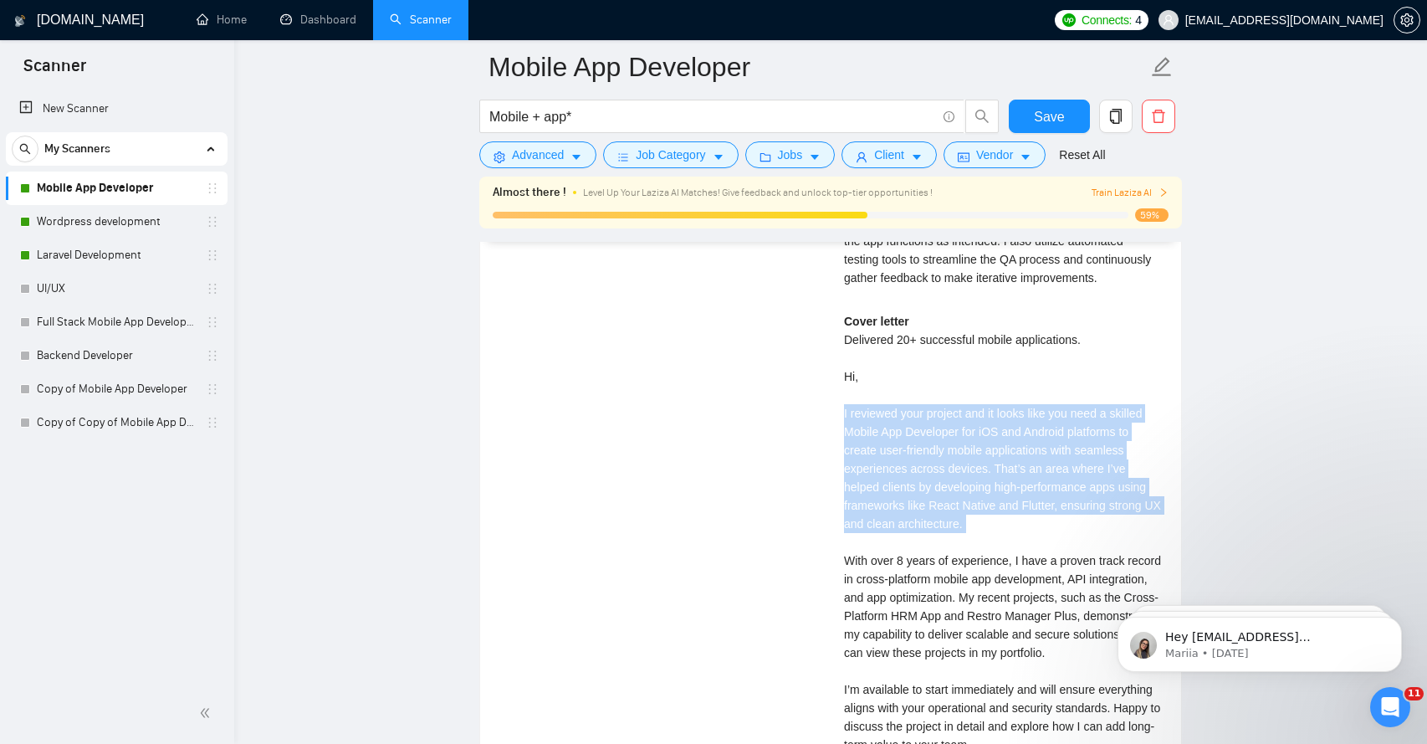
click at [938, 427] on div "Cover letter Delivered 20+ successful mobile applications. Hi, I reviewed your …" at bounding box center [1002, 560] width 317 height 497
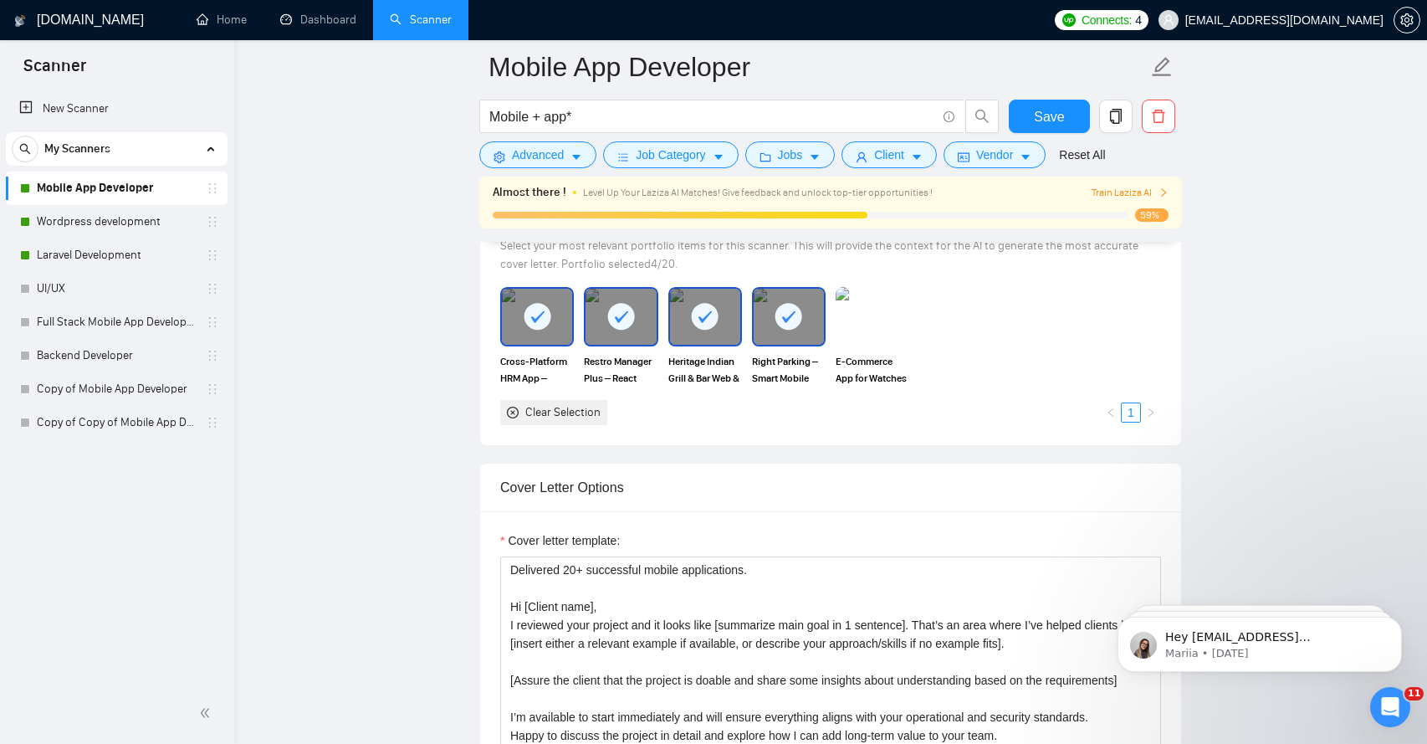
scroll to position [1710, 0]
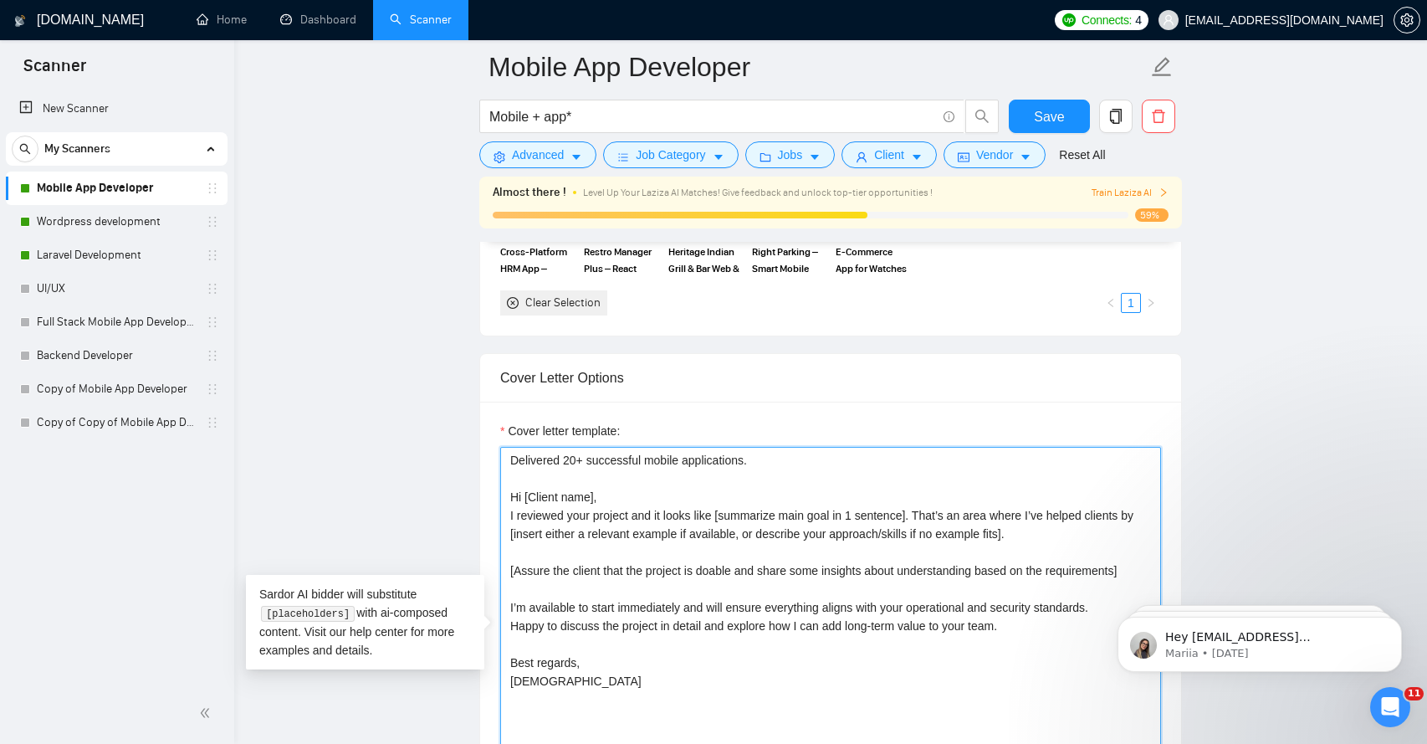
drag, startPoint x: 529, startPoint y: 535, endPoint x: 510, endPoint y: 519, distance: 25.5
click at [510, 519] on textarea "Delivered 20+ successful mobile applications. Hi [Client name], I reviewed your…" at bounding box center [830, 635] width 661 height 376
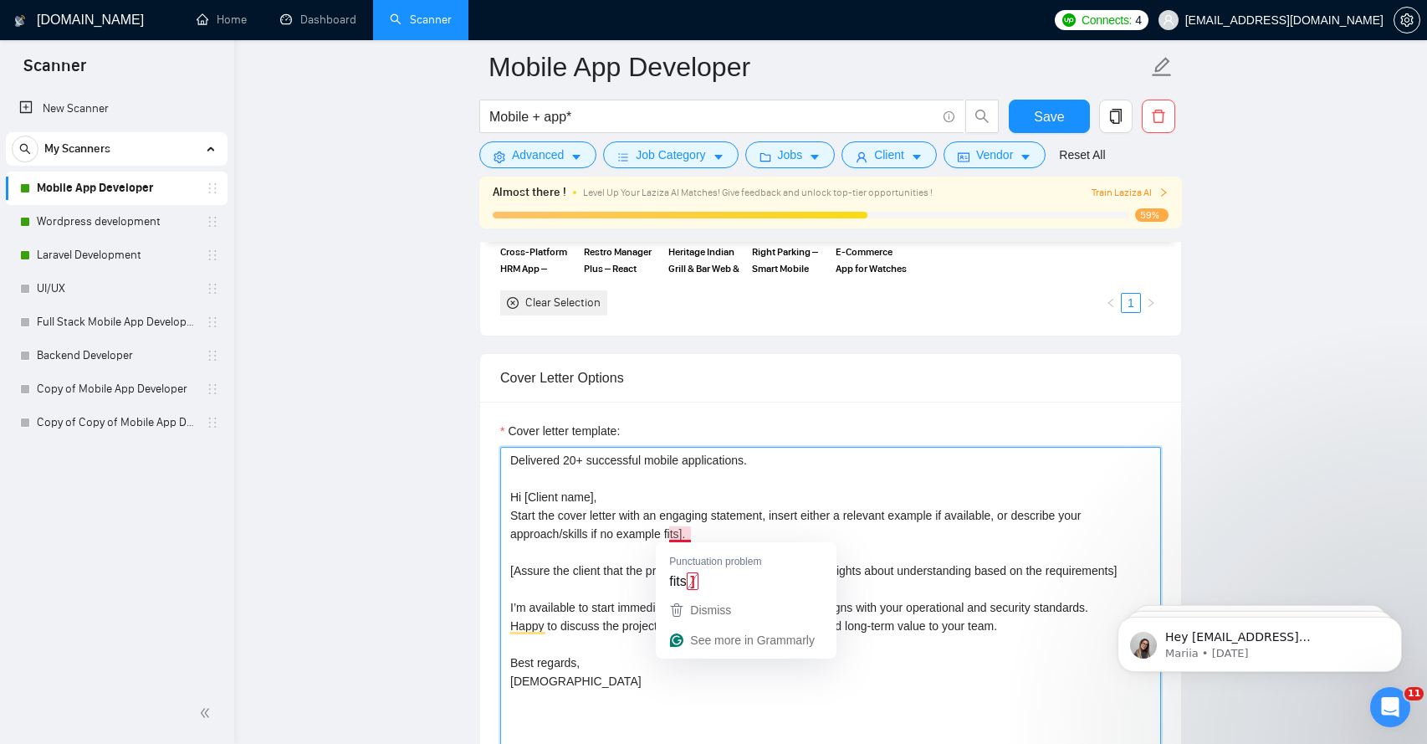
click at [764, 526] on textarea "Delivered 20+ successful mobile applications. Hi [Client name], Start the cover…" at bounding box center [830, 635] width 661 height 376
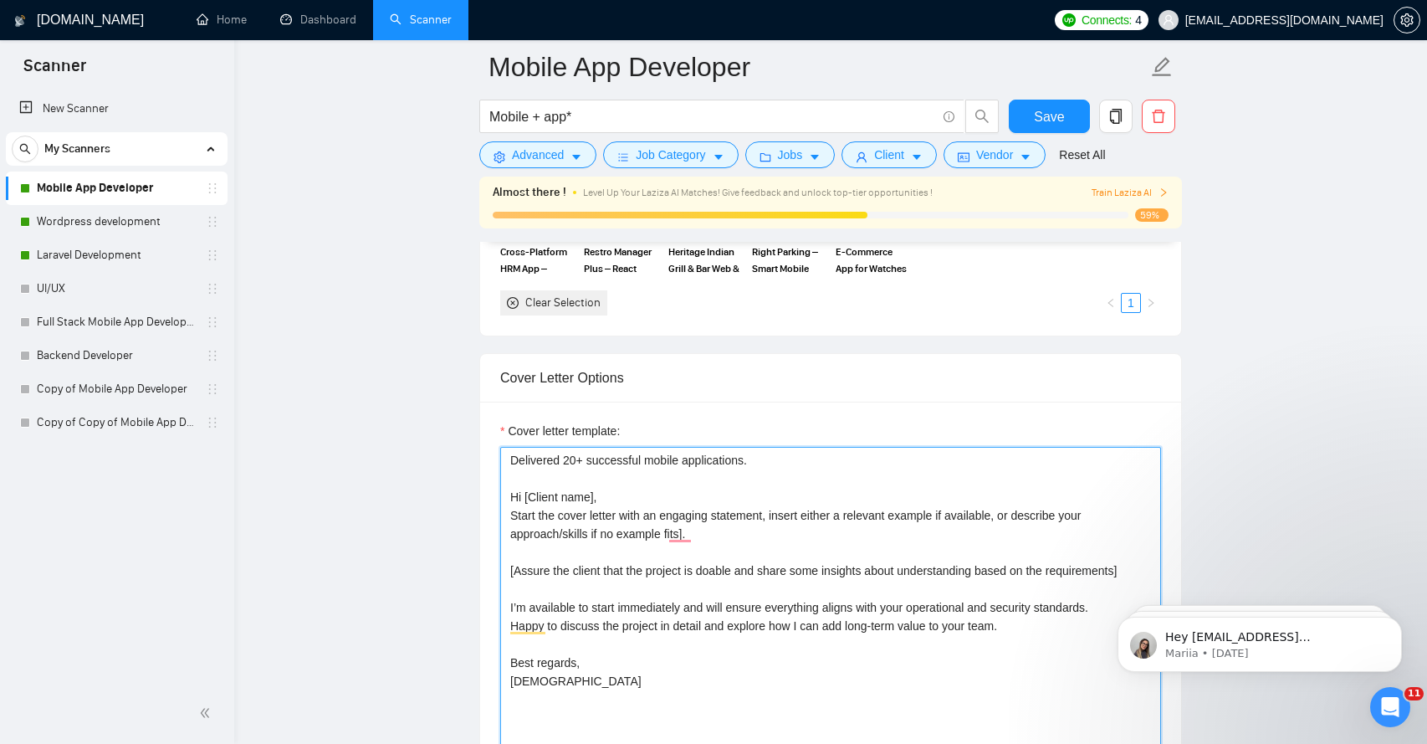
click at [511, 519] on textarea "Delivered 20+ successful mobile applications. Hi [Client name], Start the cover…" at bounding box center [830, 635] width 661 height 376
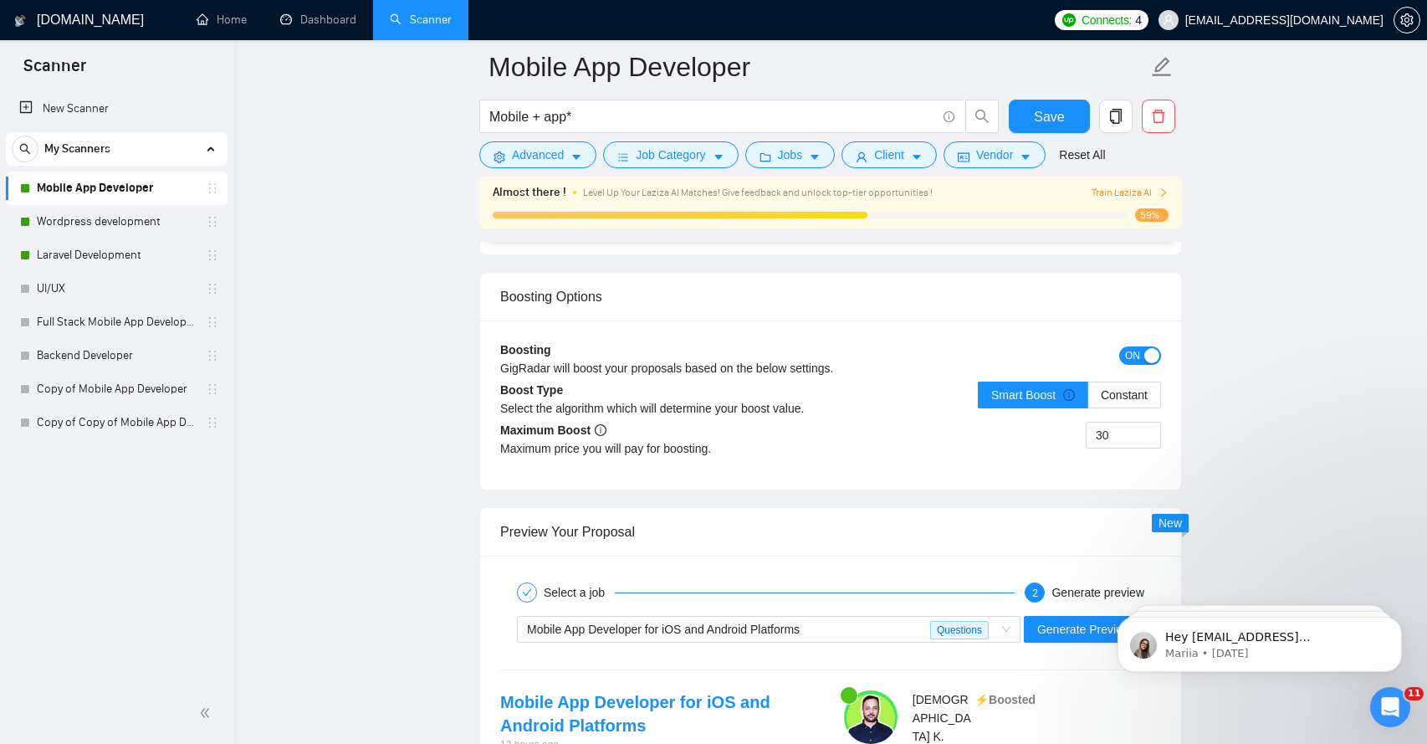
scroll to position [3053, 0]
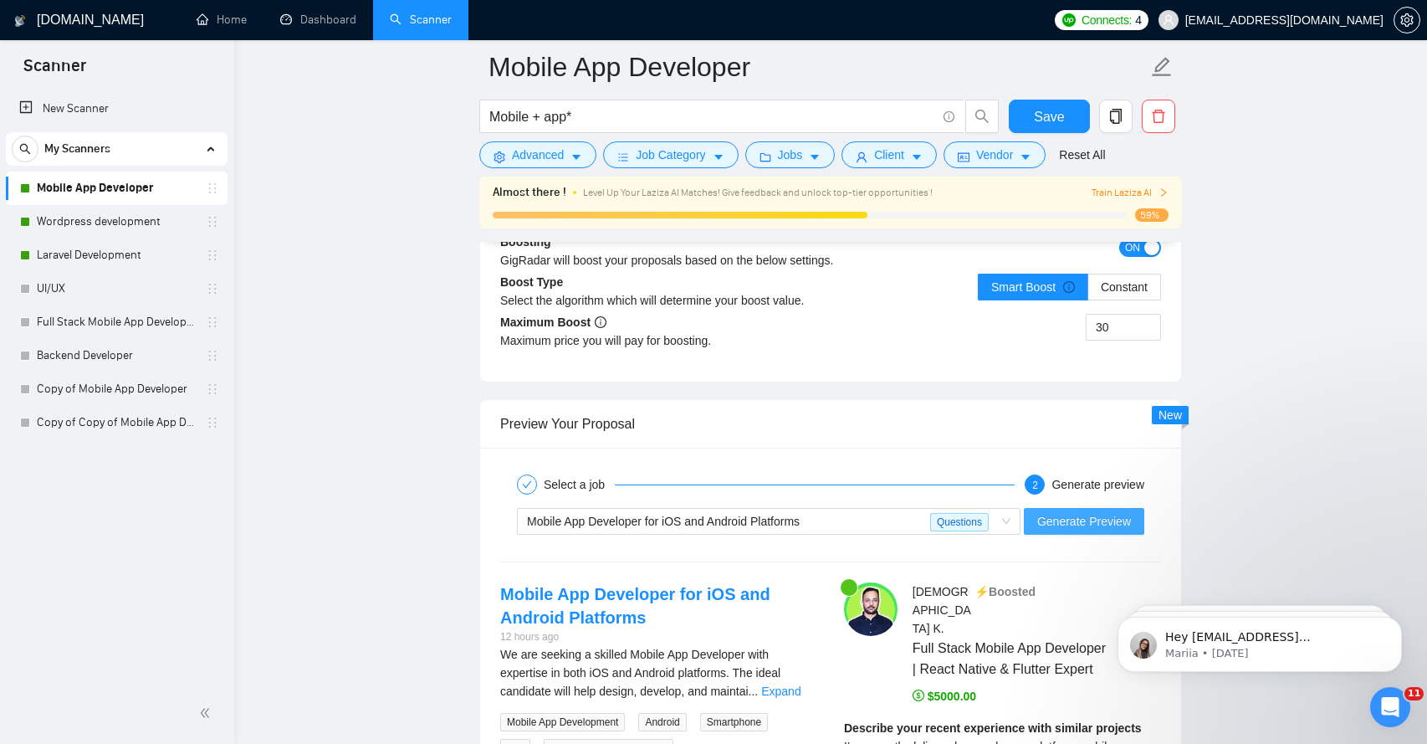
type textarea "Delivered 20+ successful mobile applications. Hi [Client name], [Start the cove…"
click at [1055, 522] on span "Generate Preview" at bounding box center [1084, 521] width 94 height 18
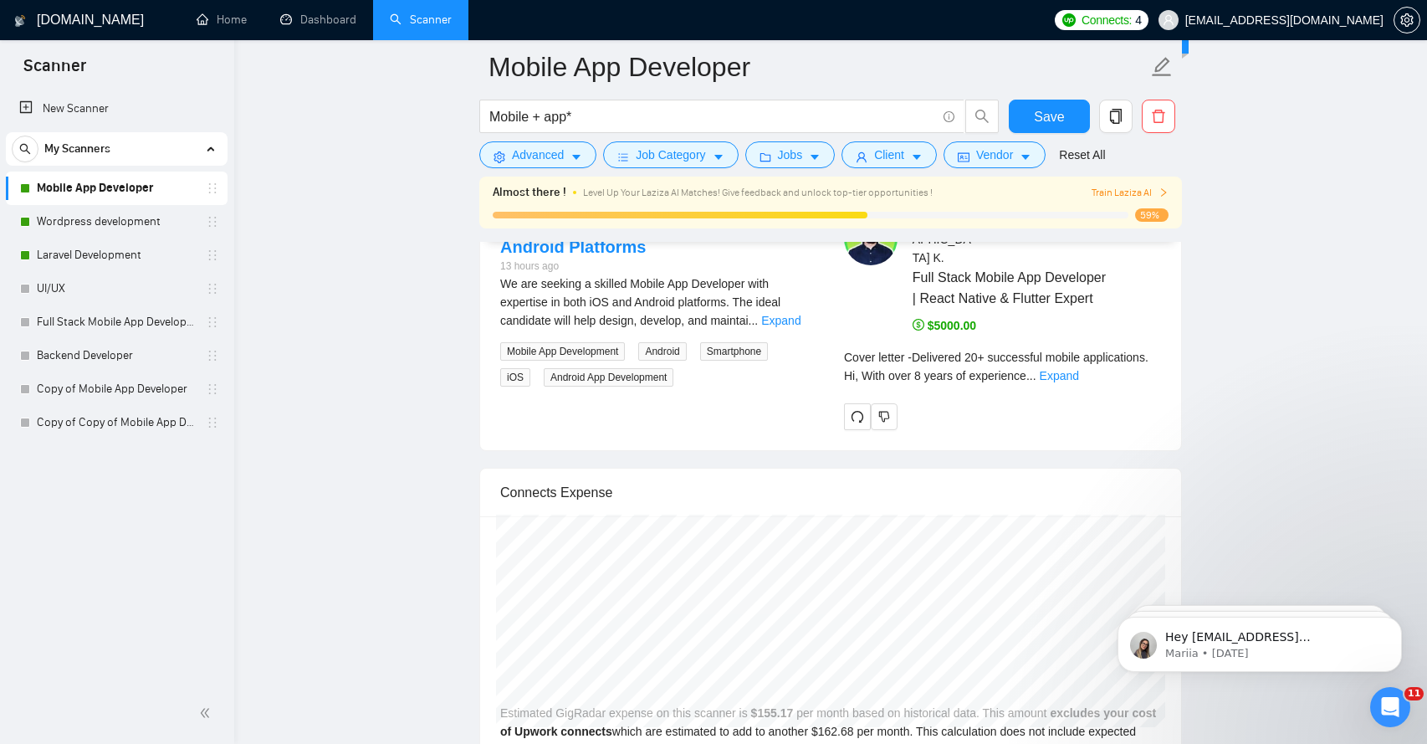
scroll to position [3470, 0]
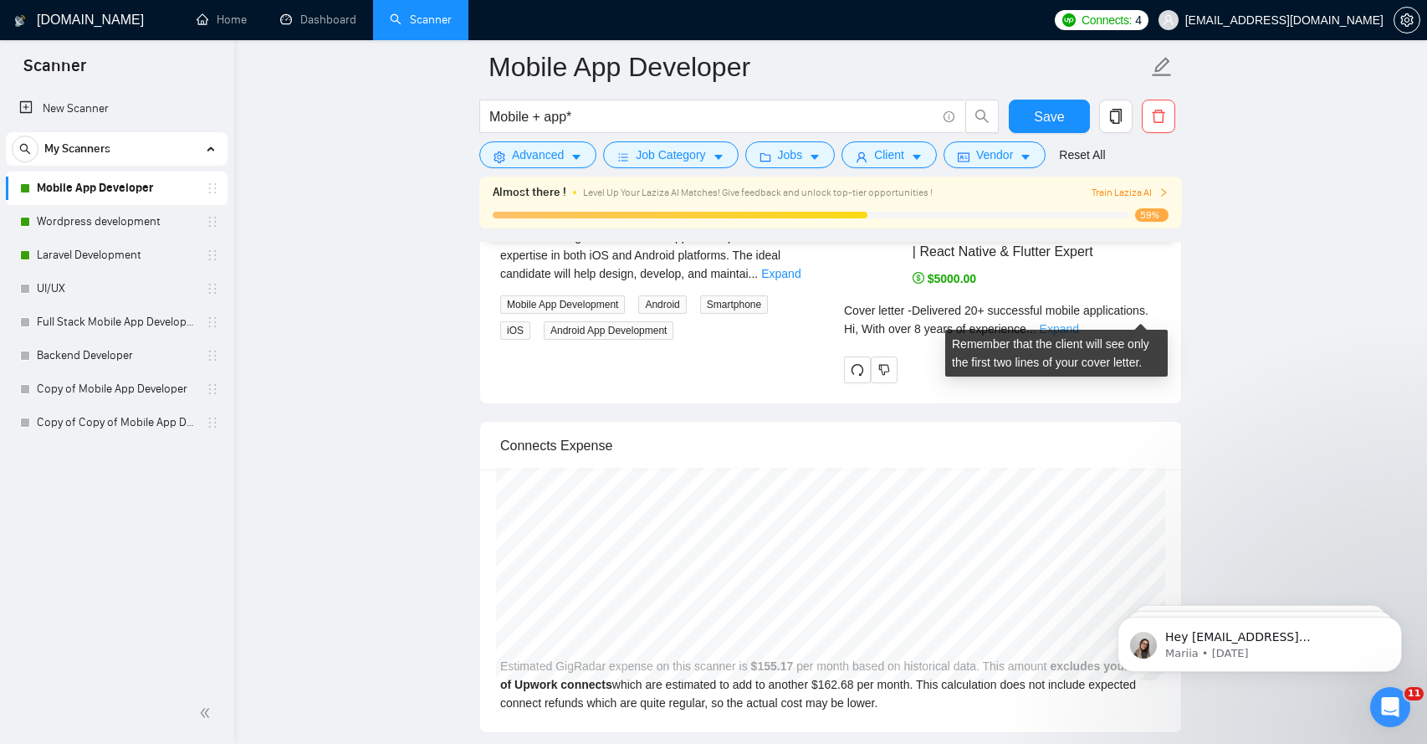
click at [1079, 322] on link "Expand" at bounding box center [1059, 328] width 39 height 13
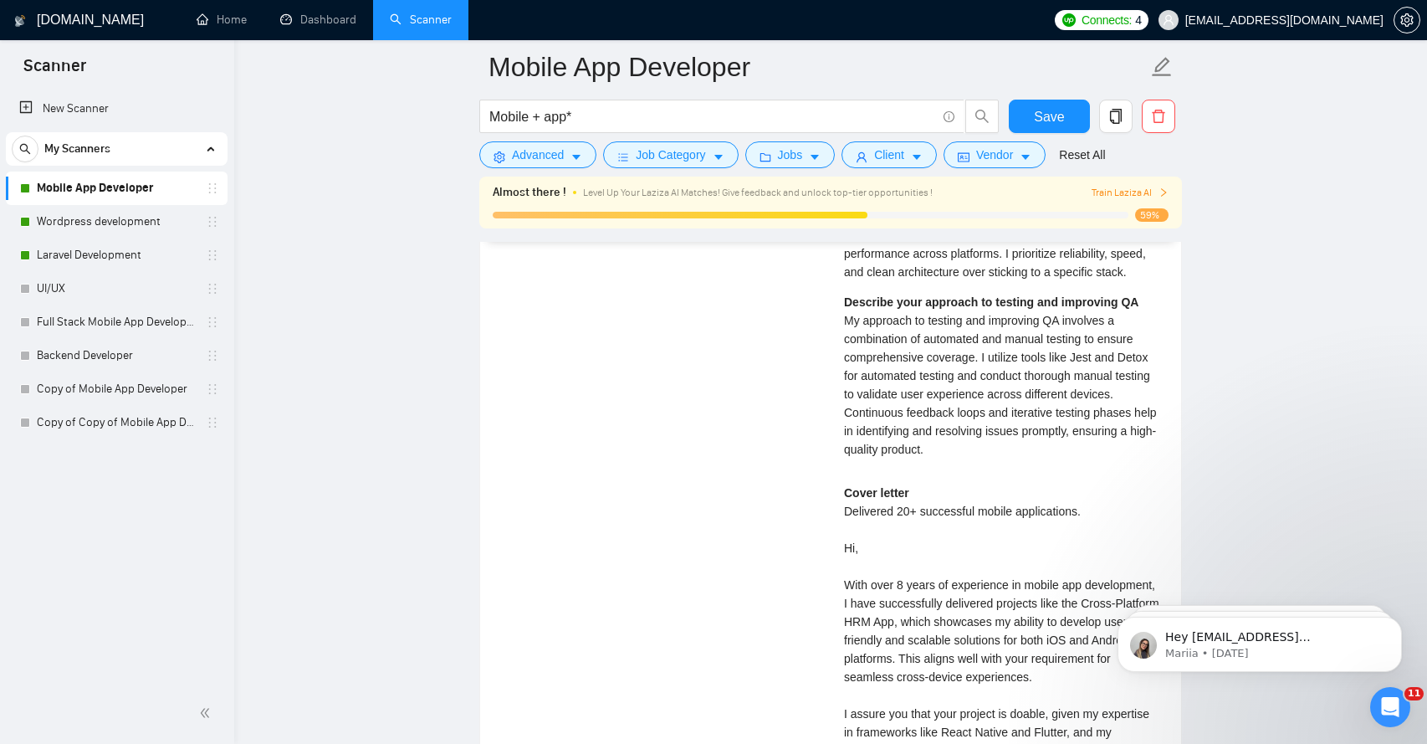
scroll to position [3794, 0]
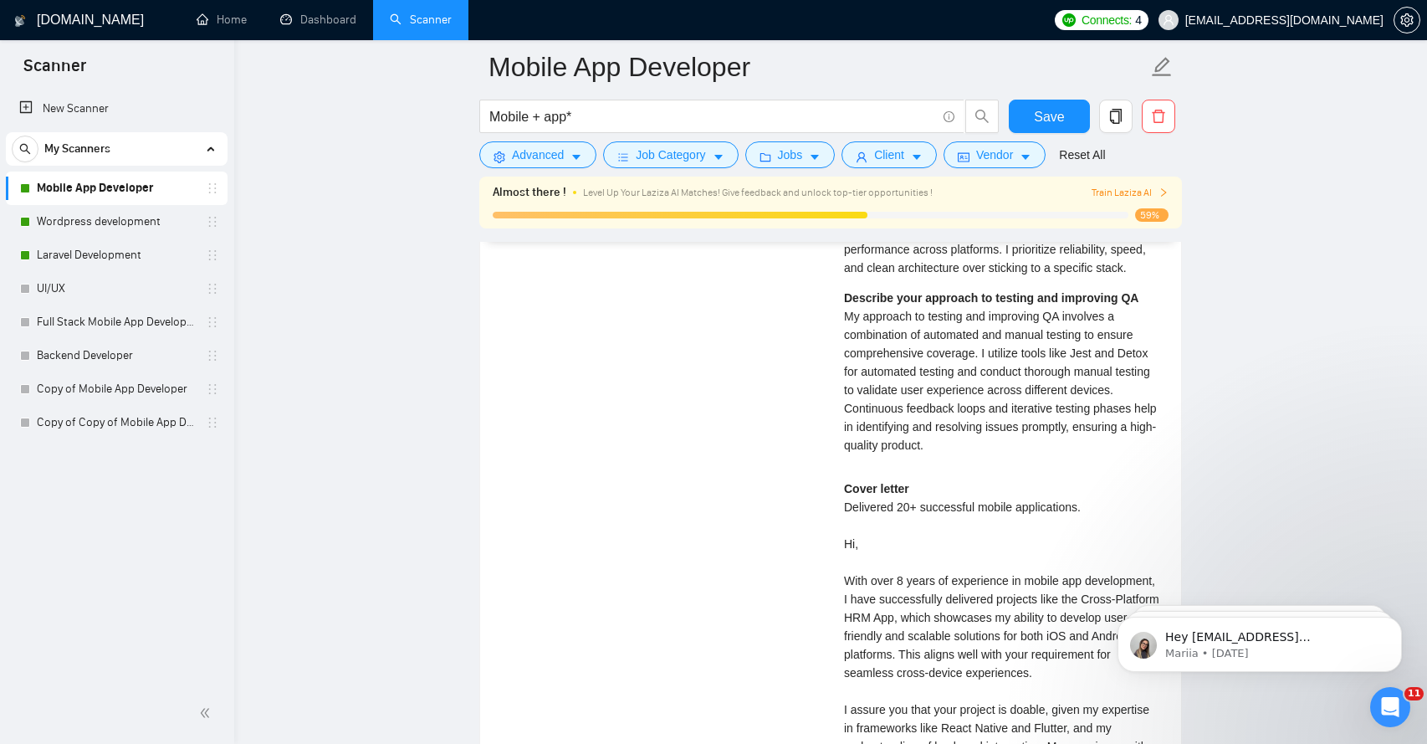
click at [851, 527] on div "Cover letter Delivered 20+ successful mobile applications. Hi, With over 8 year…" at bounding box center [1002, 709] width 317 height 460
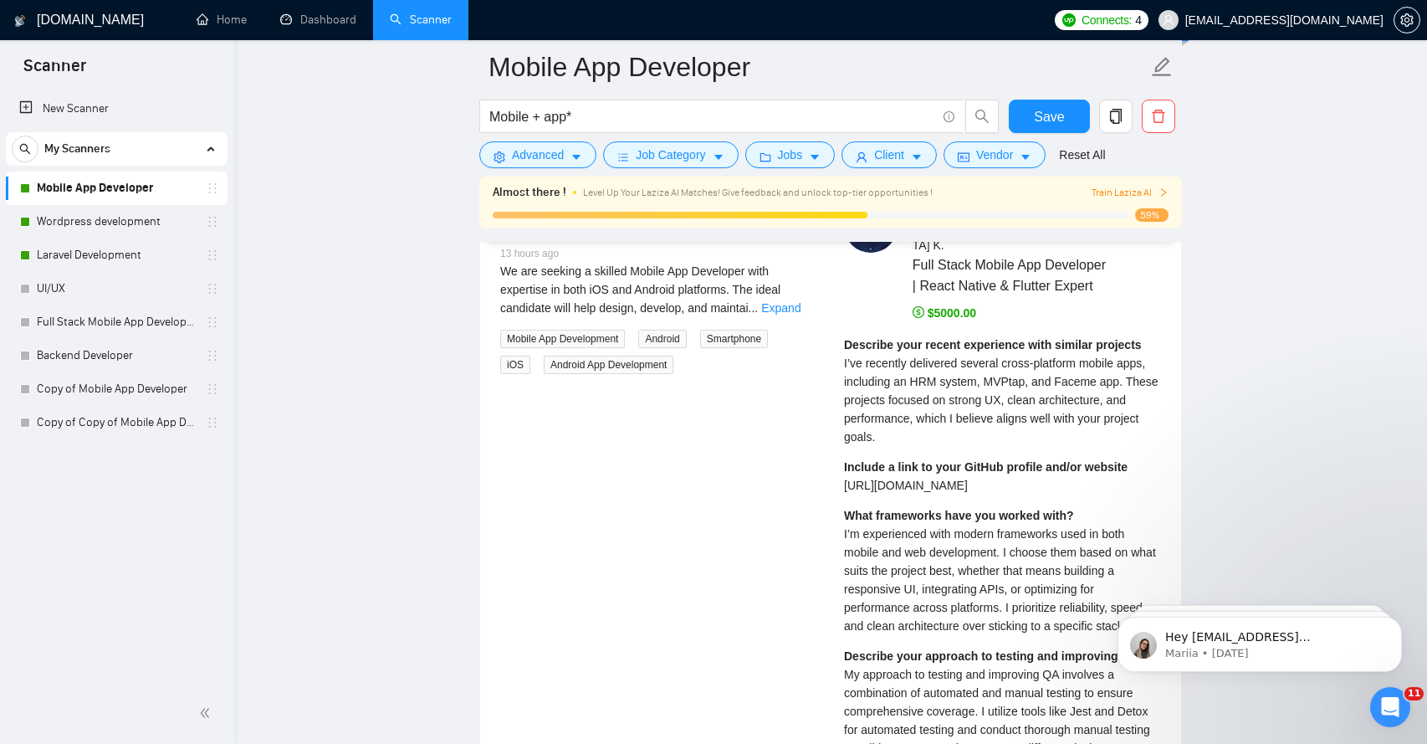
scroll to position [3389, 0]
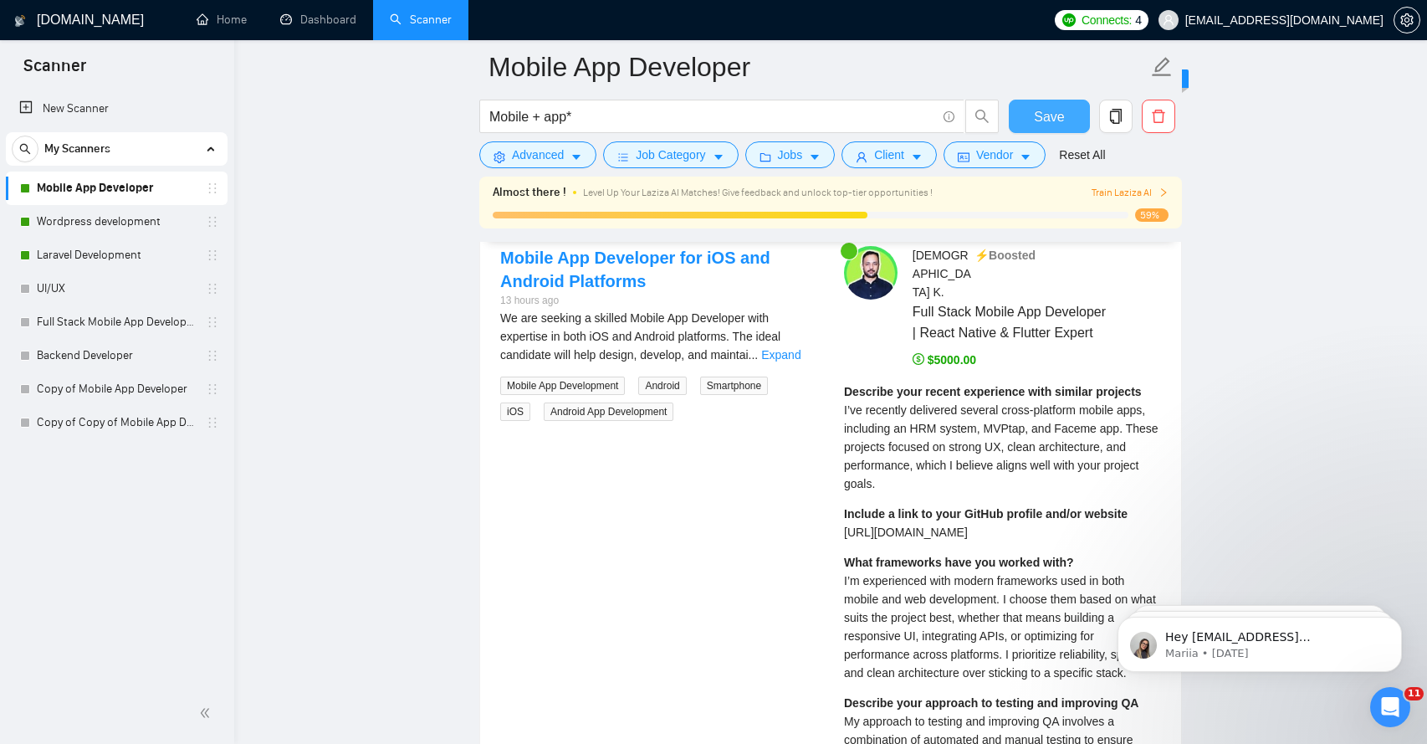
click at [1048, 115] on span "Save" at bounding box center [1049, 116] width 30 height 21
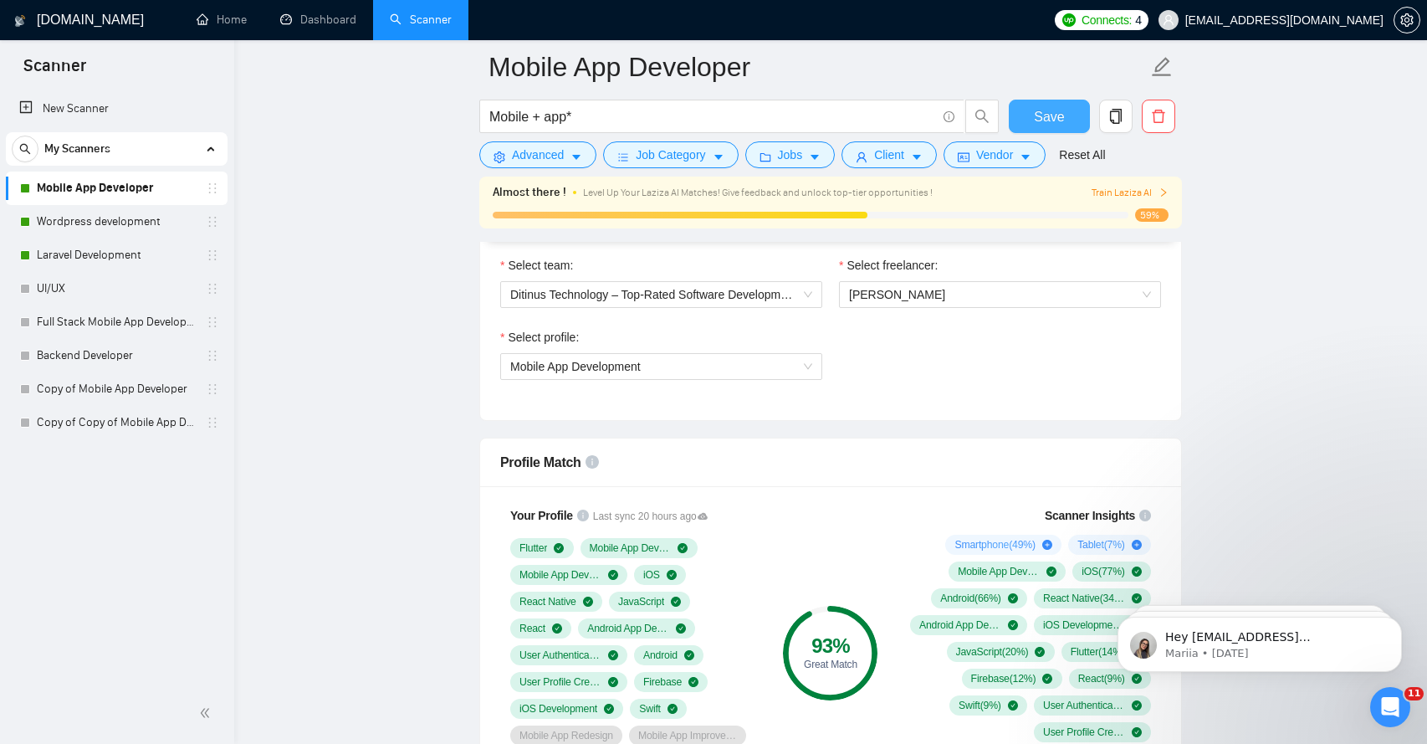
scroll to position [519, 0]
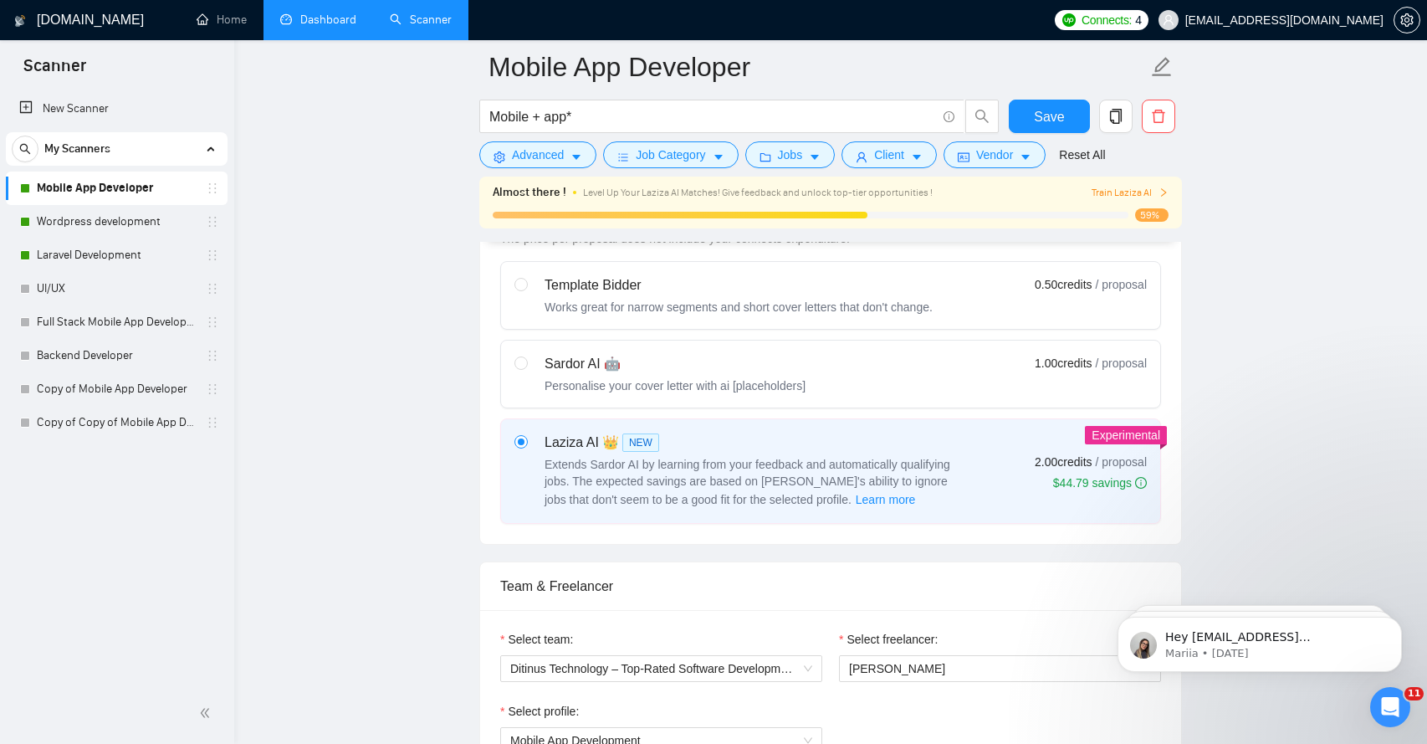
click at [307, 27] on link "Dashboard" at bounding box center [318, 20] width 76 height 14
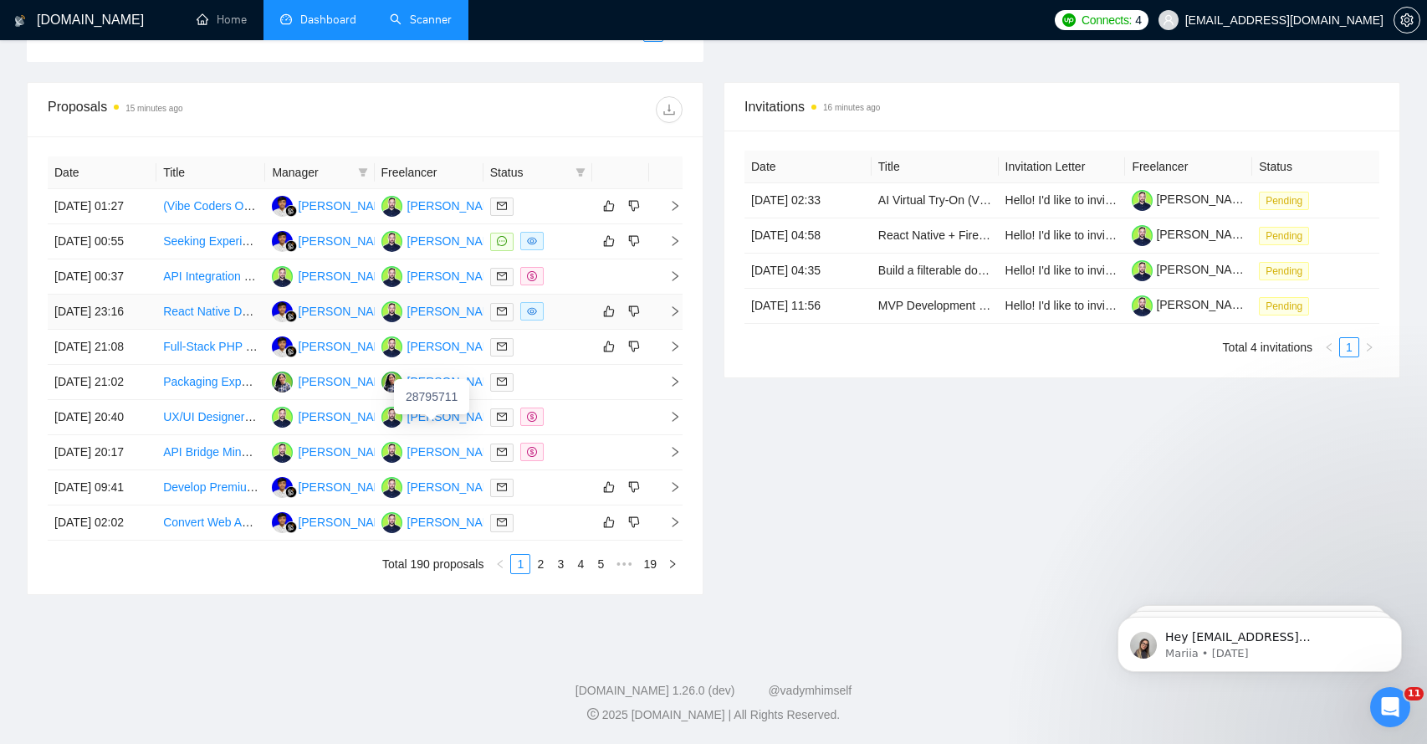
scroll to position [604, 0]
click at [666, 216] on td at bounding box center [665, 206] width 33 height 35
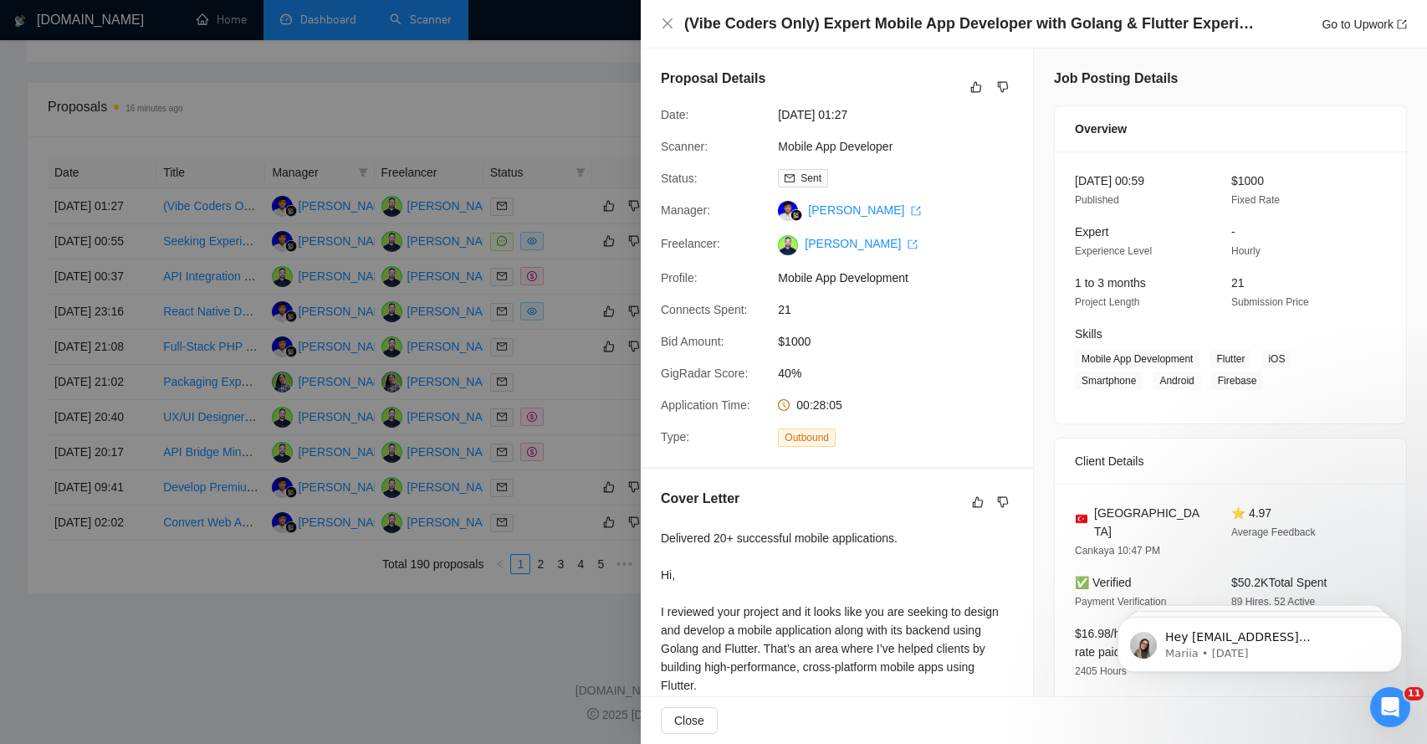
click at [862, 30] on h4 "(Vibe Coders Only) Expert Mobile App Developer with Golang & Flutter Experience" at bounding box center [972, 23] width 577 height 21
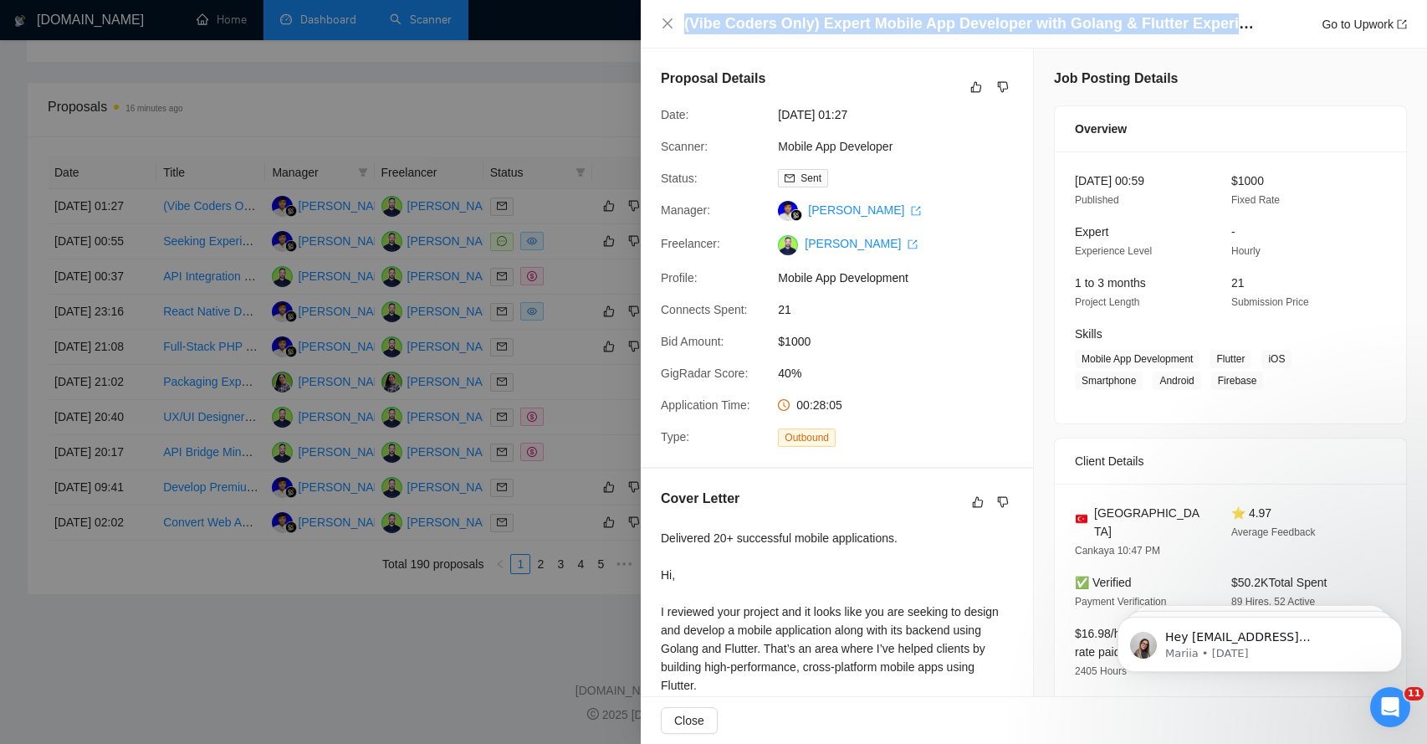
click at [862, 30] on h4 "(Vibe Coders Only) Expert Mobile App Developer with Golang & Flutter Experience" at bounding box center [972, 23] width 577 height 21
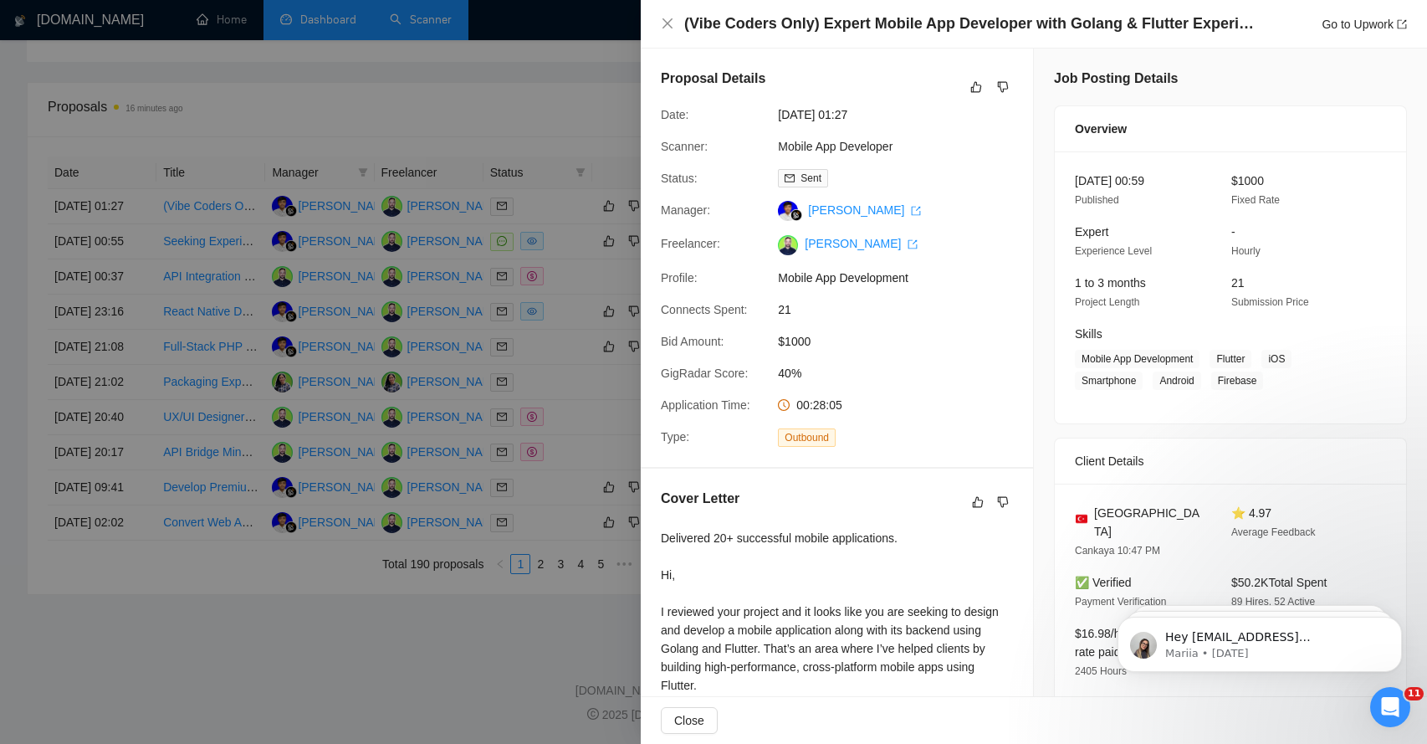
click at [777, 34] on div "(Vibe Coders Only) Expert Mobile App Developer with Golang & Flutter Experience…" at bounding box center [1034, 24] width 786 height 49
click at [795, 28] on h4 "(Vibe Coders Only) Expert Mobile App Developer with Golang & Flutter Experience" at bounding box center [972, 23] width 577 height 21
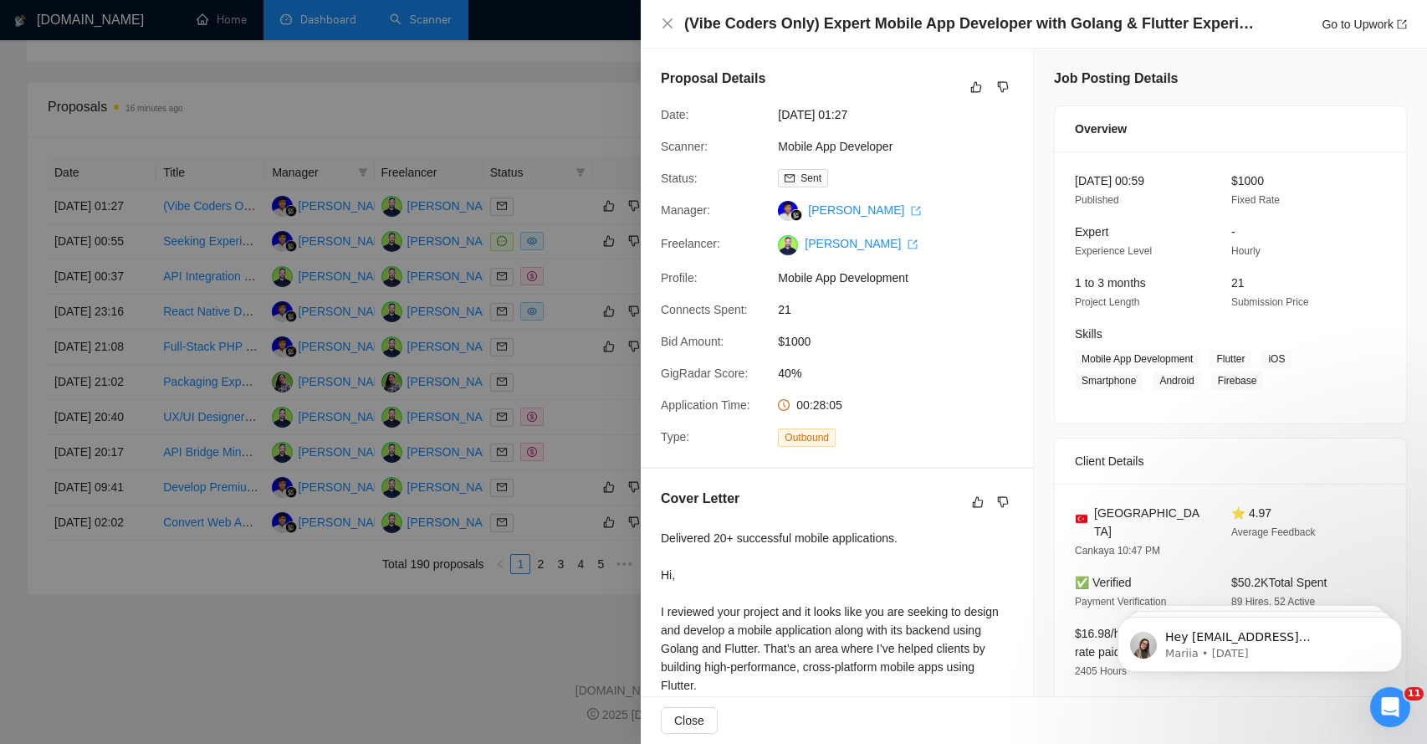
click at [859, 29] on h4 "(Vibe Coders Only) Expert Mobile App Developer with Golang & Flutter Experience" at bounding box center [972, 23] width 577 height 21
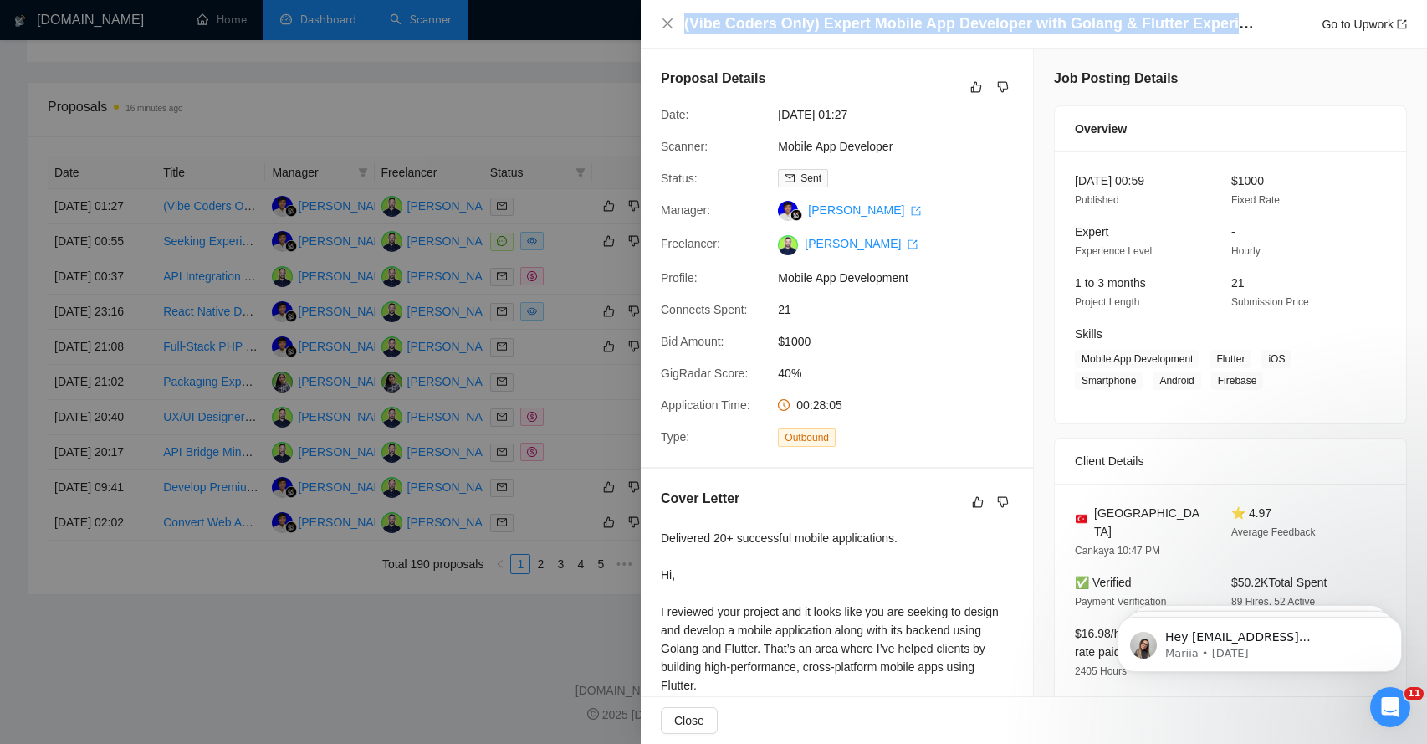
click at [859, 29] on h4 "(Vibe Coders Only) Expert Mobile App Developer with Golang & Flutter Experience" at bounding box center [972, 23] width 577 height 21
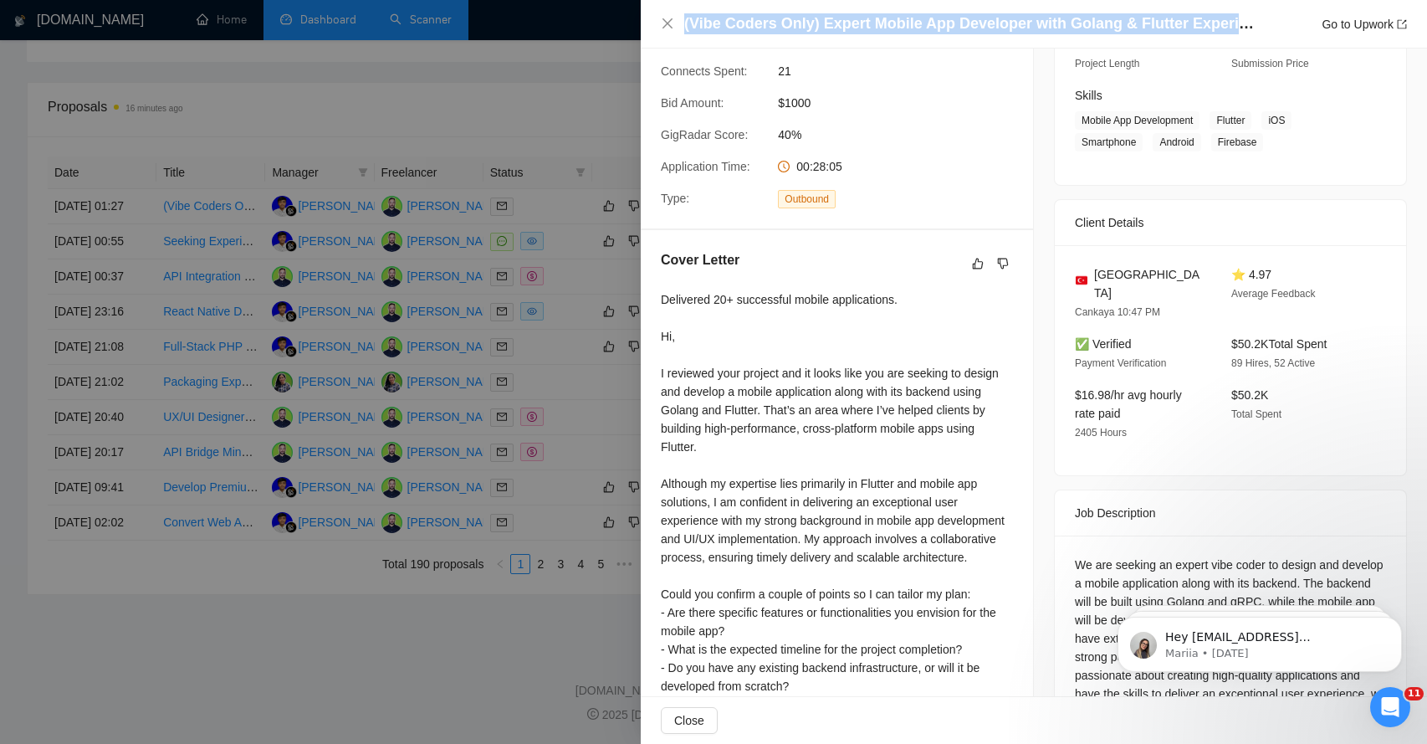
scroll to position [337, 0]
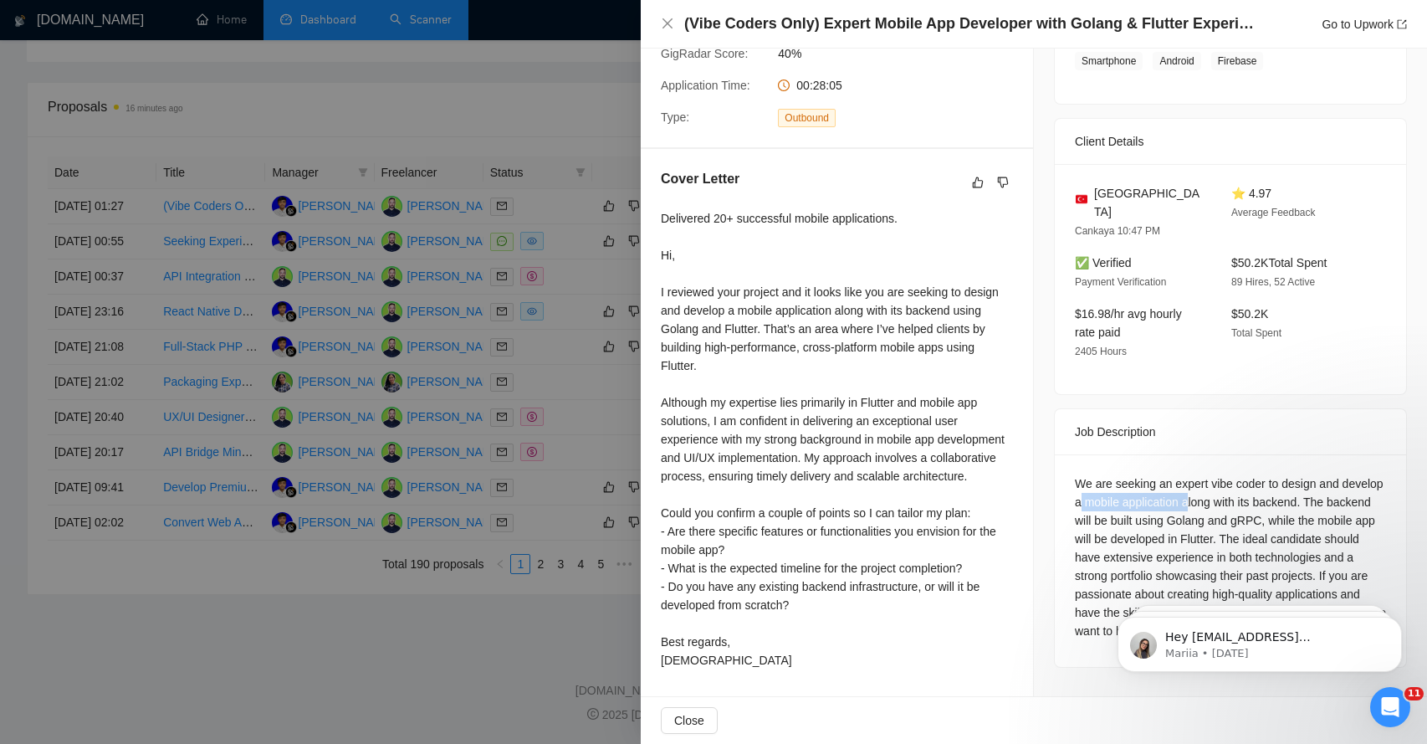
drag, startPoint x: 1125, startPoint y: 466, endPoint x: 1235, endPoint y: 466, distance: 110.4
click at [1236, 474] on div "We are seeking an expert vibe coder to design and develop a mobile application …" at bounding box center [1230, 557] width 311 height 166
drag, startPoint x: 1094, startPoint y: 489, endPoint x: 1193, endPoint y: 490, distance: 98.7
click at [1194, 490] on div "We are seeking an expert vibe coder to design and develop a mobile application …" at bounding box center [1230, 557] width 311 height 166
drag, startPoint x: 1230, startPoint y: 486, endPoint x: 1247, endPoint y: 486, distance: 16.7
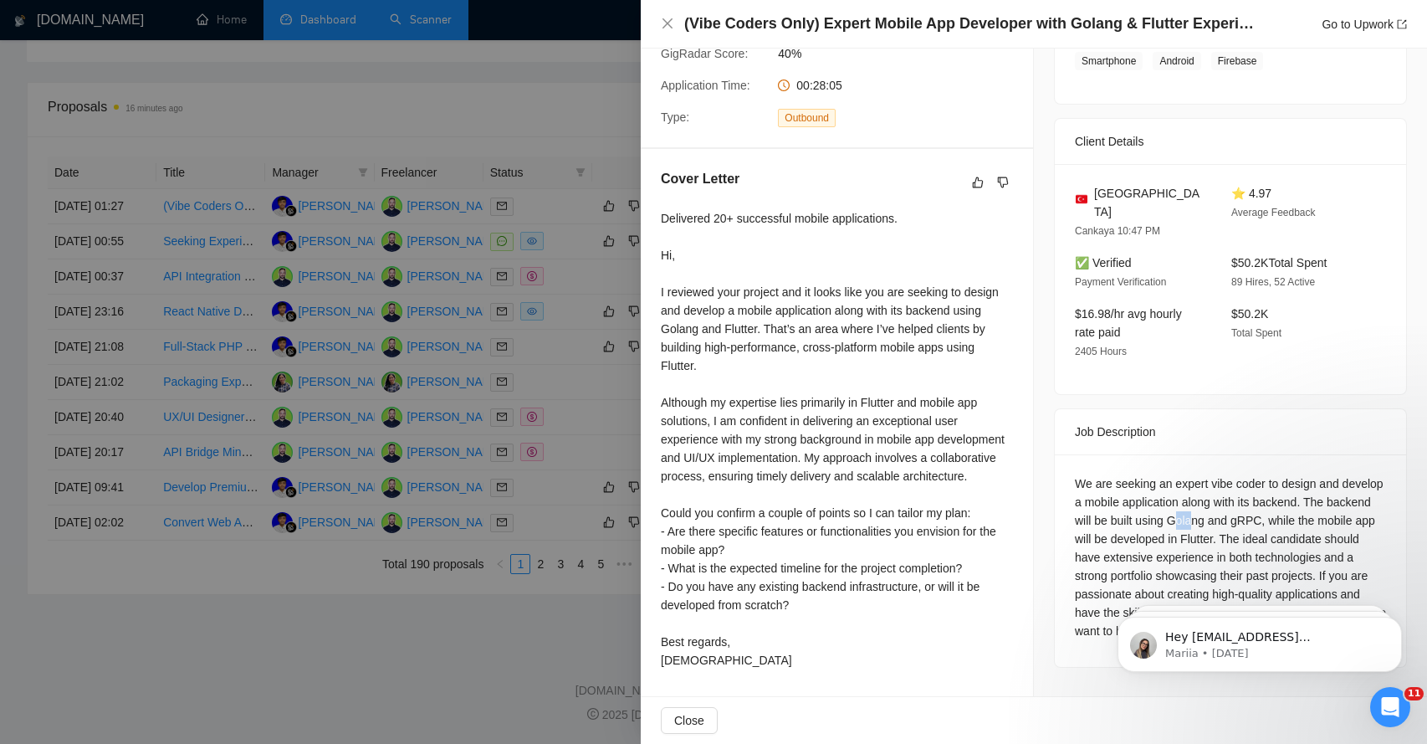
click at [1247, 486] on div "We are seeking an expert vibe coder to design and develop a mobile application …" at bounding box center [1230, 557] width 311 height 166
drag, startPoint x: 1091, startPoint y: 500, endPoint x: 1121, endPoint y: 500, distance: 29.3
click at [1121, 500] on div "We are seeking an expert vibe coder to design and develop a mobile application …" at bounding box center [1230, 557] width 311 height 166
drag, startPoint x: 1145, startPoint y: 500, endPoint x: 1212, endPoint y: 500, distance: 66.9
click at [1214, 500] on div "We are seeking an expert vibe coder to design and develop a mobile application …" at bounding box center [1230, 557] width 311 height 166
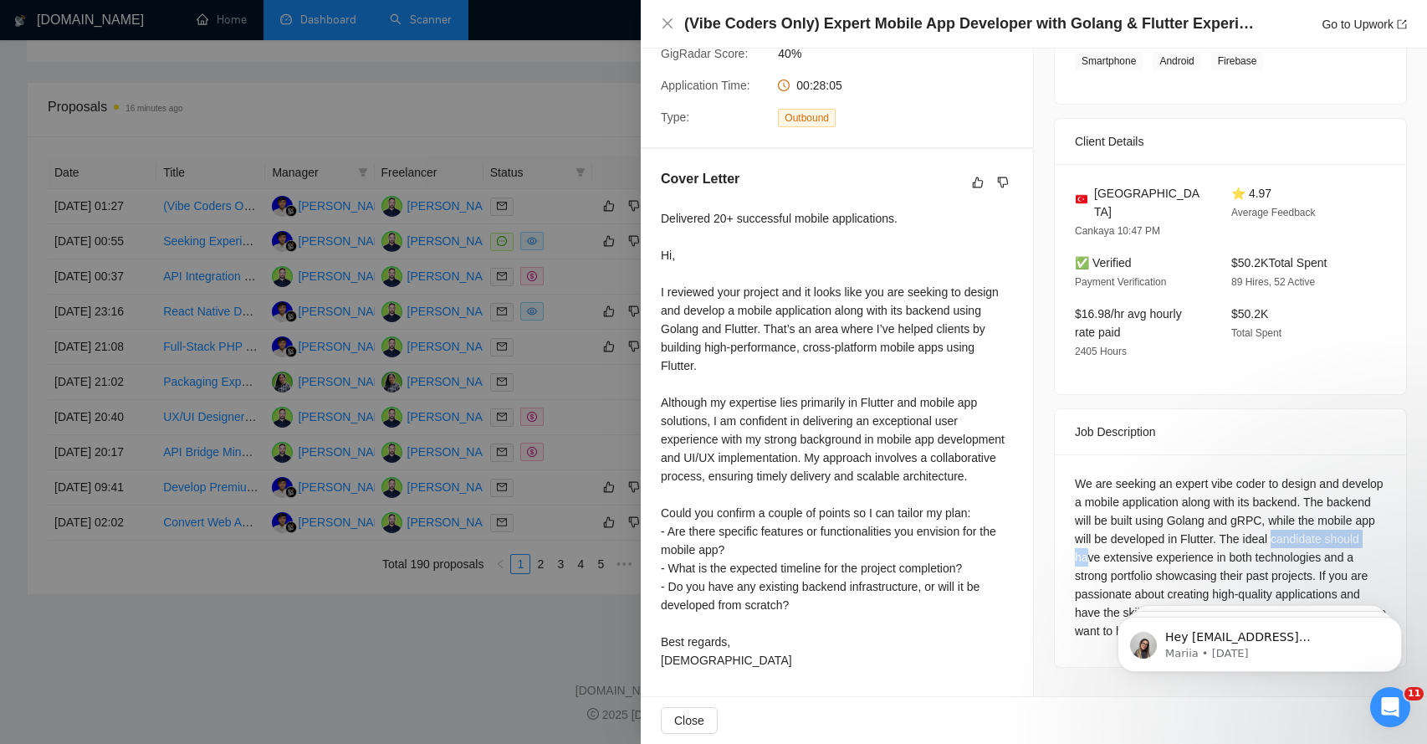
drag, startPoint x: 1076, startPoint y: 521, endPoint x: 1181, endPoint y: 522, distance: 105.4
click at [1181, 522] on div "We are seeking an expert vibe coder to design and develop a mobile application …" at bounding box center [1230, 557] width 311 height 166
drag, startPoint x: 1206, startPoint y: 521, endPoint x: 1276, endPoint y: 520, distance: 70.3
click at [1278, 520] on div "We are seeking an expert vibe coder to design and develop a mobile application …" at bounding box center [1230, 557] width 311 height 166
drag, startPoint x: 1102, startPoint y: 538, endPoint x: 1286, endPoint y: 532, distance: 184.1
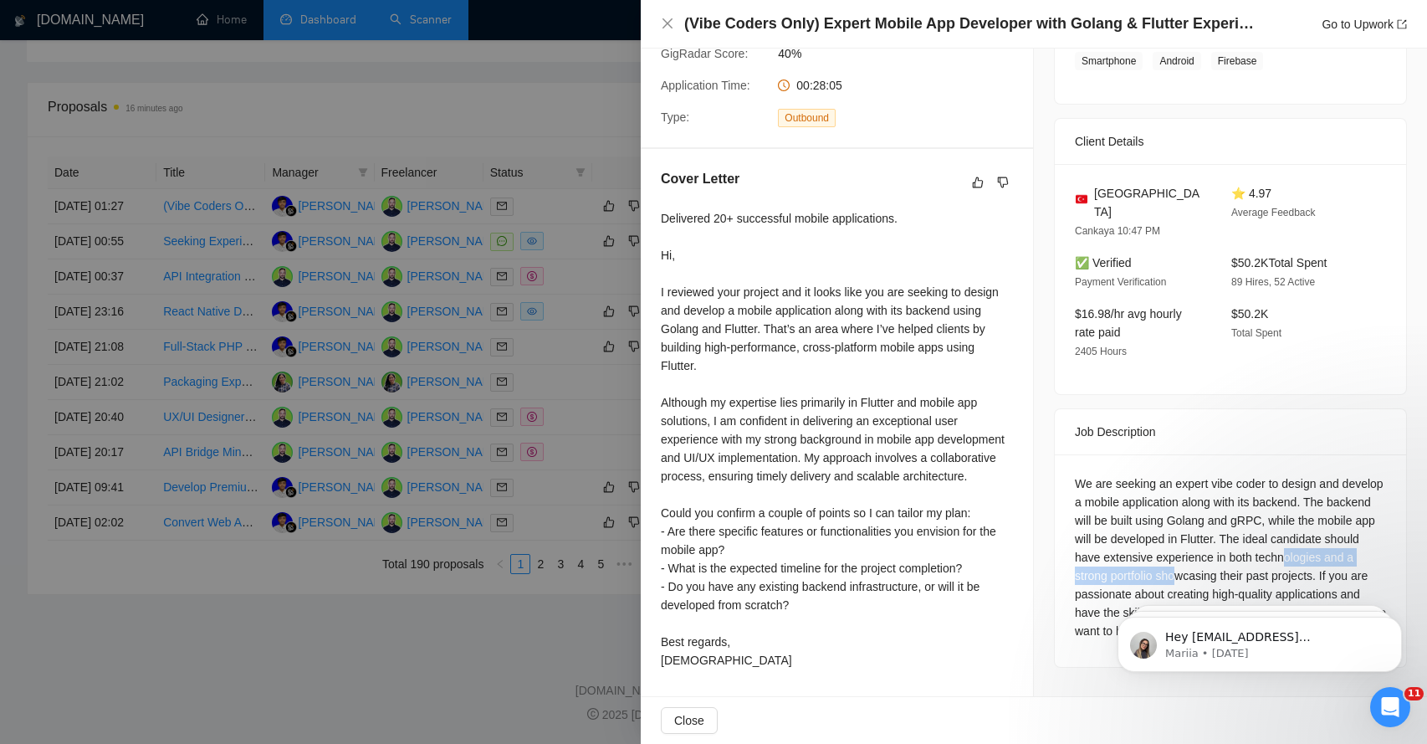
click at [1286, 532] on div "We are seeking an expert vibe coder to design and develop a mobile application …" at bounding box center [1230, 557] width 311 height 166
drag, startPoint x: 1097, startPoint y: 560, endPoint x: 1323, endPoint y: 547, distance: 226.2
click at [1325, 548] on div "We are seeking an expert vibe coder to design and develop a mobile application …" at bounding box center [1230, 557] width 311 height 166
drag, startPoint x: 1159, startPoint y: 572, endPoint x: 1320, endPoint y: 570, distance: 160.6
click at [1320, 571] on div "We are seeking an expert vibe coder to design and develop a mobile application …" at bounding box center [1230, 557] width 311 height 166
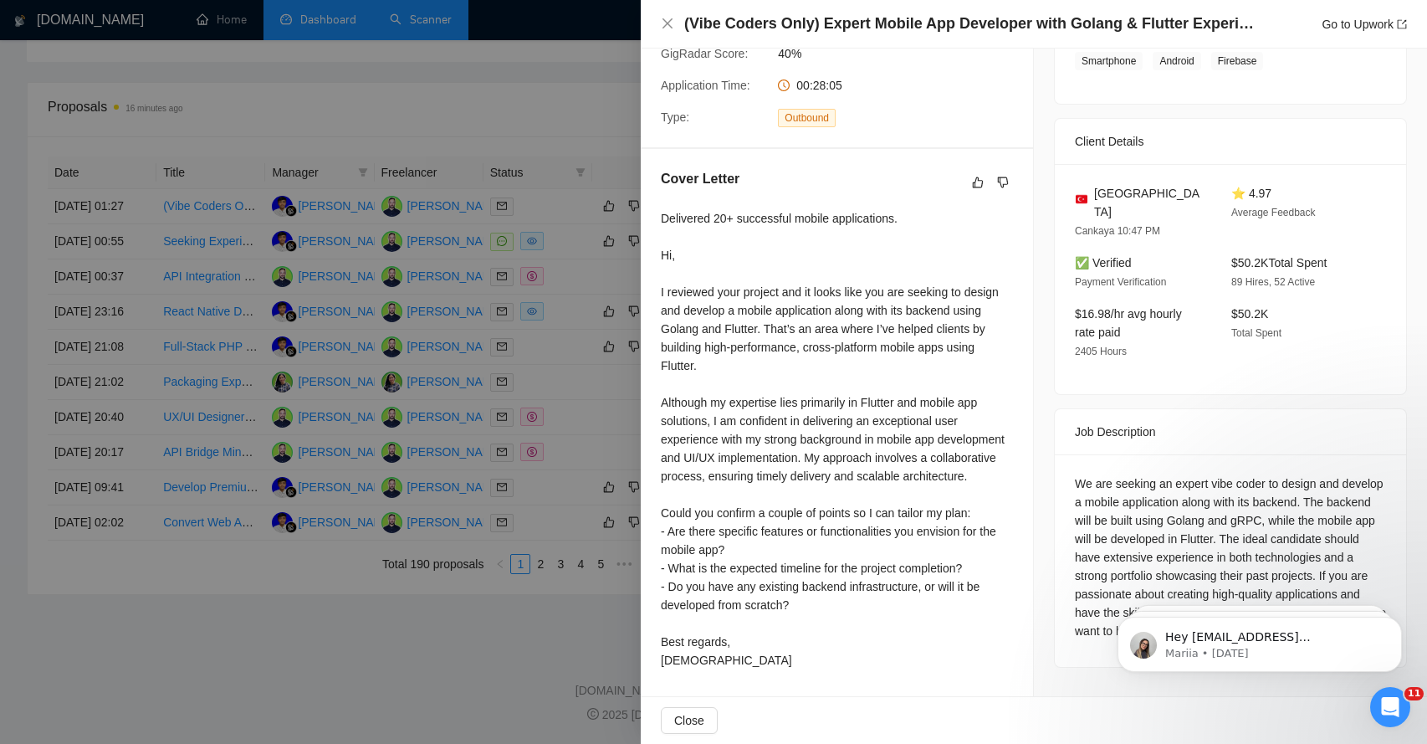
drag, startPoint x: 2184, startPoint y: 1171, endPoint x: 1100, endPoint y: 590, distance: 1230.0
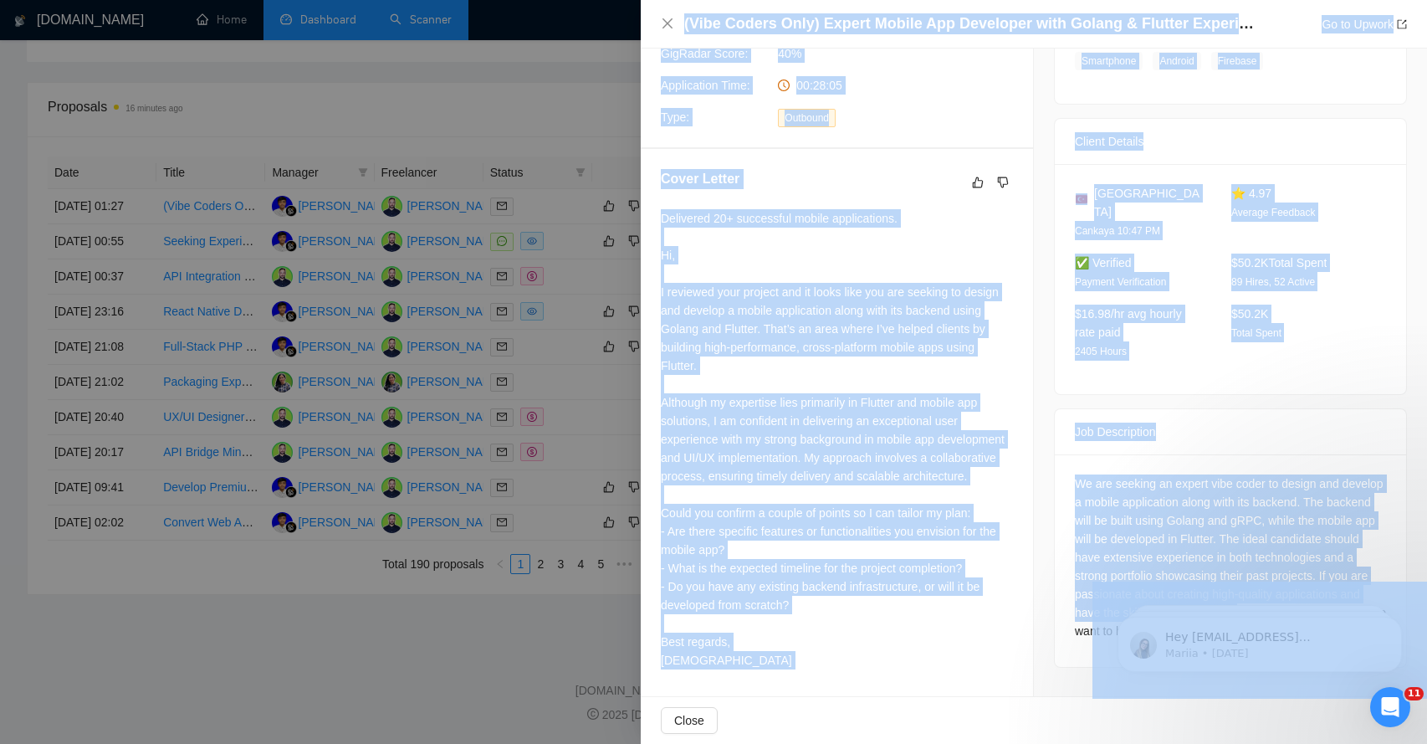
click at [760, 342] on div "Delivered 20+ successful mobile applications. Hi, I reviewed your project and i…" at bounding box center [837, 439] width 352 height 460
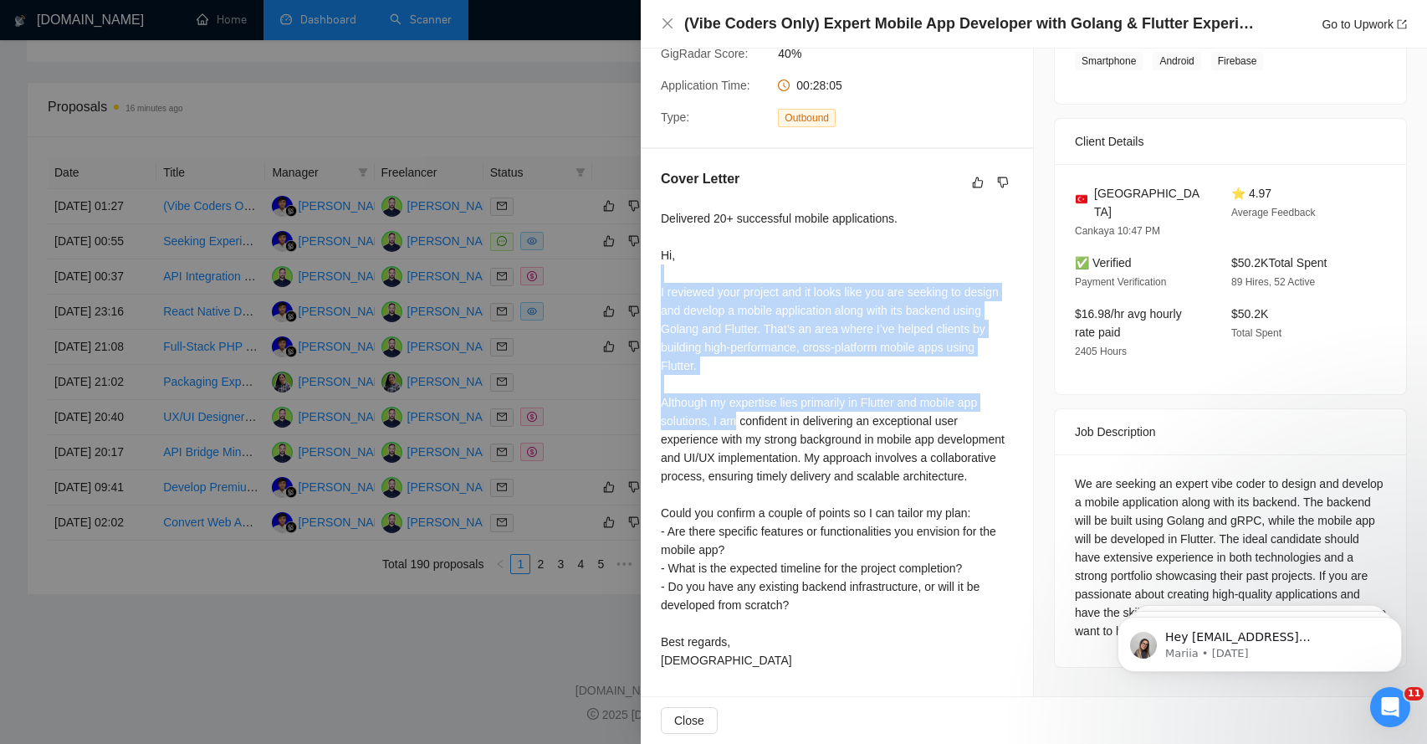
drag, startPoint x: 700, startPoint y: 254, endPoint x: 736, endPoint y: 414, distance: 163.7
click at [740, 415] on div "Delivered 20+ successful mobile applications. Hi, I reviewed your project and i…" at bounding box center [837, 439] width 352 height 460
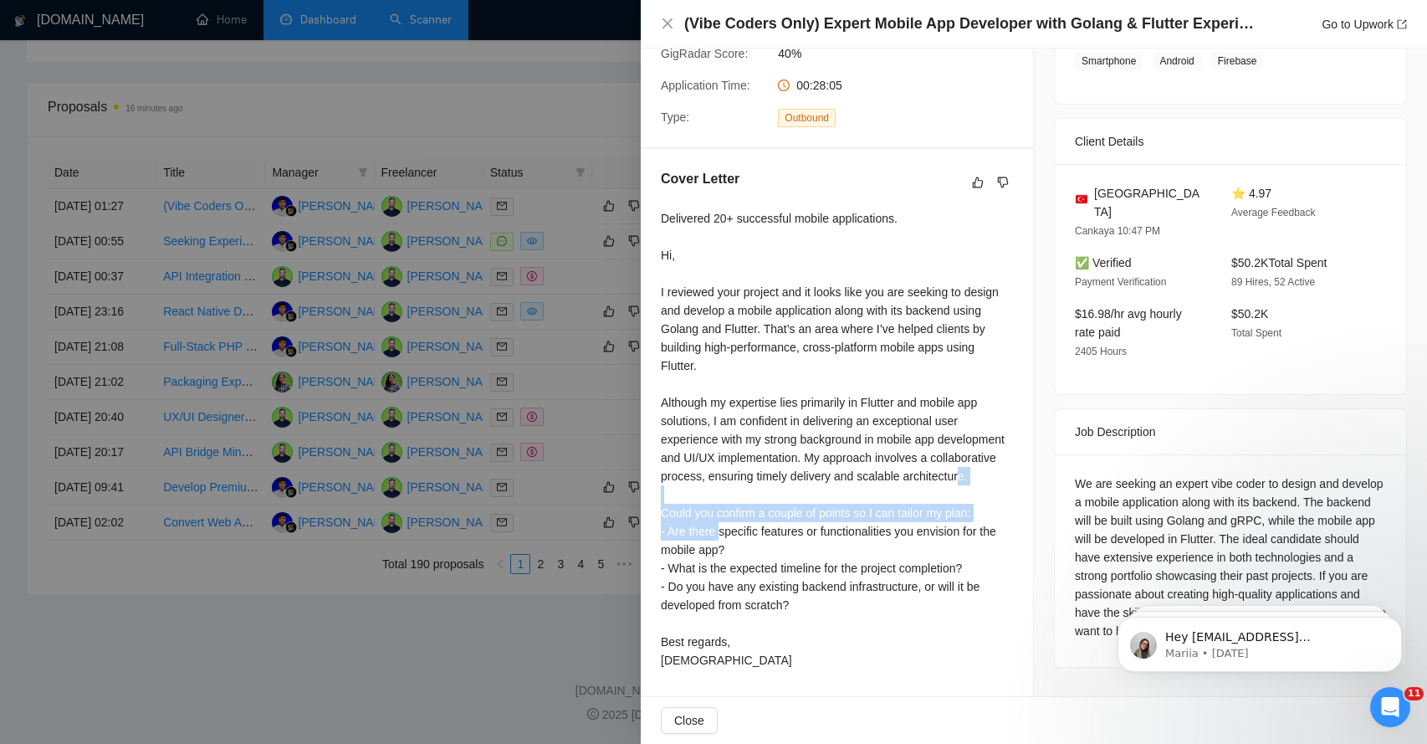
drag, startPoint x: 721, startPoint y: 503, endPoint x: 721, endPoint y: 535, distance: 31.8
click at [721, 534] on div "Delivered 20+ successful mobile applications. Hi, I reviewed your project and i…" at bounding box center [837, 439] width 352 height 460
click at [679, 714] on span "Close" at bounding box center [689, 720] width 30 height 18
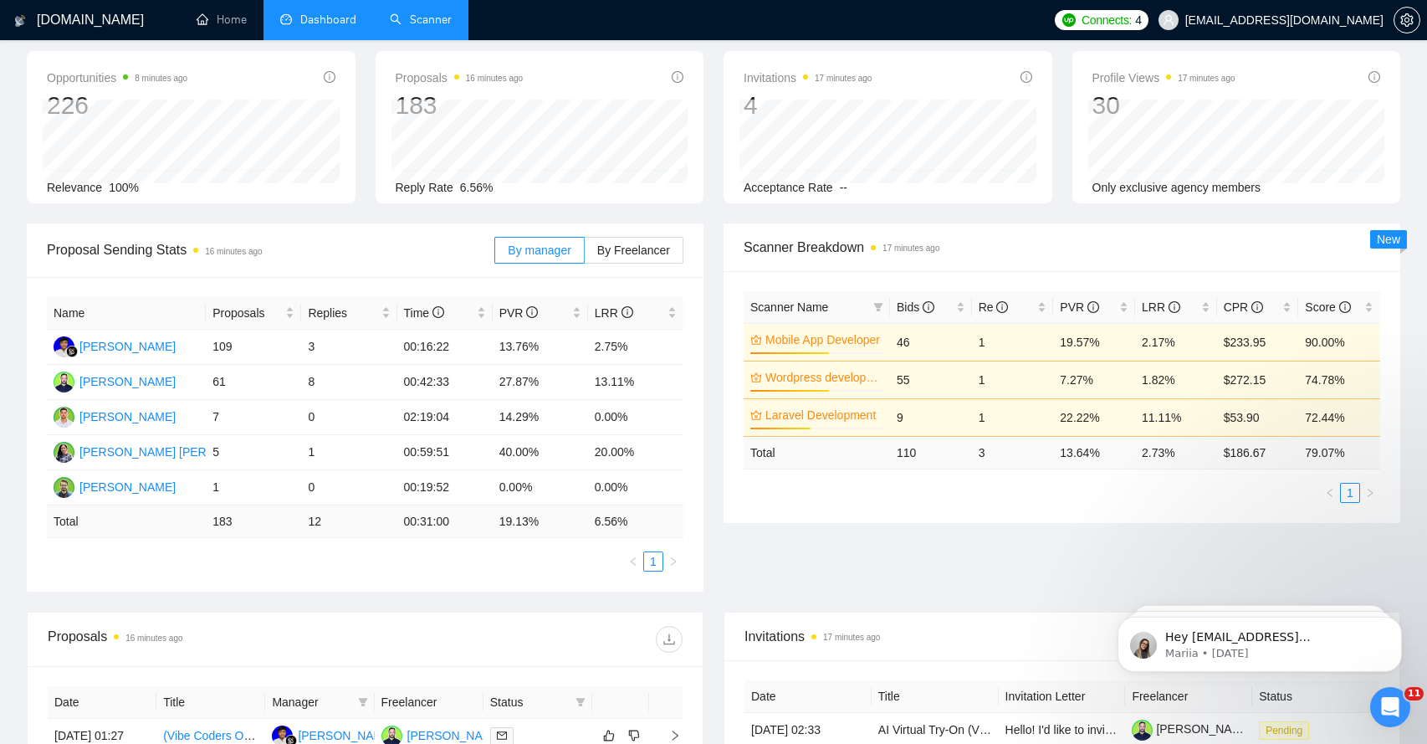
scroll to position [0, 0]
